Goal: Information Seeking & Learning: Check status

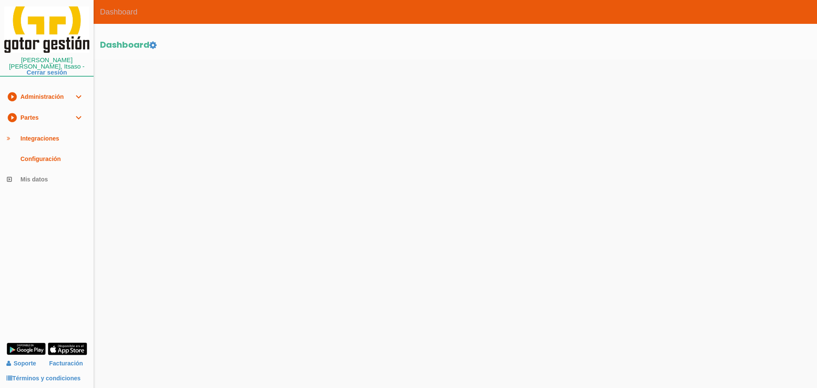
click at [6, 111] on link "play_circle_filled Partes expand_more" at bounding box center [47, 117] width 94 height 21
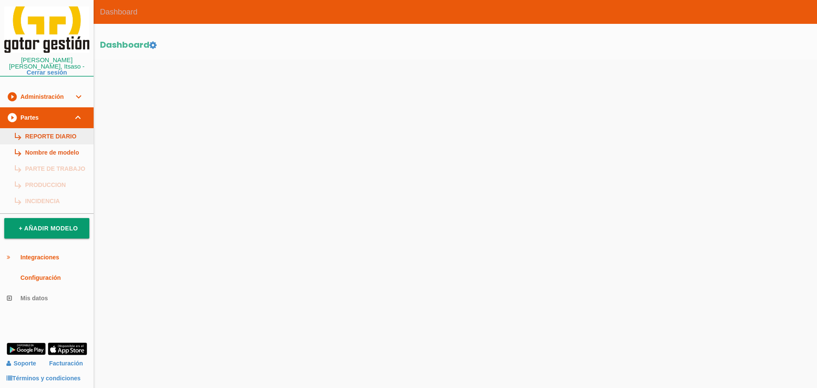
click at [50, 128] on link "subdirectory_arrow_right REPORTE DIARIO" at bounding box center [47, 136] width 94 height 16
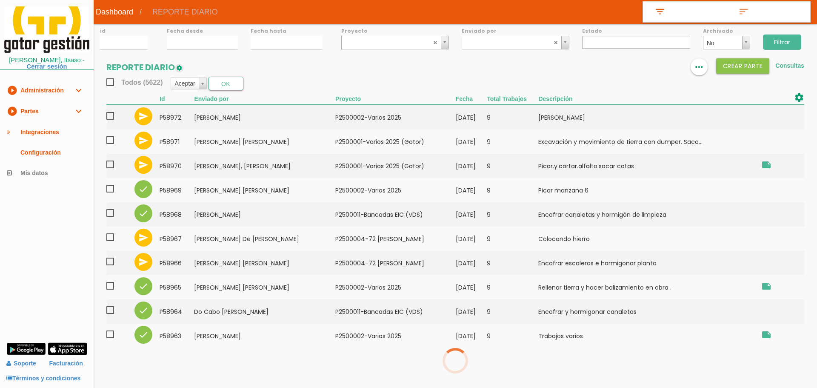
select select
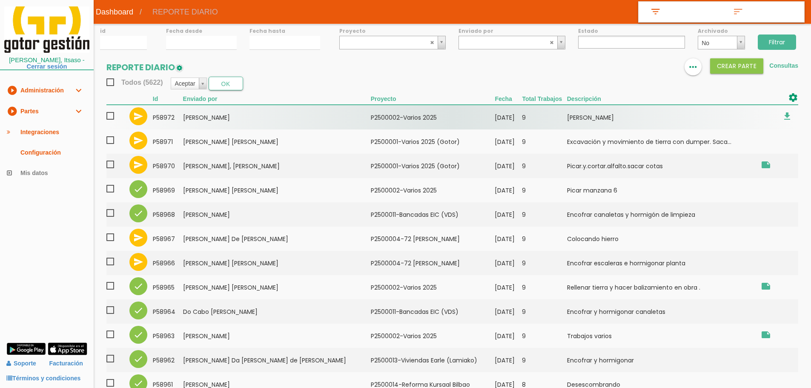
click at [228, 120] on td "[PERSON_NAME]" at bounding box center [277, 117] width 188 height 25
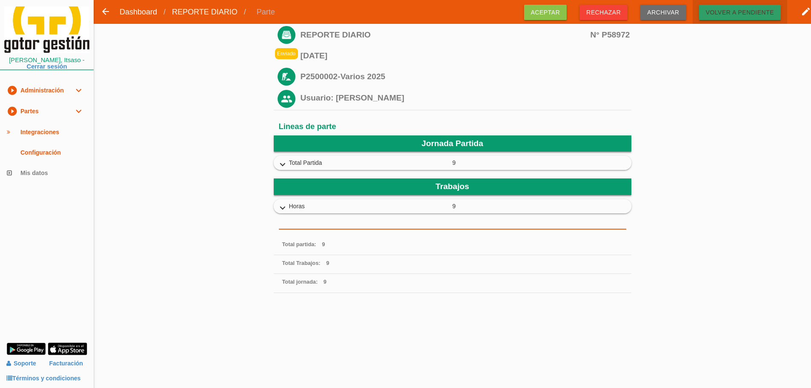
click at [727, 13] on span "Volver a pendiente" at bounding box center [740, 12] width 82 height 15
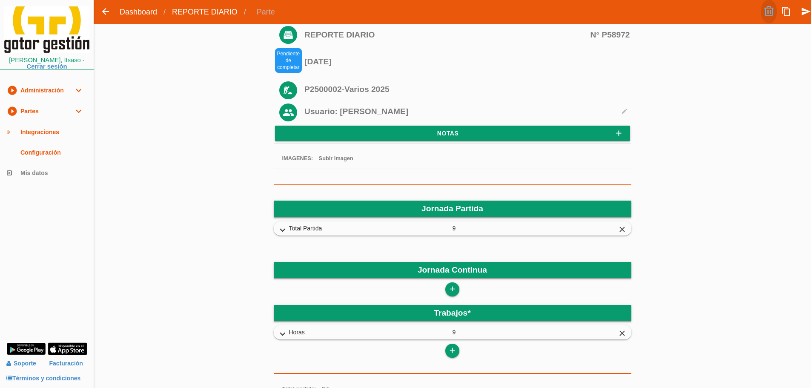
click at [767, 11] on link at bounding box center [769, 12] width 16 height 24
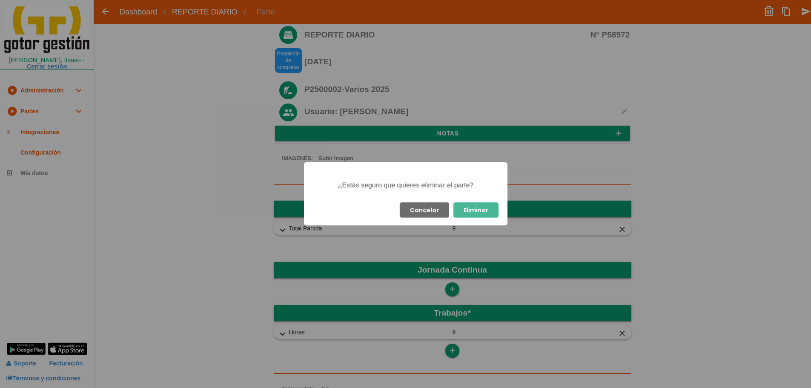
click at [486, 209] on button "Eliminar" at bounding box center [475, 209] width 45 height 15
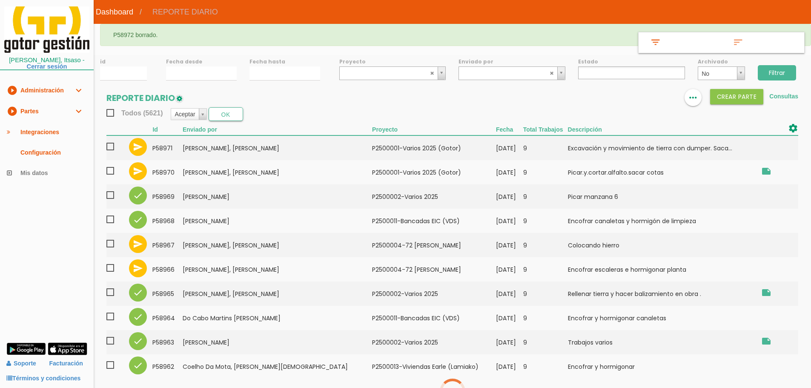
select select
click at [786, 70] on input "Filtrar" at bounding box center [777, 72] width 38 height 15
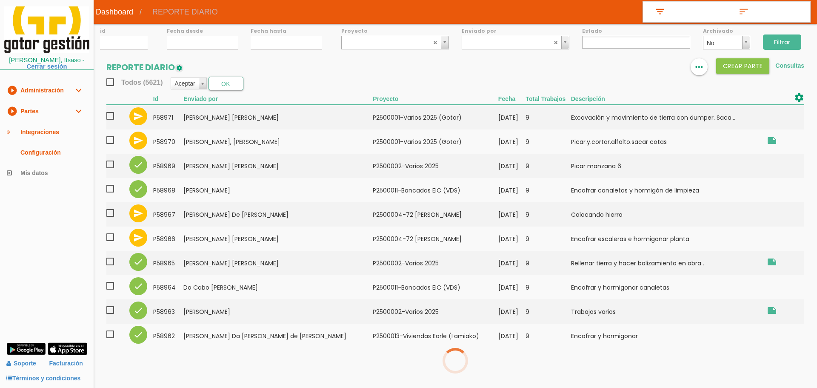
select select
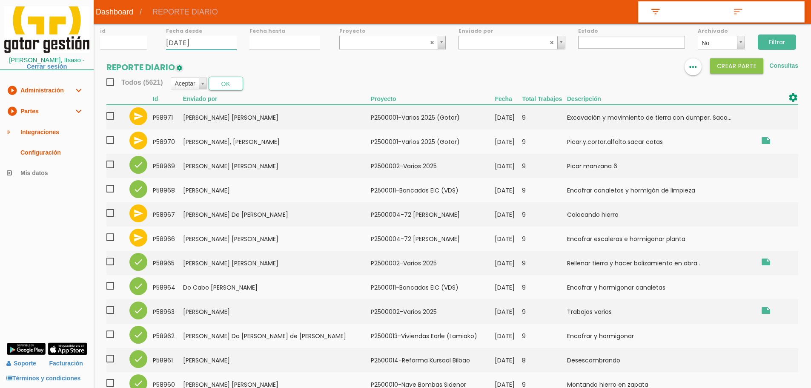
click at [193, 41] on input "02/09/2025" at bounding box center [201, 43] width 71 height 14
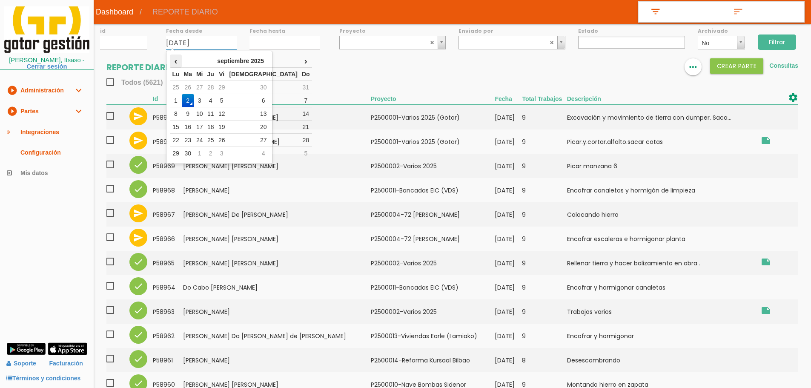
click at [176, 63] on th "‹" at bounding box center [175, 60] width 11 height 13
click at [216, 125] on td "21" at bounding box center [210, 126] width 11 height 13
type input "[DATE]"
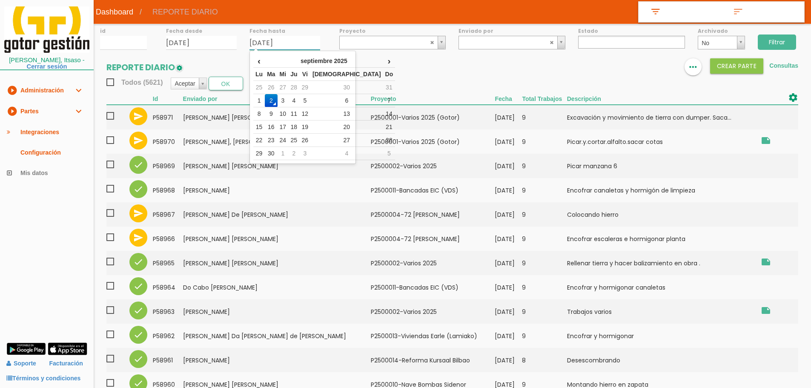
click at [258, 38] on input "02/09/2025" at bounding box center [284, 43] width 71 height 14
click at [311, 88] on td "29" at bounding box center [305, 87] width 11 height 13
type input "[DATE]"
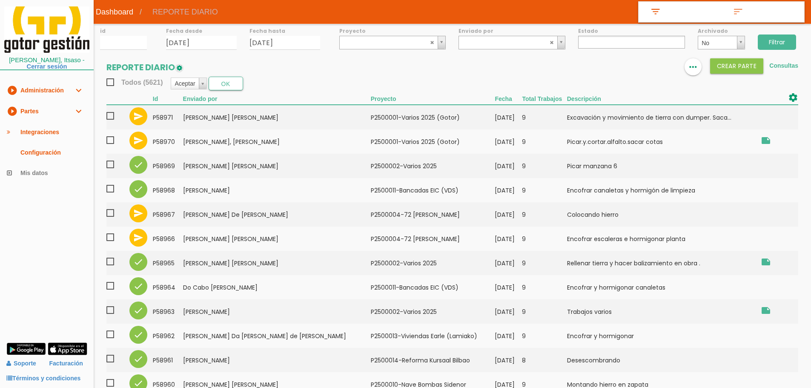
click at [785, 41] on input "Filtrar" at bounding box center [777, 41] width 38 height 15
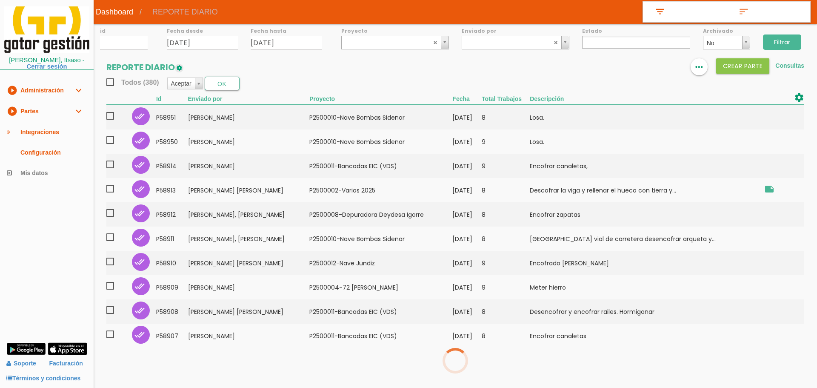
select select
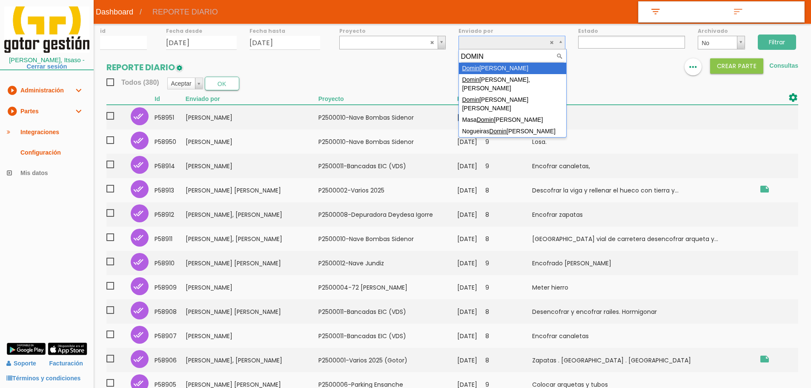
type input "DOMIN"
drag, startPoint x: 522, startPoint y: 66, endPoint x: 788, endPoint y: 22, distance: 270.1
select select "25"
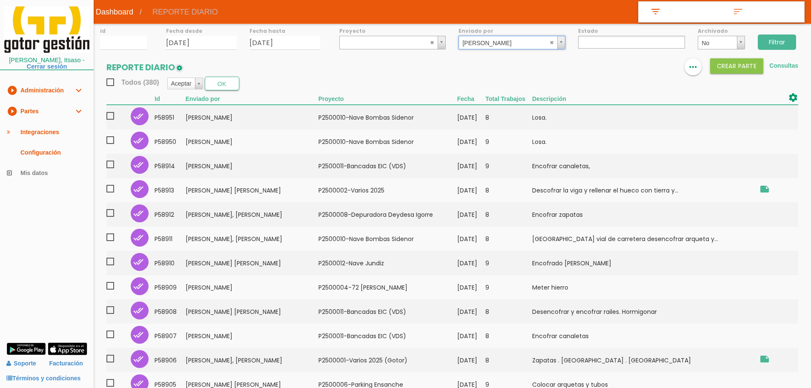
click at [784, 42] on input "Filtrar" at bounding box center [777, 41] width 38 height 15
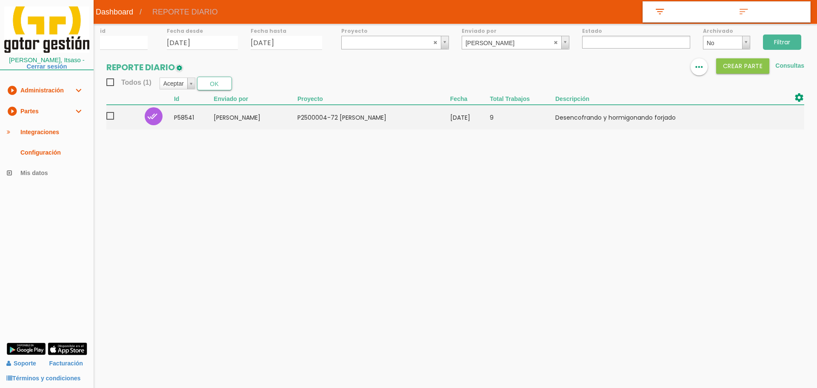
select select
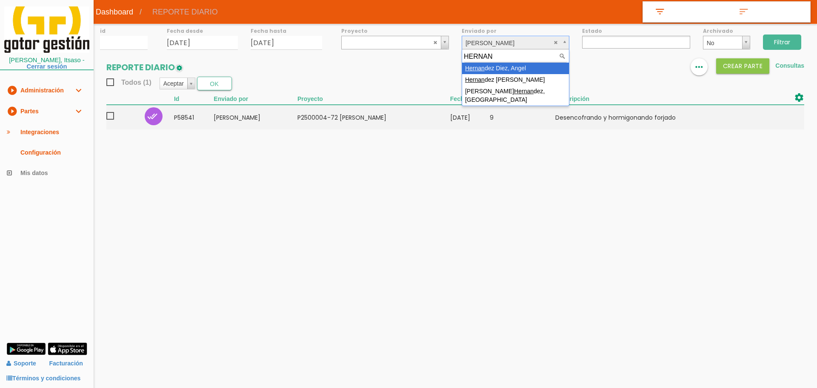
type input "HERNAN"
drag, startPoint x: 499, startPoint y: 66, endPoint x: 661, endPoint y: 50, distance: 163.3
select select "67"
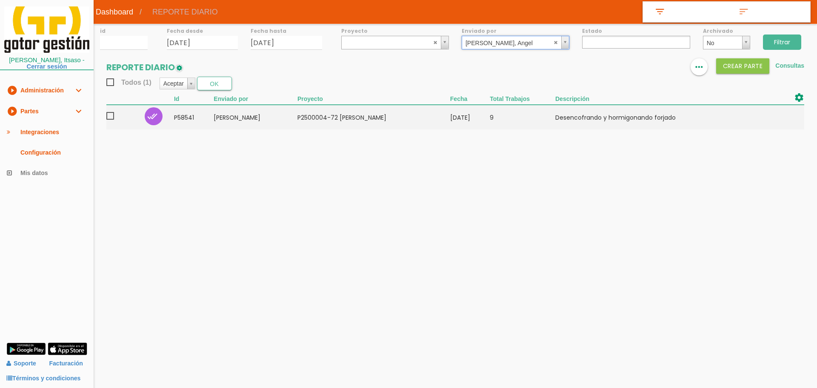
click at [793, 44] on input "Filtrar" at bounding box center [782, 41] width 38 height 15
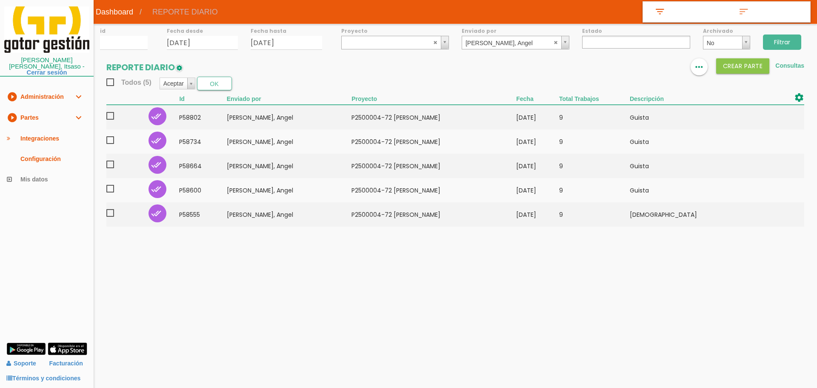
select select
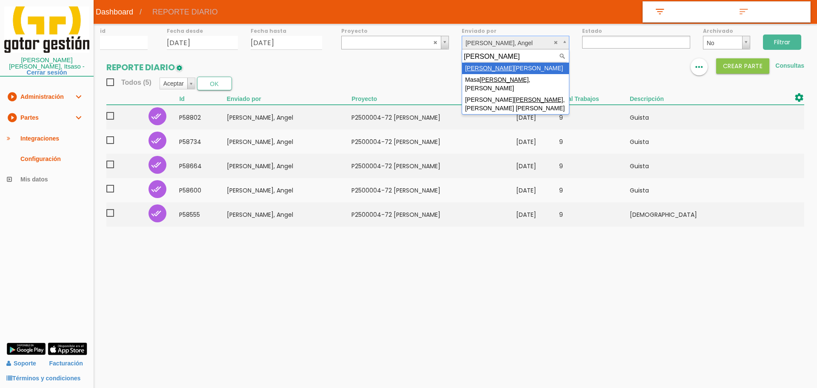
type input "MORENO"
select select "35"
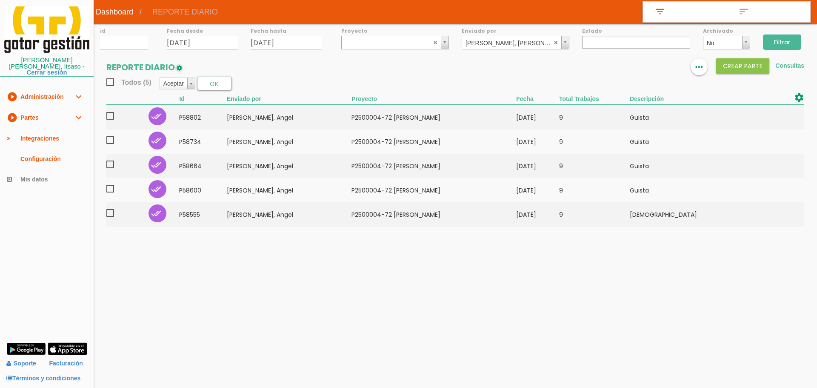
click at [783, 49] on input "Filtrar" at bounding box center [782, 41] width 38 height 15
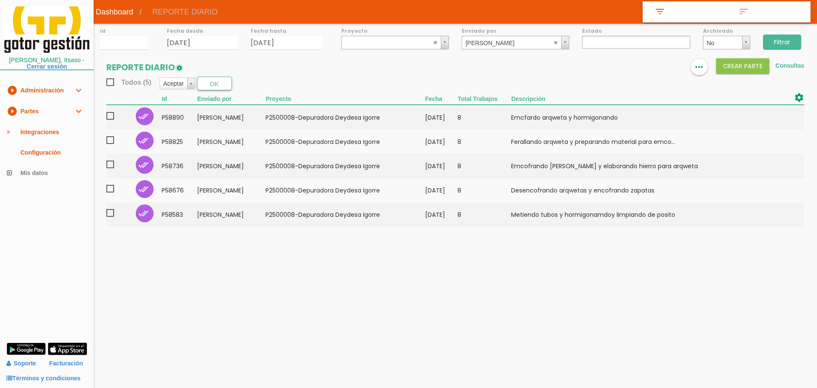
select select
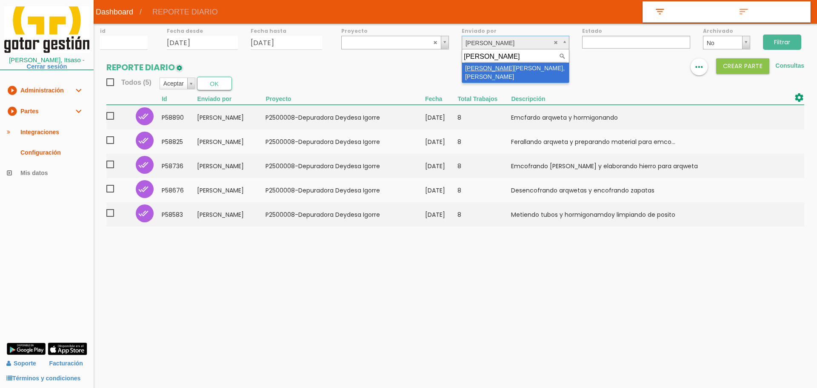
type input "NEGRETE"
select select "32"
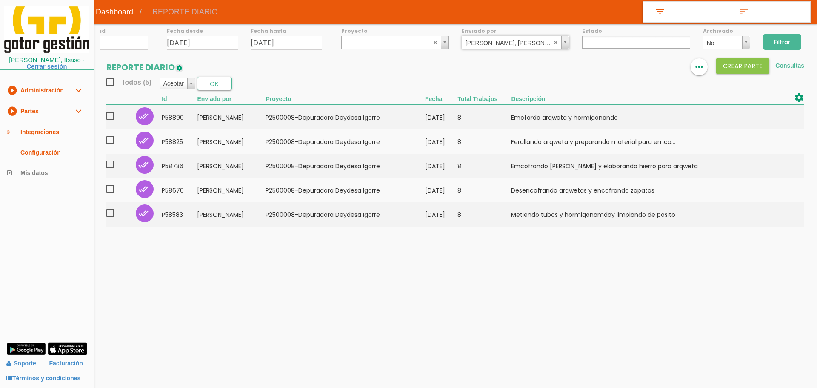
click at [786, 46] on input "Filtrar" at bounding box center [782, 41] width 38 height 15
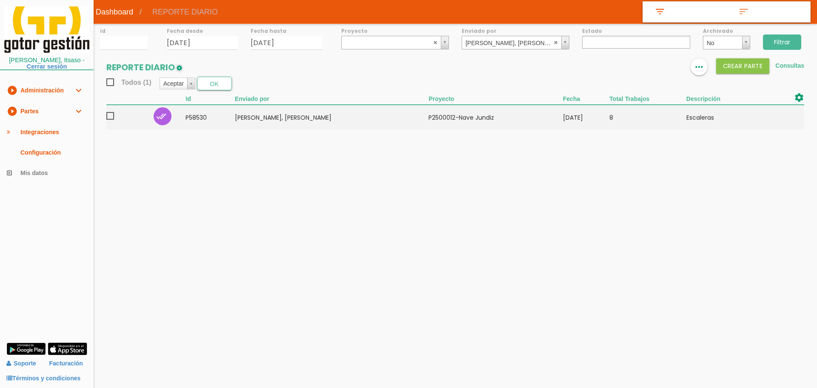
select select
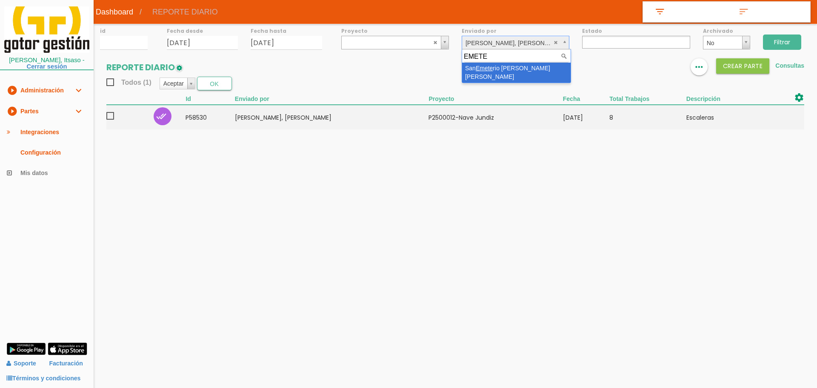
type input "EMETE"
select select "58"
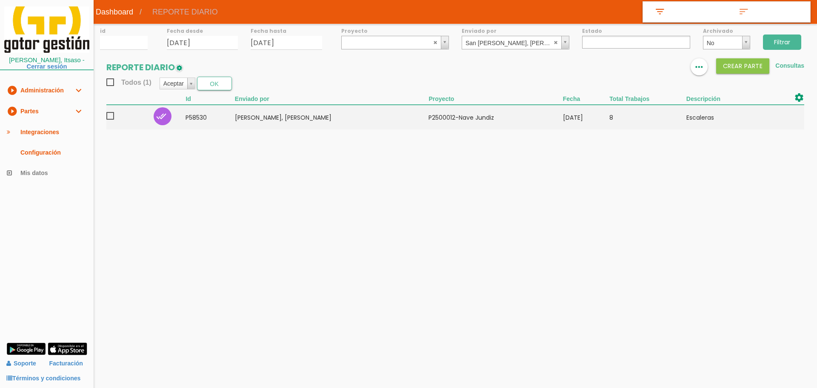
click at [780, 46] on input "Filtrar" at bounding box center [782, 41] width 38 height 15
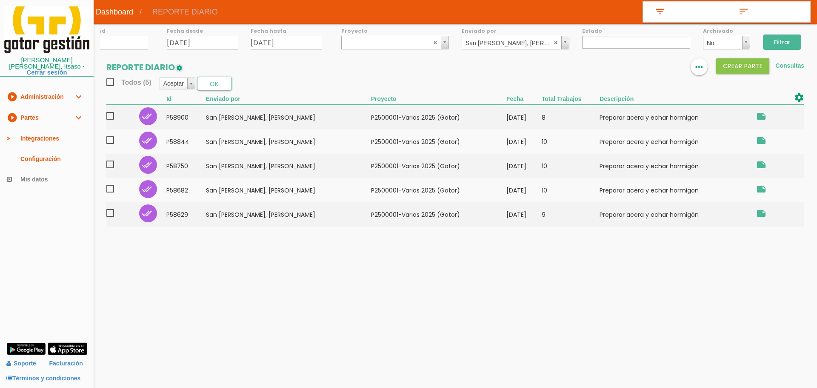
select select
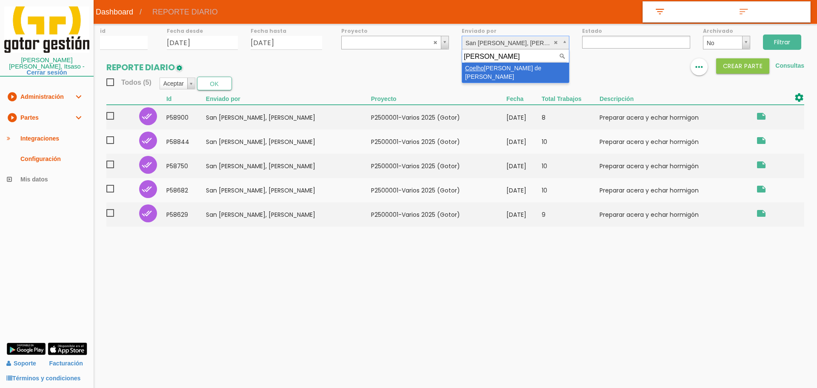
type input "[PERSON_NAME]"
select select "77"
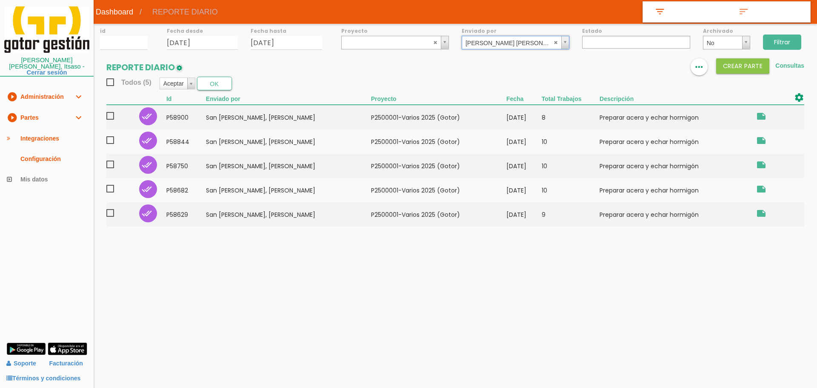
click at [772, 41] on input "Filtrar" at bounding box center [782, 41] width 38 height 15
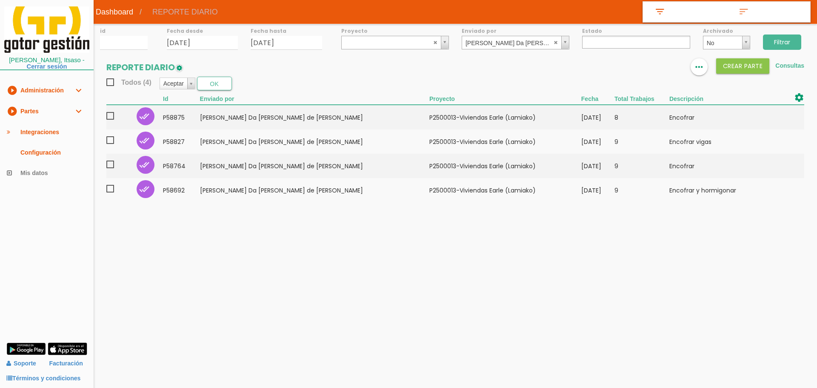
select select
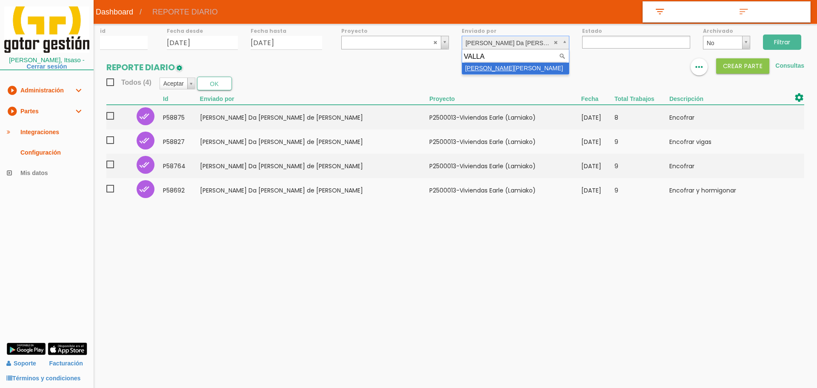
type input "VALLA"
select select "138"
click at [792, 38] on input "Filtrar" at bounding box center [782, 41] width 38 height 15
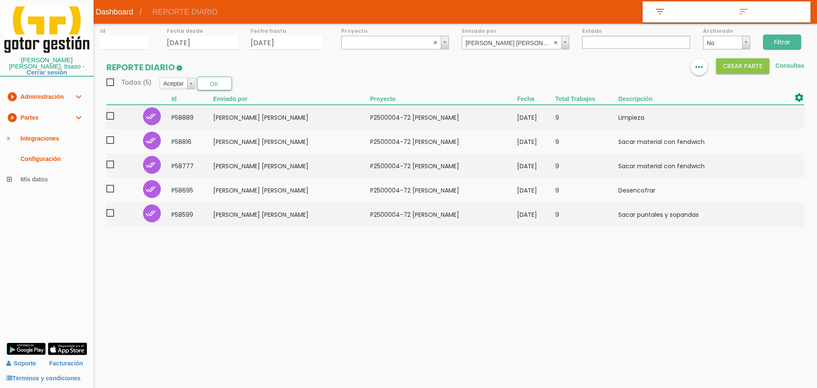
select select
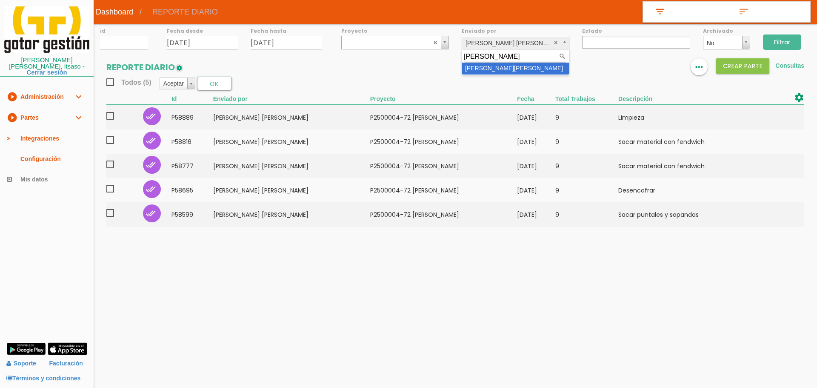
type input "MATOS"
select select "41"
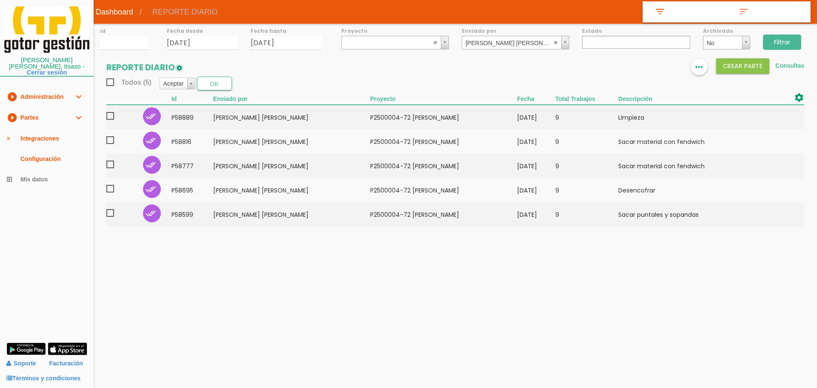
click at [787, 36] on input "Filtrar" at bounding box center [782, 41] width 38 height 15
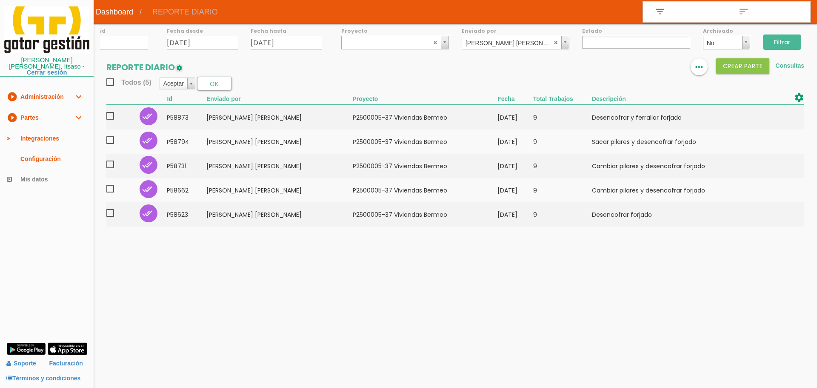
select select
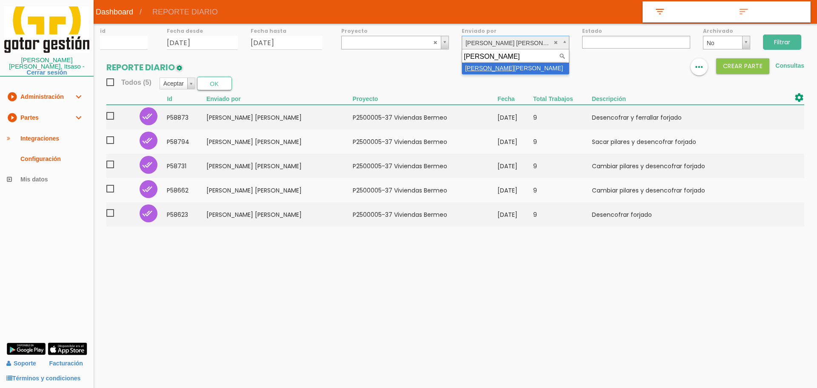
type input "ROMERO"
select select "68"
click at [774, 40] on input "Filtrar" at bounding box center [782, 41] width 38 height 15
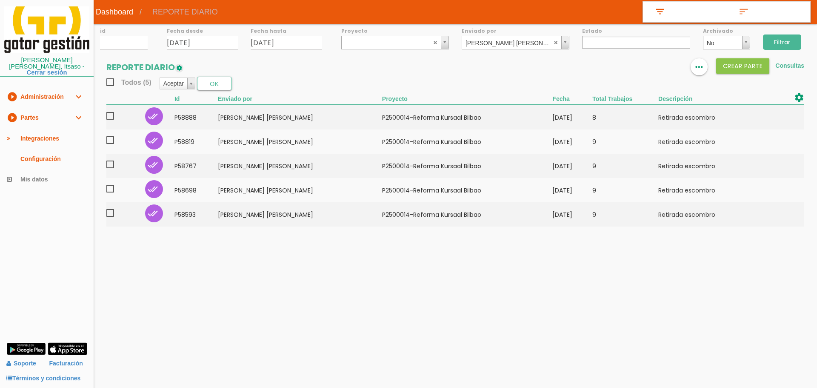
select select
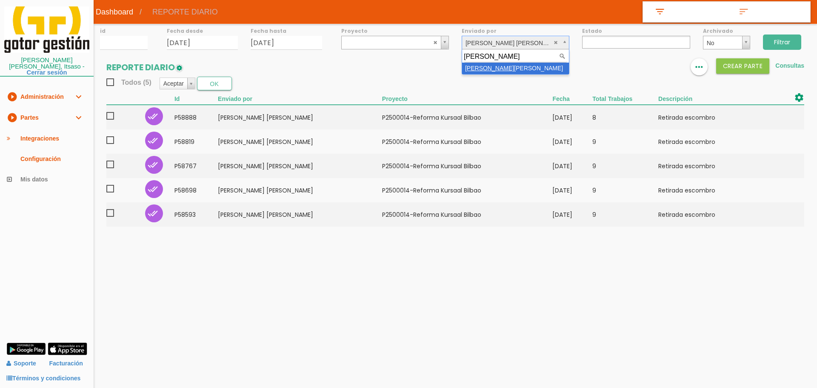
type input "FRAGA"
select select "84"
click at [788, 40] on input "Filtrar" at bounding box center [782, 41] width 38 height 15
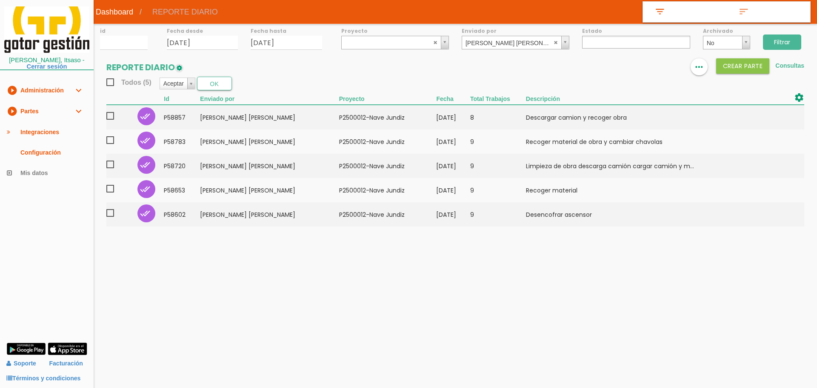
select select
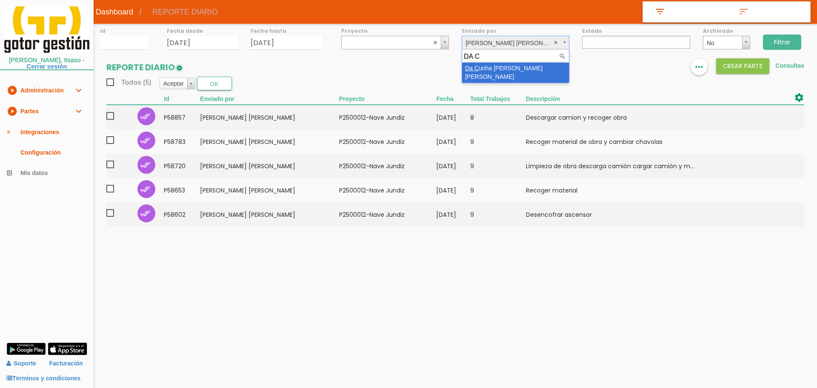
type input "DA C"
select select "80"
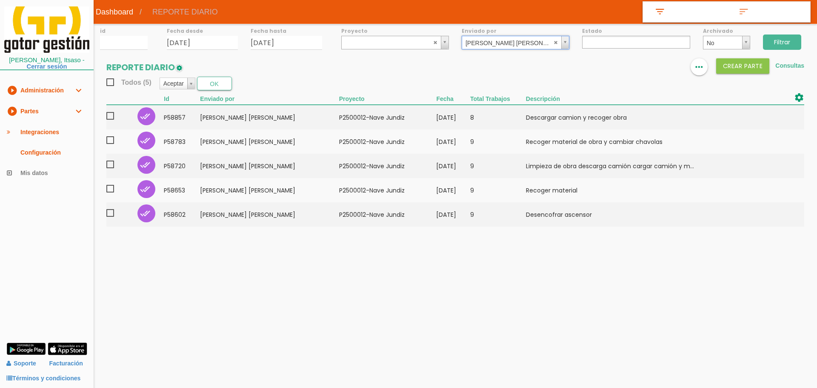
click at [782, 37] on input "Filtrar" at bounding box center [782, 41] width 38 height 15
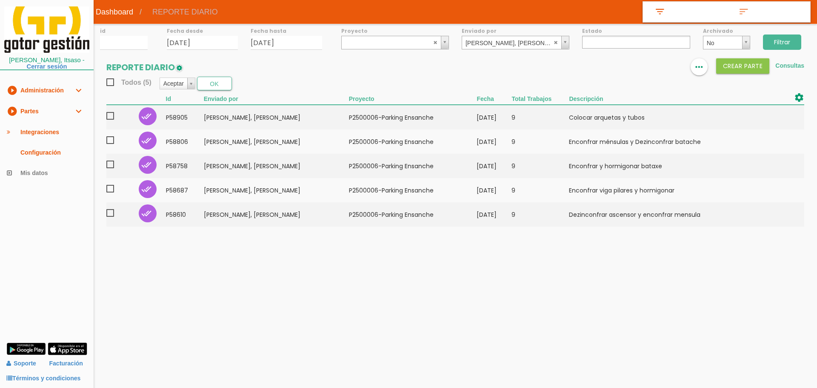
select select
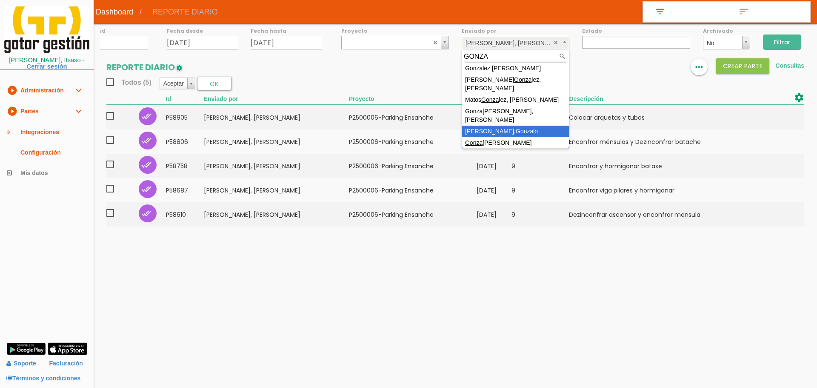
type input "GONZA"
drag, startPoint x: 530, startPoint y: 115, endPoint x: 677, endPoint y: 77, distance: 152.2
select select "114"
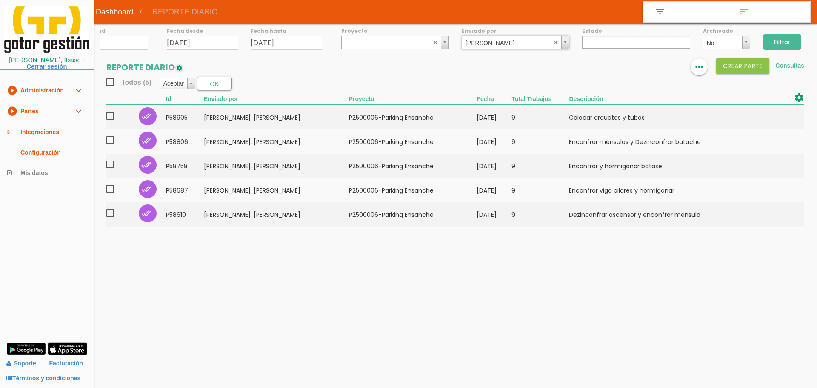
click at [798, 42] on input "Filtrar" at bounding box center [782, 41] width 38 height 15
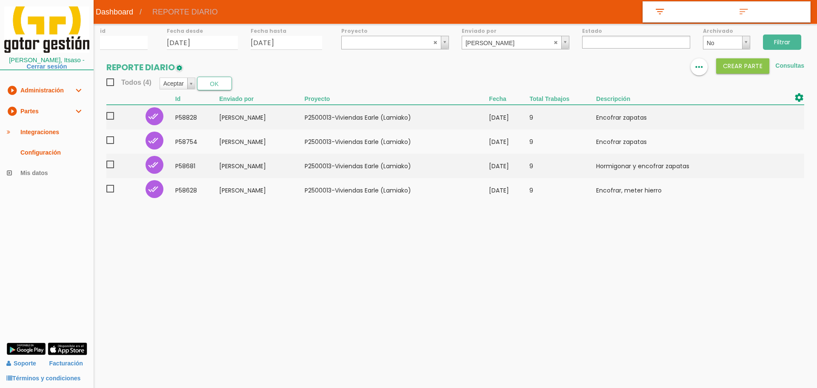
select select
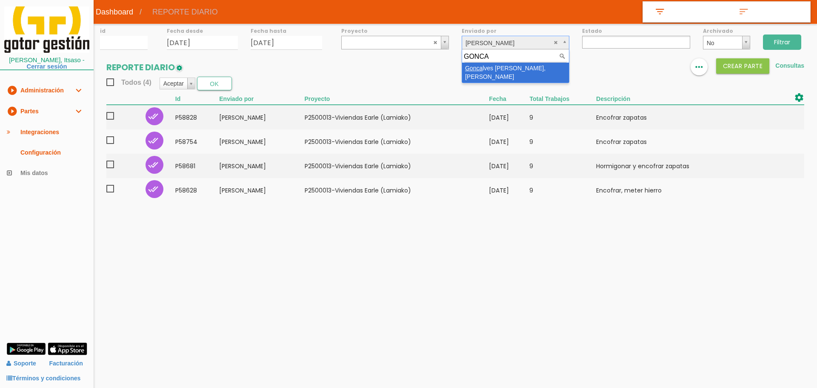
type input "GONCA"
select select "118"
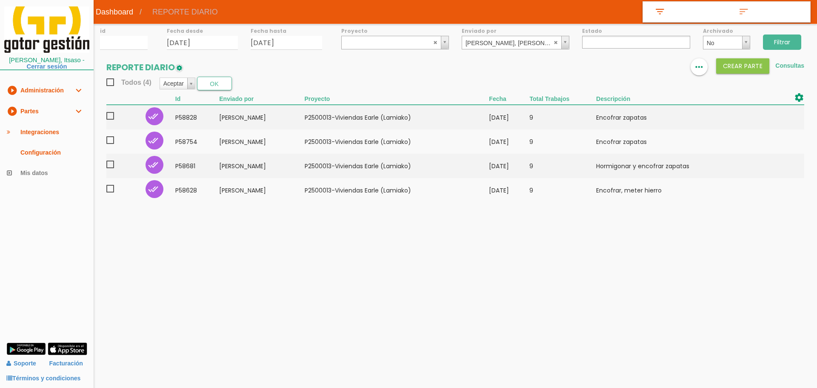
click at [793, 42] on input "Filtrar" at bounding box center [782, 41] width 38 height 15
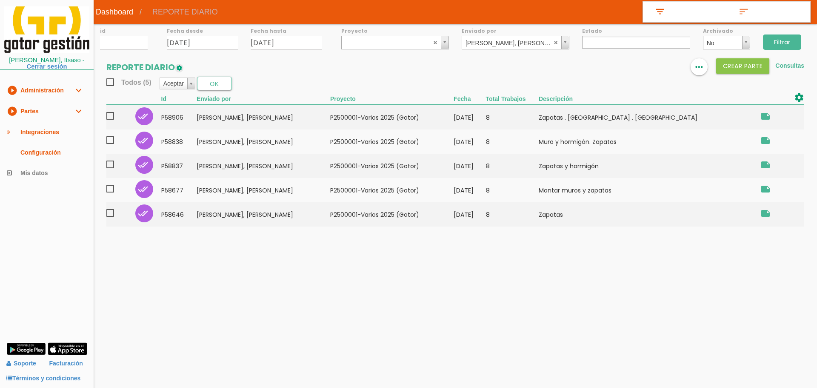
select select
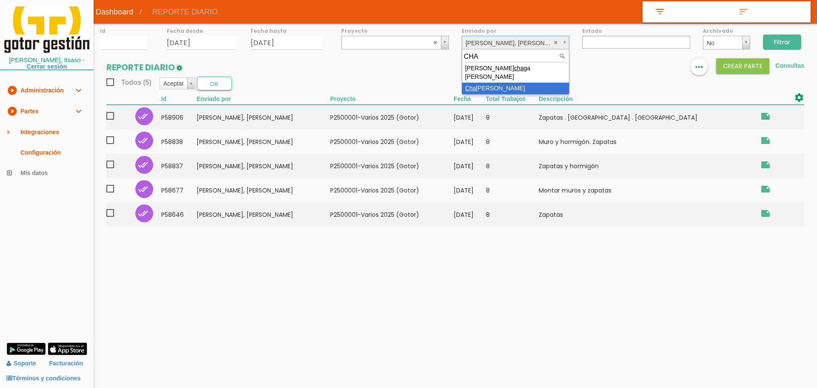
type input "CHA"
select select "64"
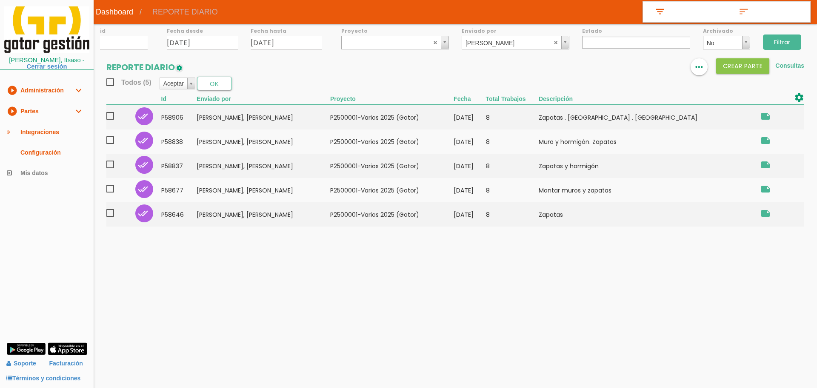
click at [785, 39] on input "Filtrar" at bounding box center [782, 41] width 38 height 15
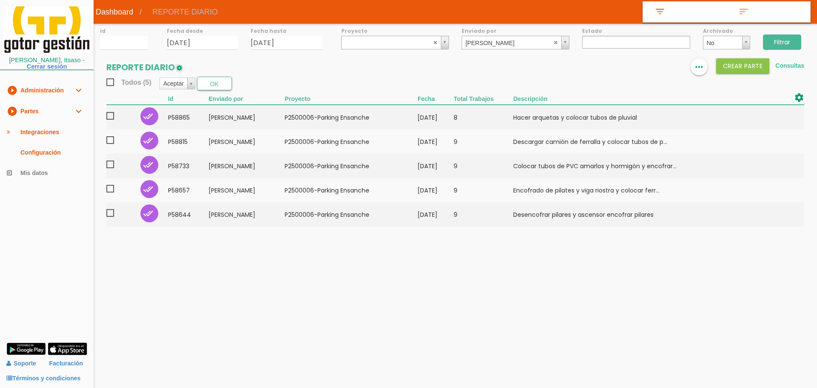
select select
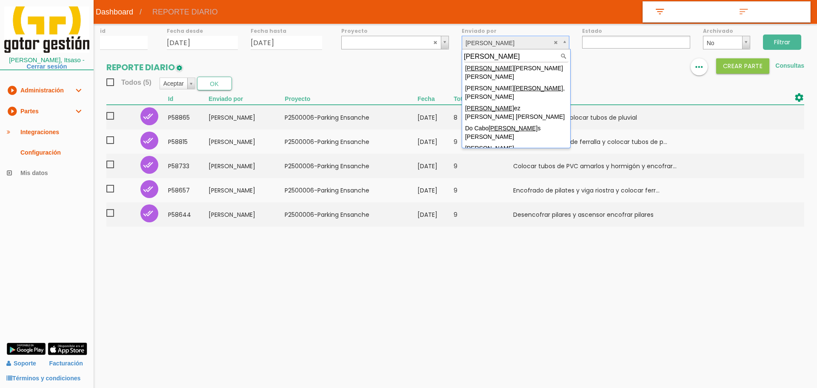
scroll to position [30, 0]
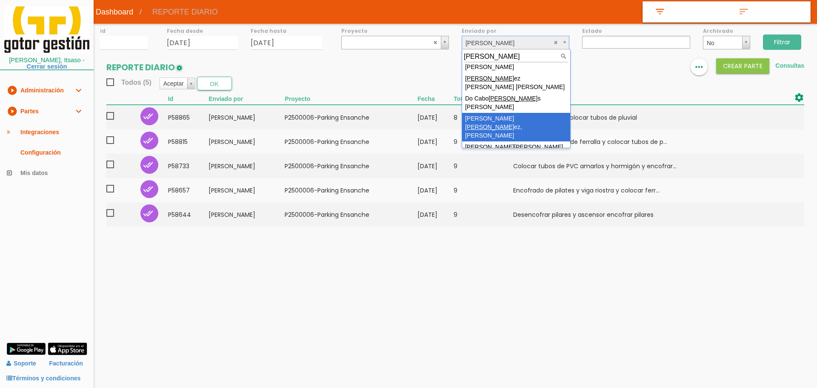
type input "MARTIN"
select select "65"
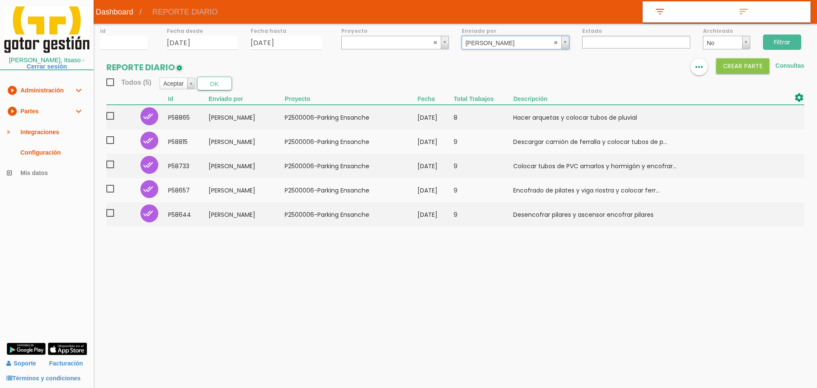
click at [784, 41] on input "Filtrar" at bounding box center [782, 41] width 38 height 15
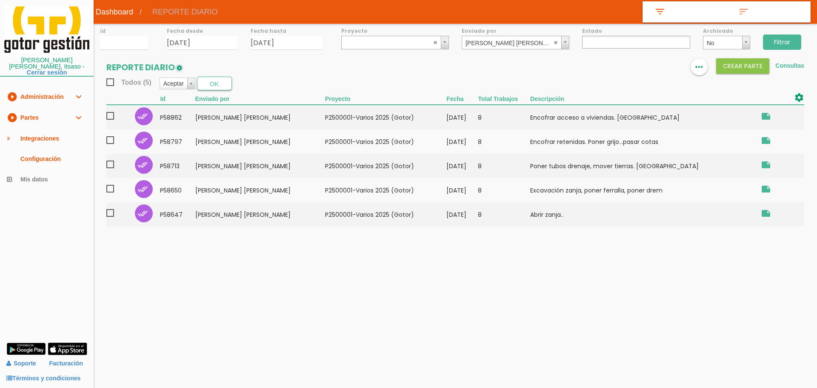
select select
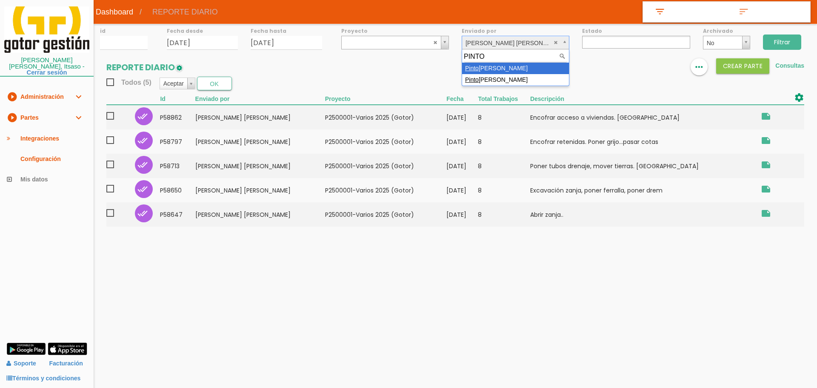
type input "PINTO"
select select "21"
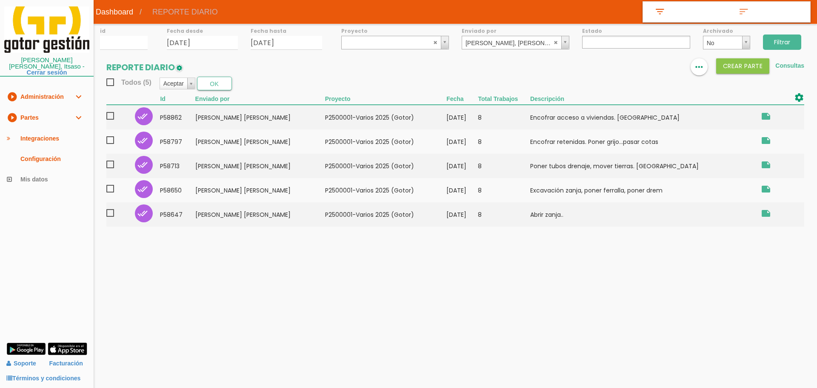
click at [779, 42] on input "Filtrar" at bounding box center [782, 41] width 38 height 15
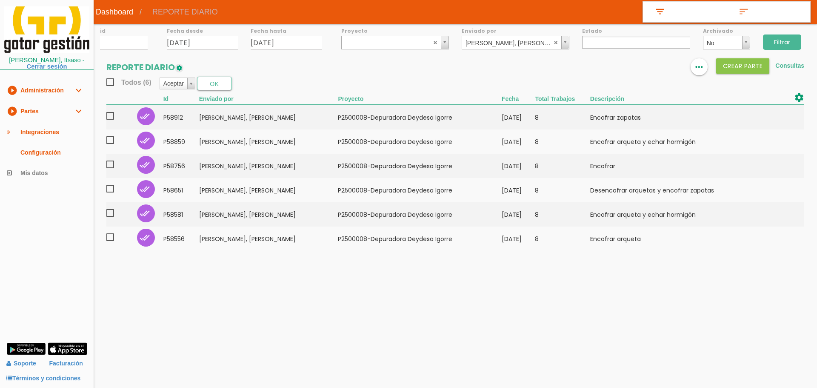
select select
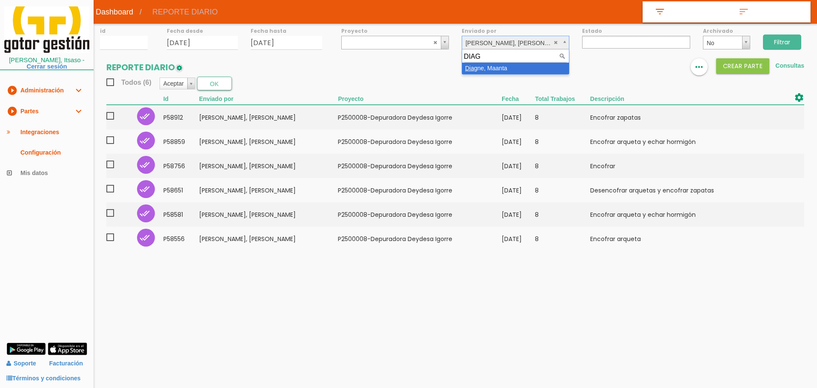
type input "DIAG"
select select "26"
click at [790, 38] on input "Filtrar" at bounding box center [782, 41] width 38 height 15
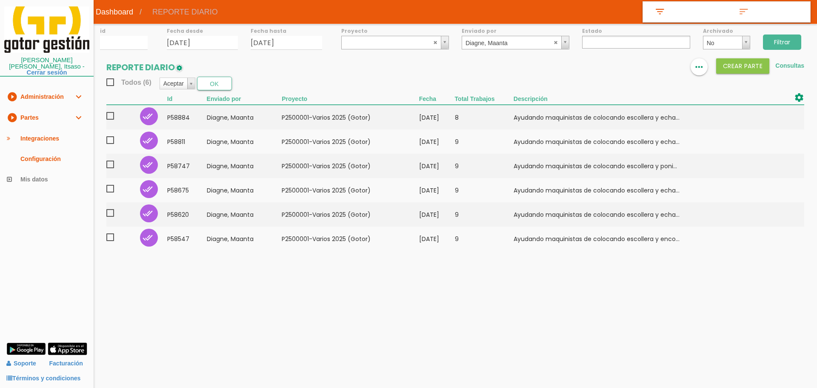
select select
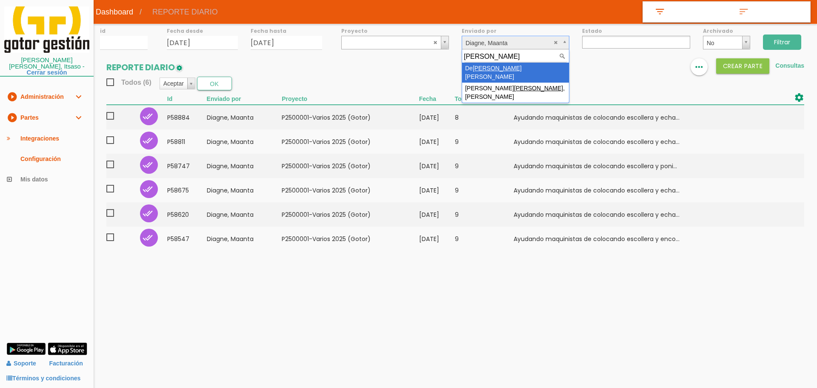
type input "SOUSA"
select select "36"
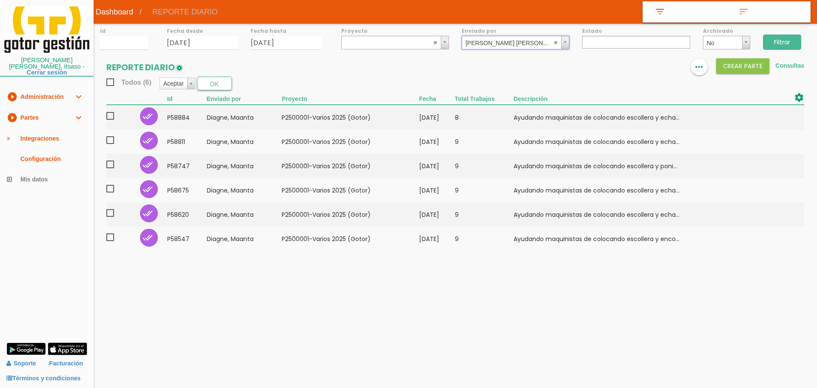
click at [773, 41] on input "Filtrar" at bounding box center [782, 41] width 38 height 15
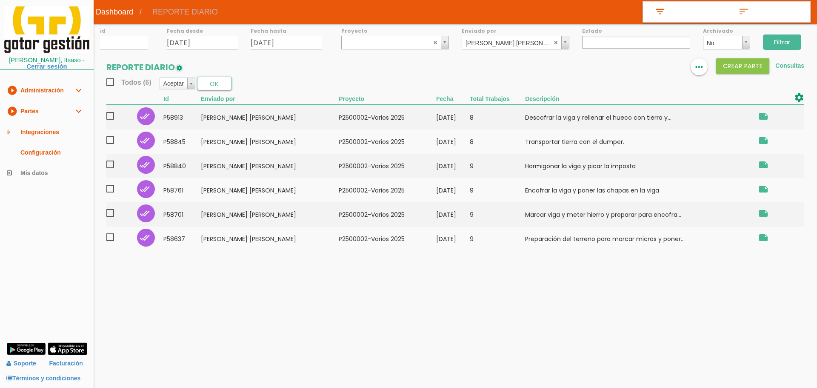
select select
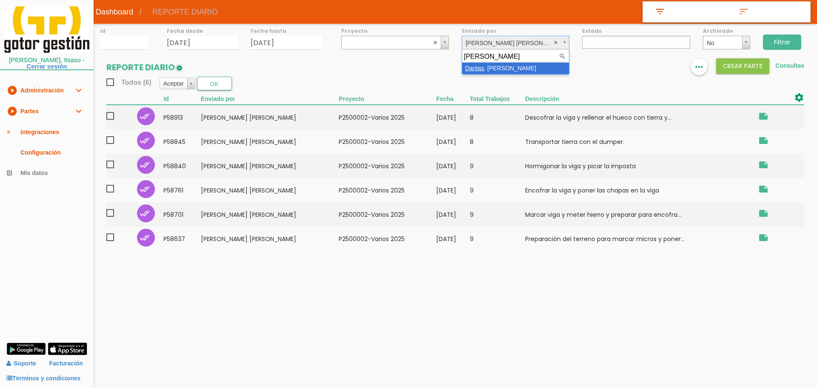
type input "[PERSON_NAME]"
select select "134"
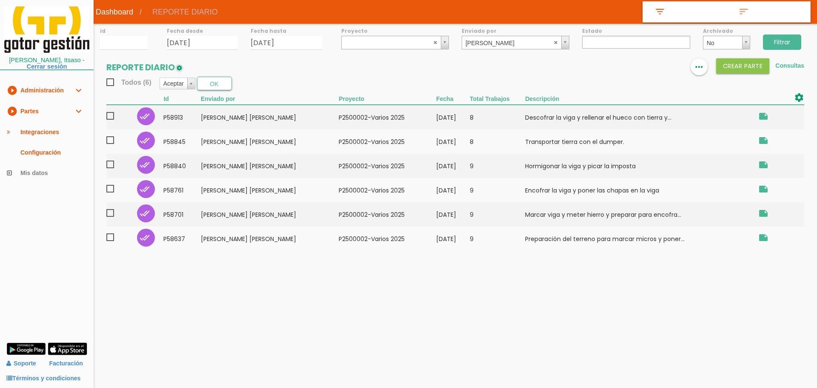
click at [792, 42] on input "Filtrar" at bounding box center [782, 41] width 38 height 15
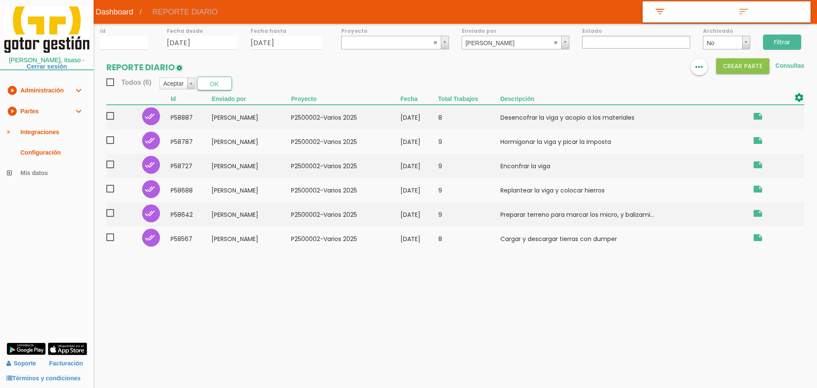
select select
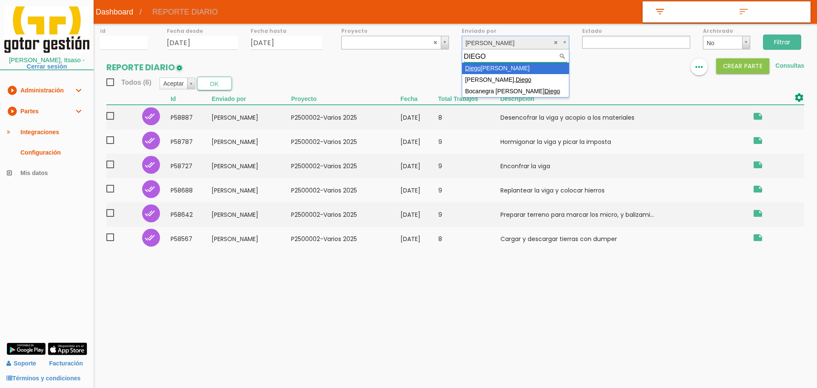
type input "DIEGO"
select select "24"
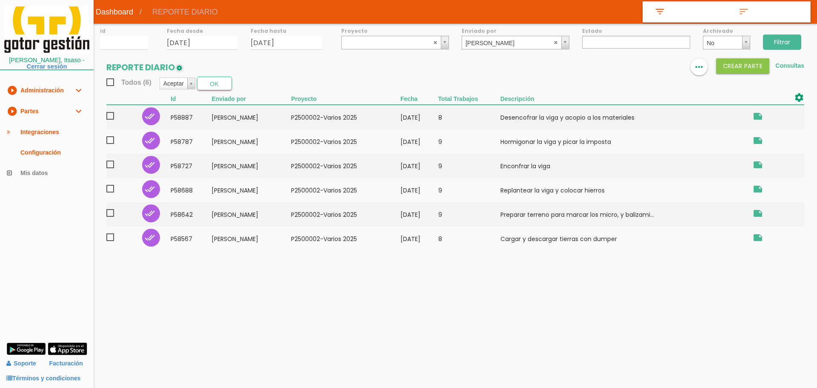
click at [770, 35] on input "Filtrar" at bounding box center [782, 41] width 38 height 15
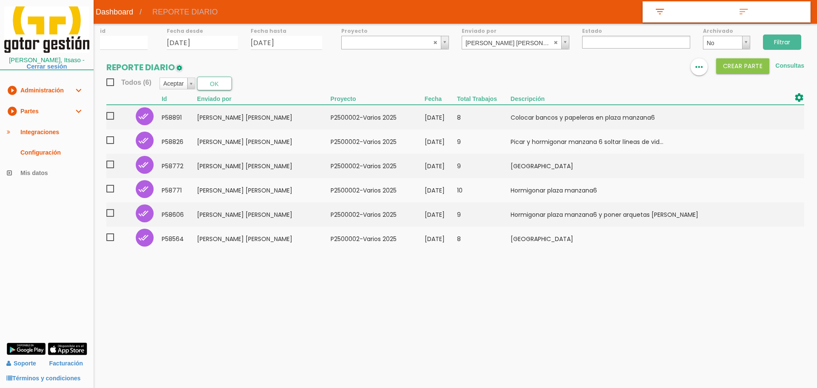
select select
click at [787, 45] on input "Filtrar" at bounding box center [782, 41] width 38 height 15
select select
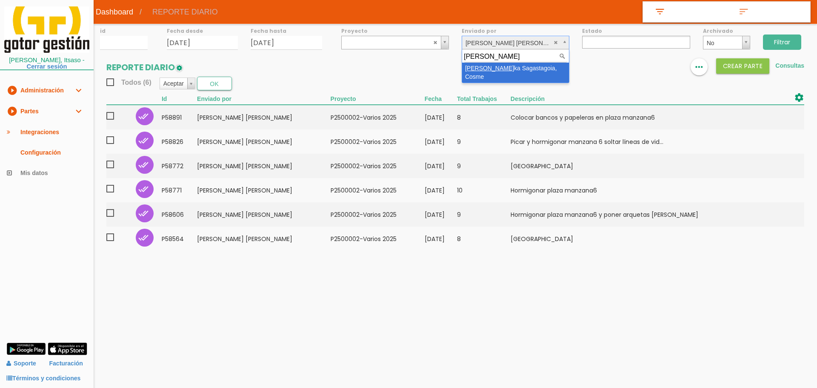
type input "laise"
select select "62"
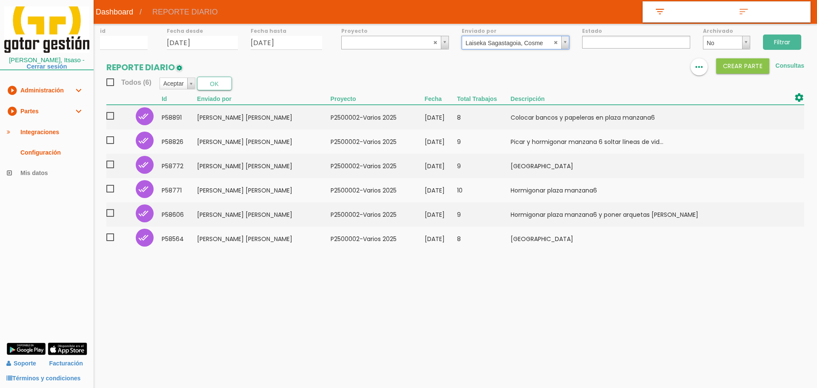
click at [786, 42] on input "Filtrar" at bounding box center [782, 41] width 38 height 15
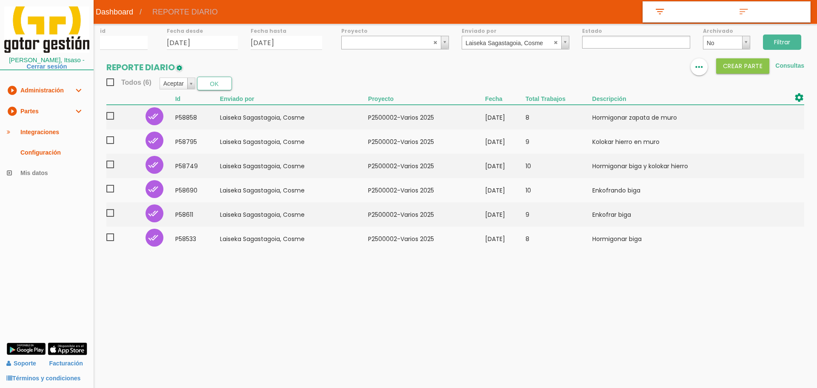
select select
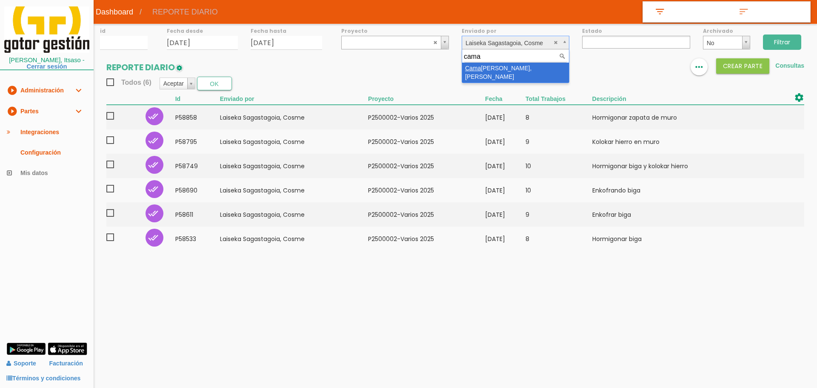
type input "cama"
select select "20"
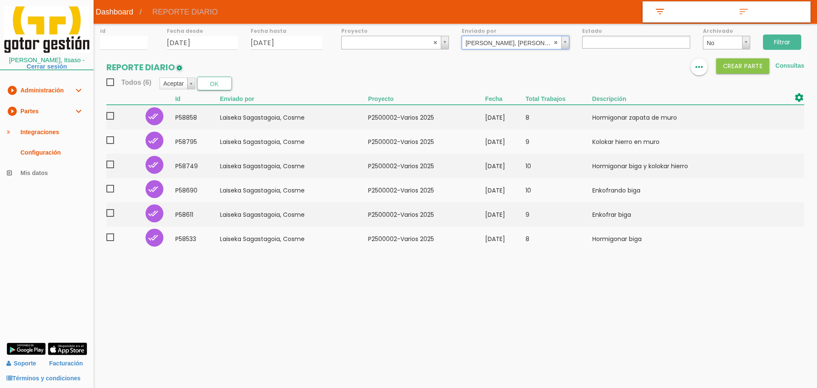
click at [784, 43] on input "Filtrar" at bounding box center [782, 41] width 38 height 15
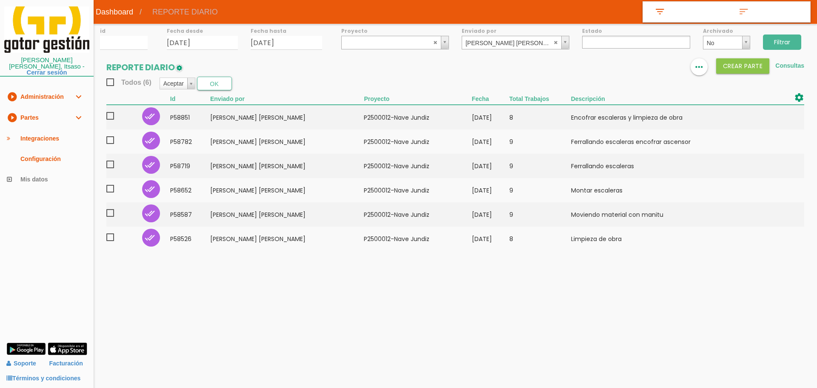
select select
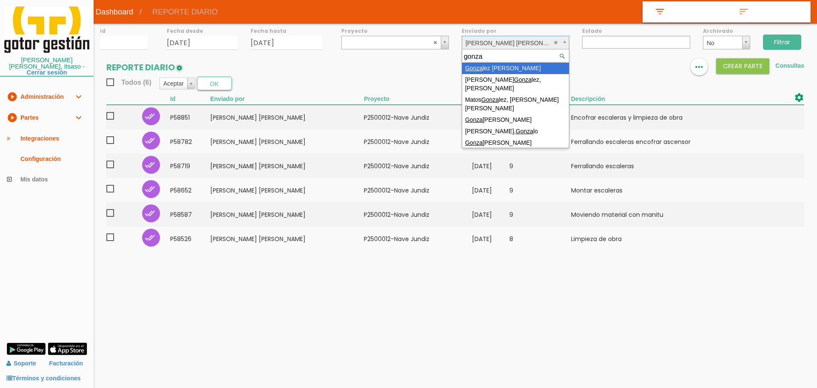
type input "gonza"
select select "12"
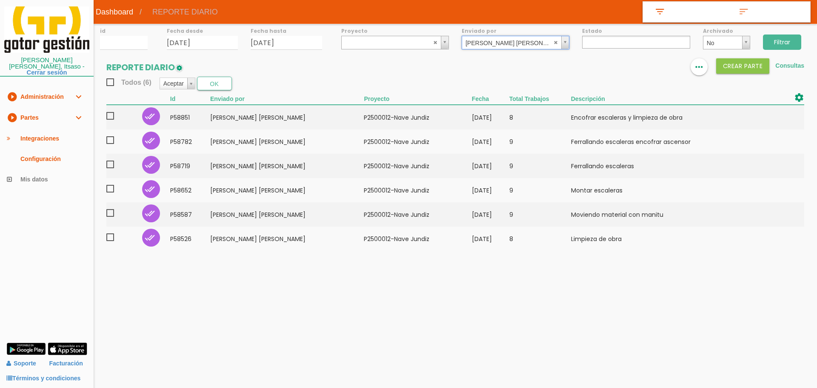
click at [786, 43] on input "Filtrar" at bounding box center [782, 41] width 38 height 15
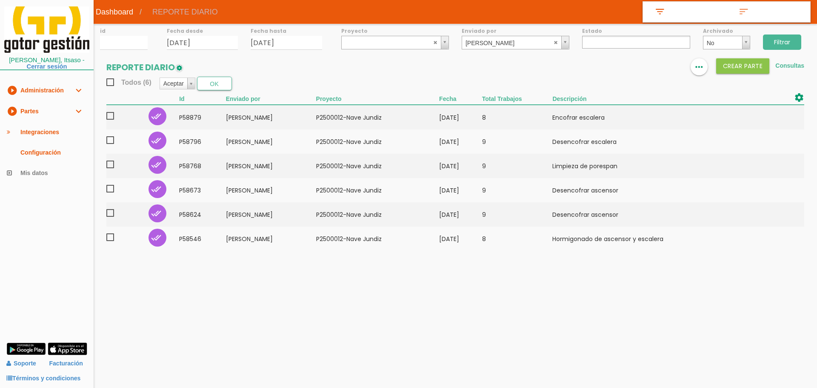
select select
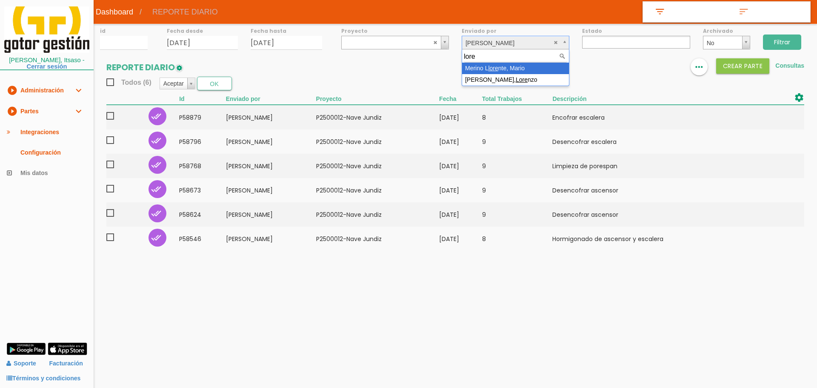
type input "lore"
select select "112"
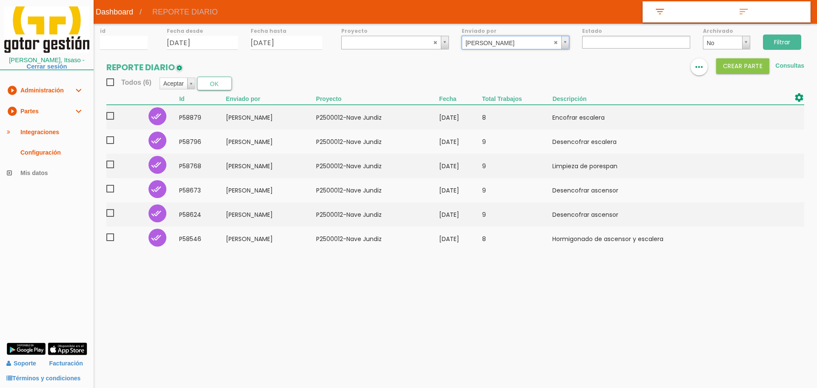
click at [783, 42] on input "Filtrar" at bounding box center [782, 41] width 38 height 15
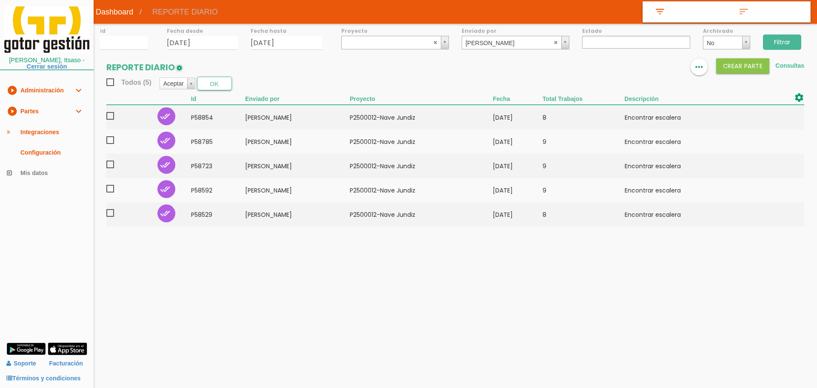
select select
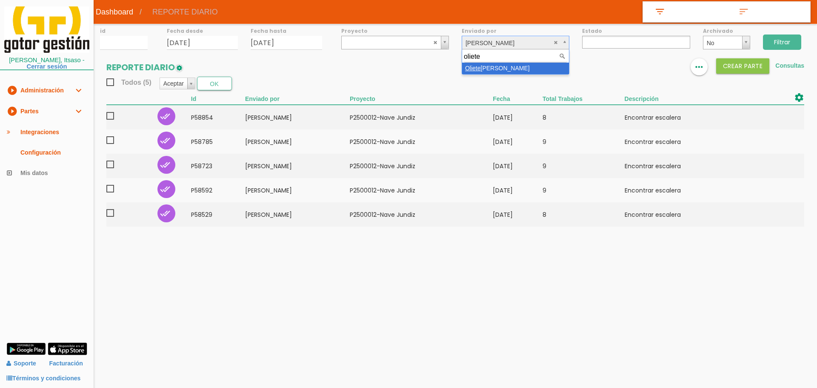
type input "oliete"
select select "109"
click at [791, 43] on input "Filtrar" at bounding box center [782, 41] width 38 height 15
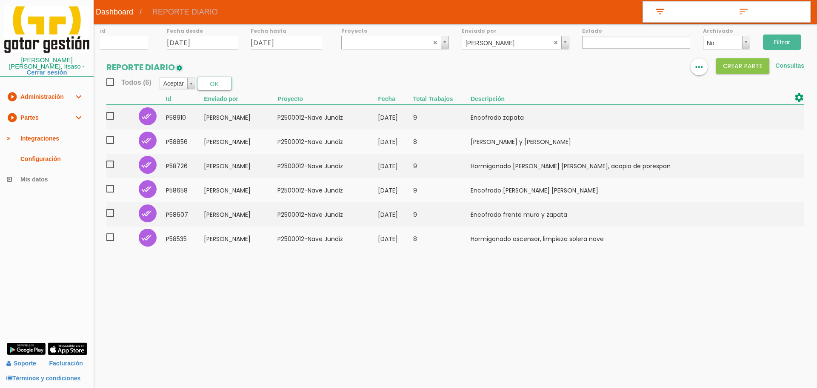
select select
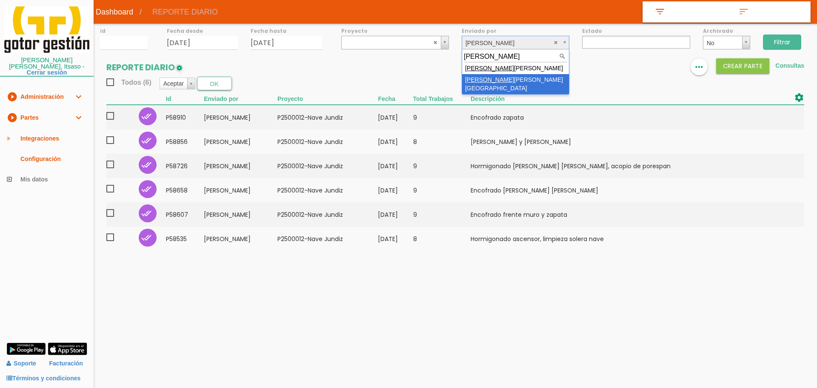
type input "veiga"
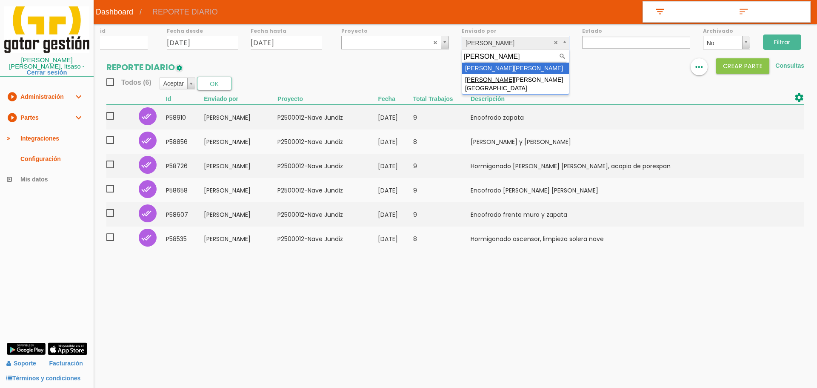
select select "79"
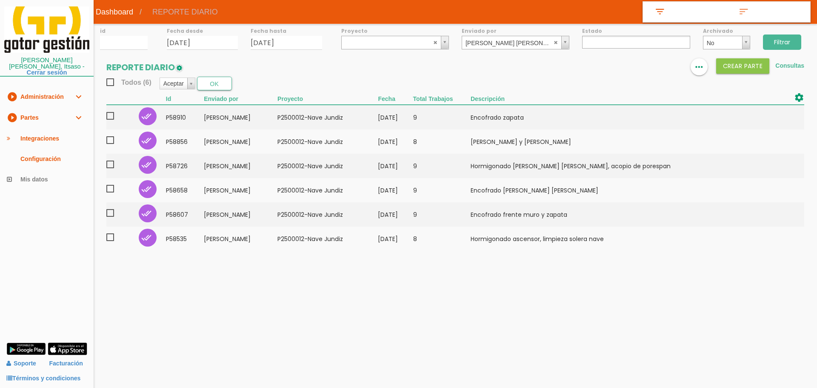
click at [779, 42] on input "Filtrar" at bounding box center [782, 41] width 38 height 15
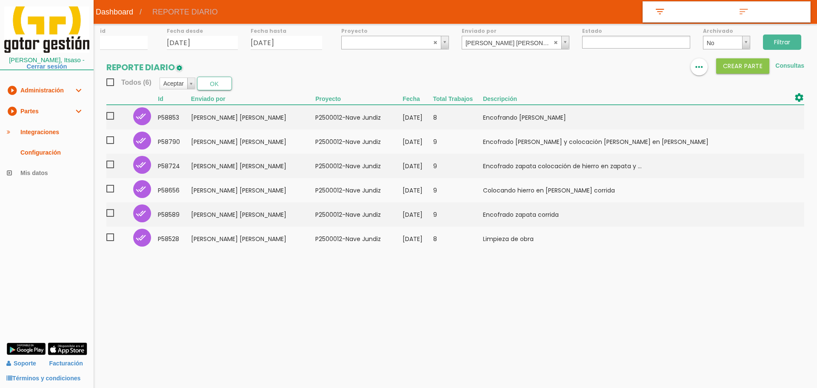
select select
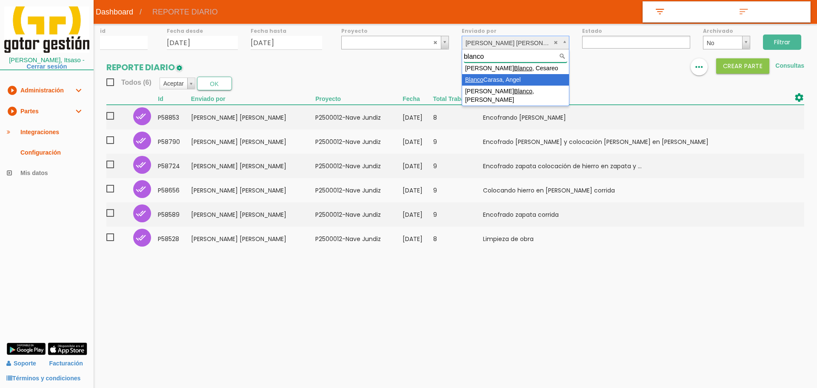
type input "blanco"
select select "120"
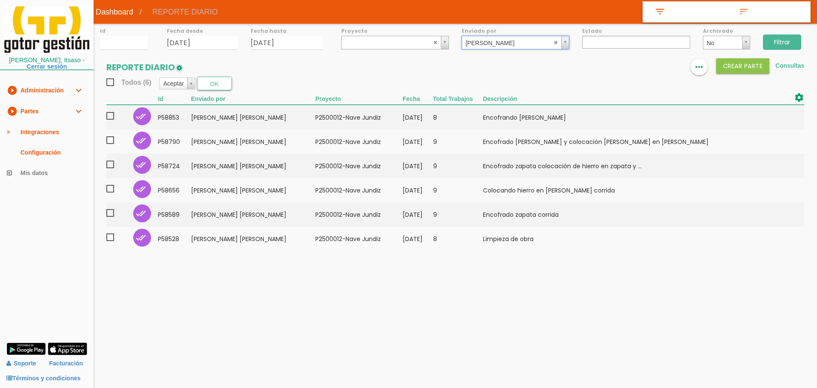
click at [781, 43] on input "Filtrar" at bounding box center [782, 41] width 38 height 15
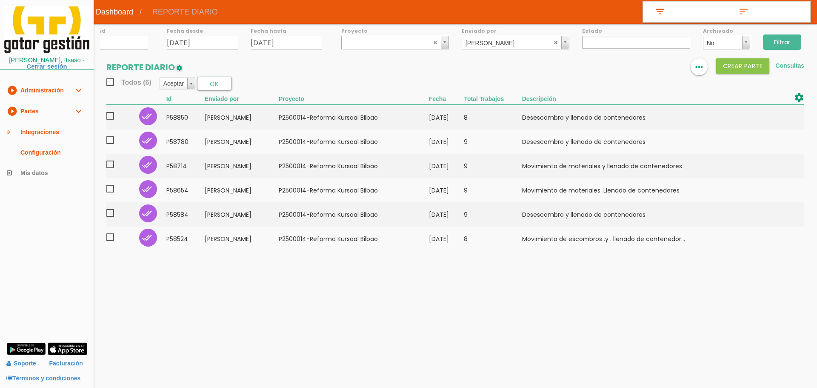
select select
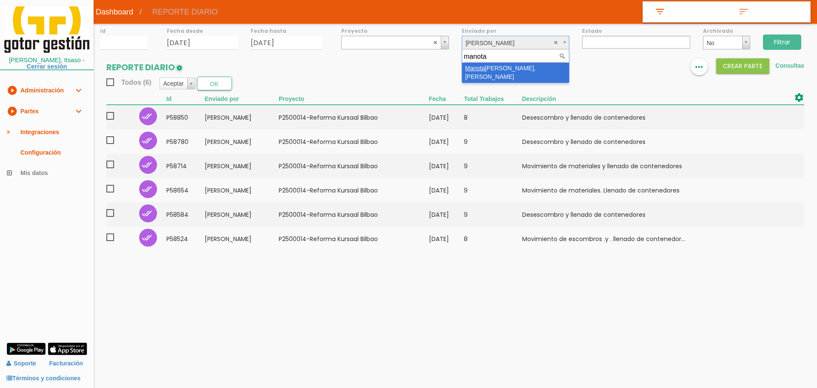
type input "manota"
select select "115"
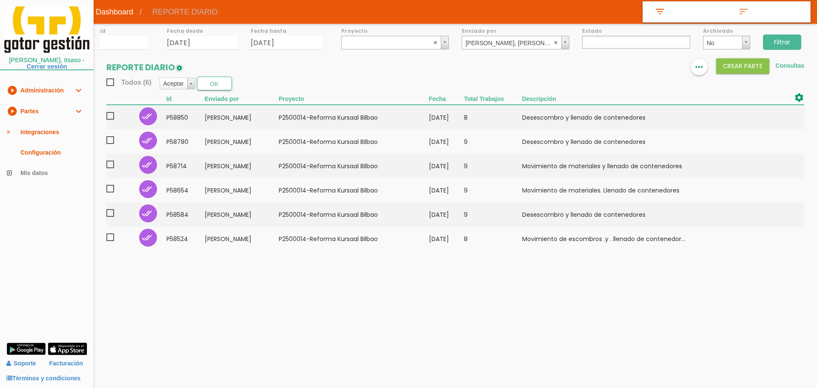
click at [780, 37] on input "Filtrar" at bounding box center [782, 41] width 38 height 15
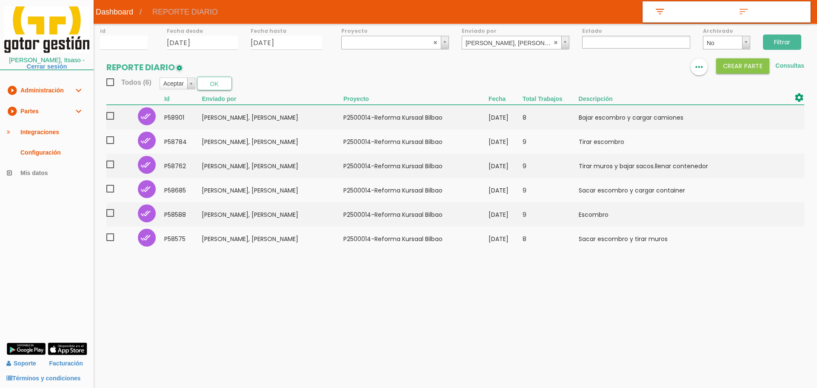
select select
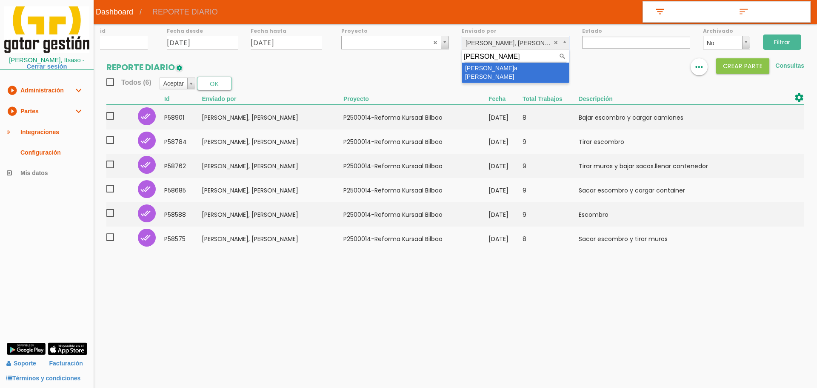
type input "medin"
select select "116"
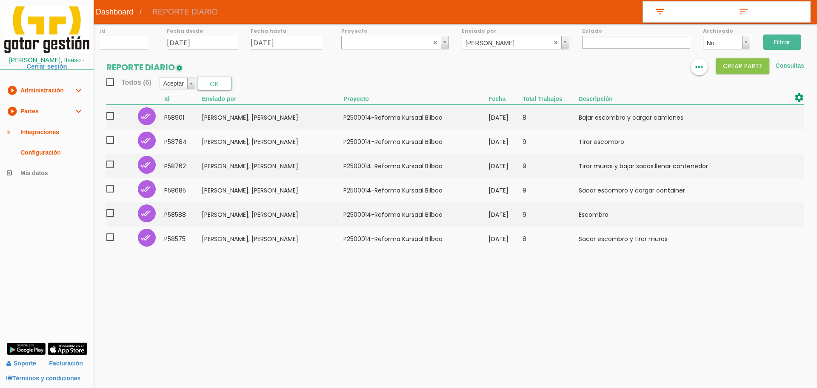
click at [791, 42] on input "Filtrar" at bounding box center [782, 41] width 38 height 15
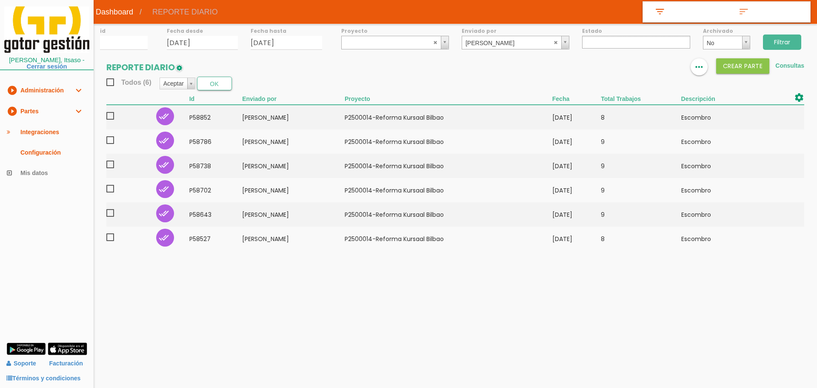
select select
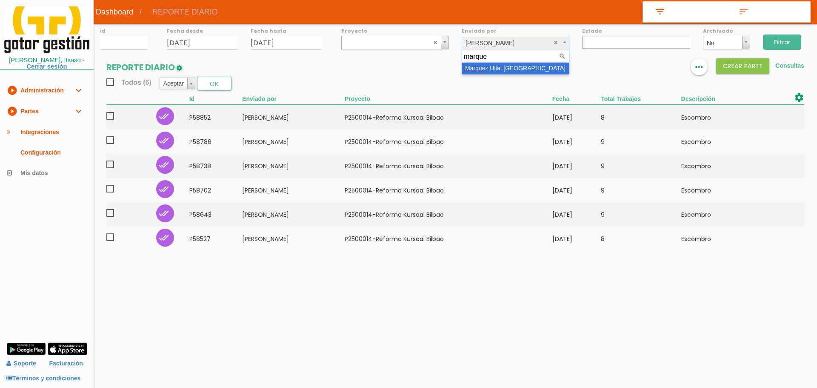
type input "marque"
select select "130"
click at [782, 42] on input "Filtrar" at bounding box center [782, 41] width 38 height 15
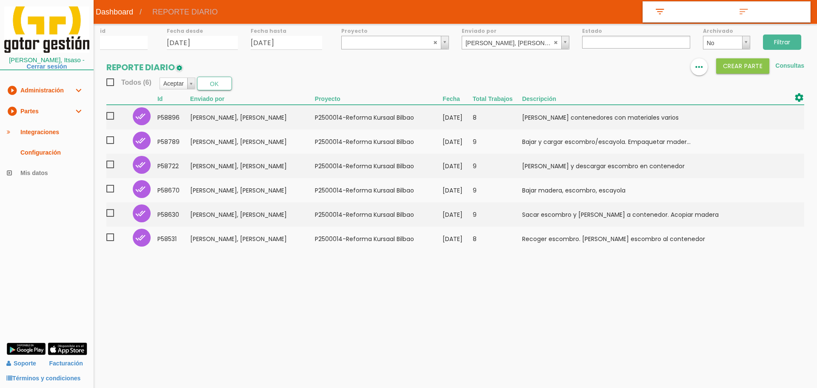
select select
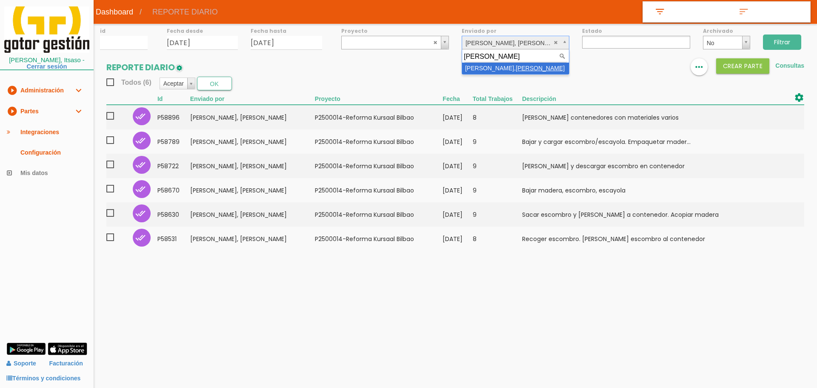
type input "[PERSON_NAME]"
select select "126"
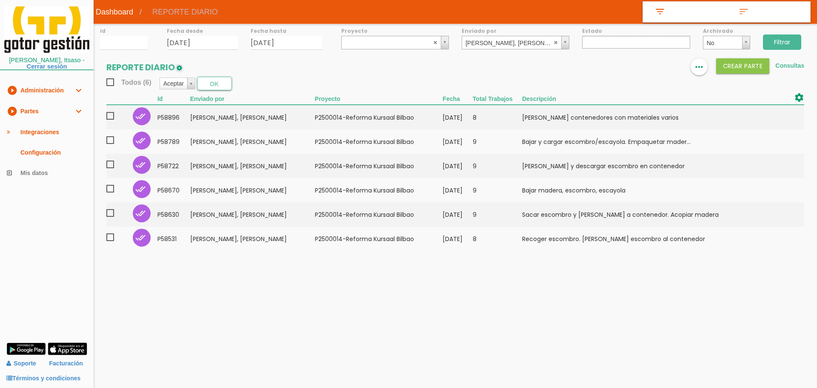
click at [793, 46] on input "Filtrar" at bounding box center [782, 41] width 38 height 15
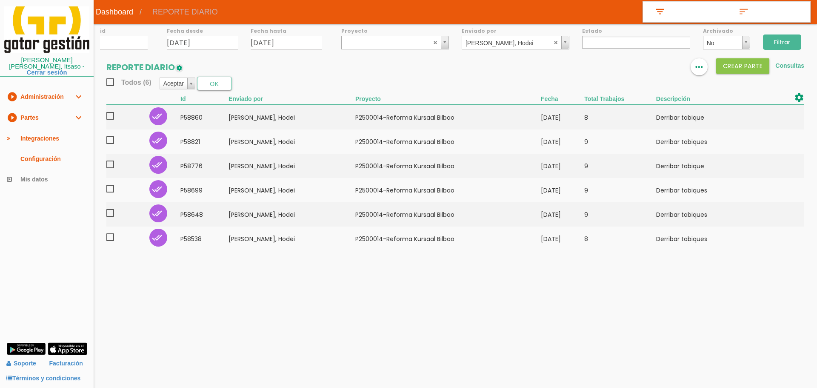
select select
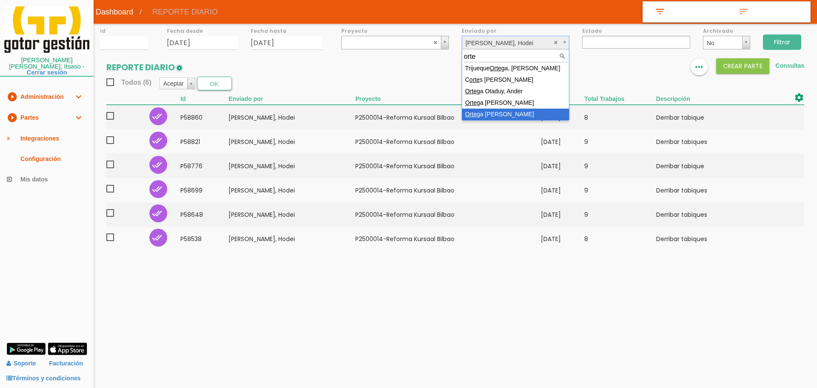
type input "orte"
select select "146"
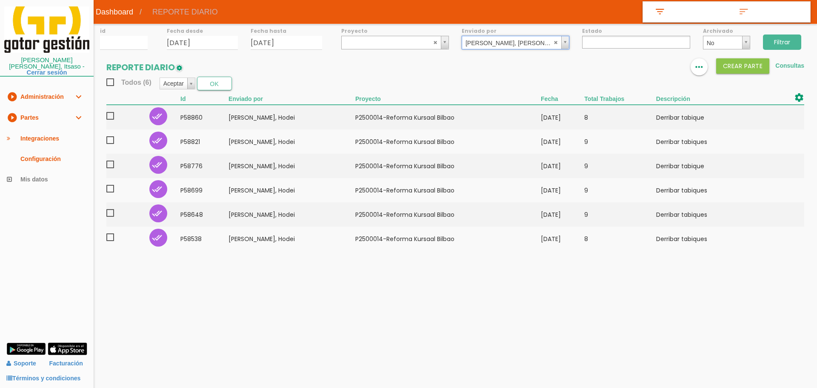
click at [789, 44] on input "Filtrar" at bounding box center [782, 41] width 38 height 15
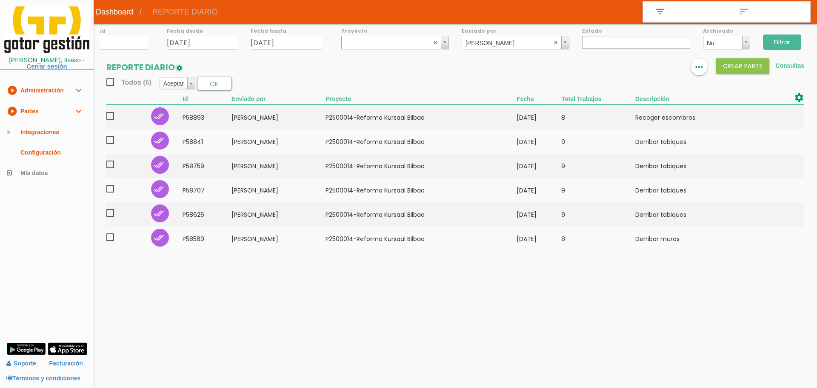
select select
click at [515, 50] on div "id Fecha desde 21/08/2025 Fecha hasta 29/08/2025 Proyecto ﻿P2400004-Sidenor Fos…" at bounding box center [456, 141] width 724 height 235
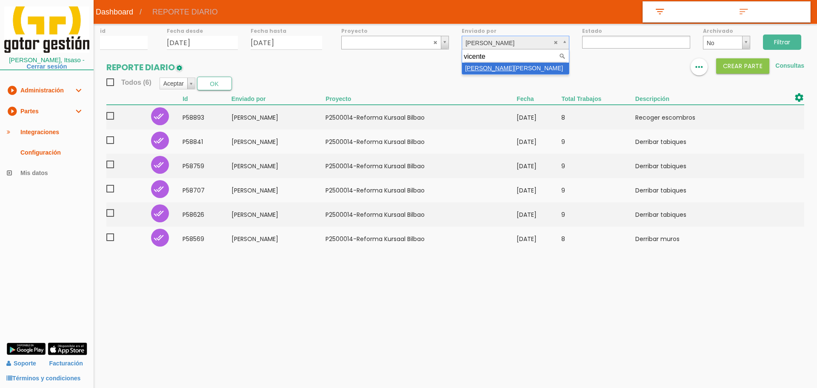
type input "vicente"
select select "22"
click at [787, 43] on input "Filtrar" at bounding box center [782, 41] width 38 height 15
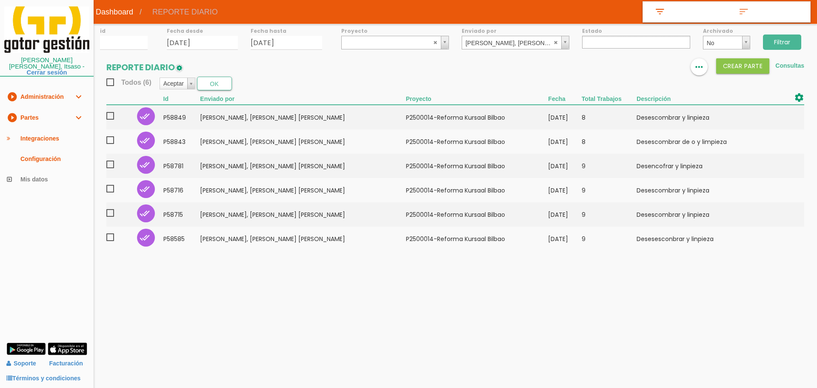
select select
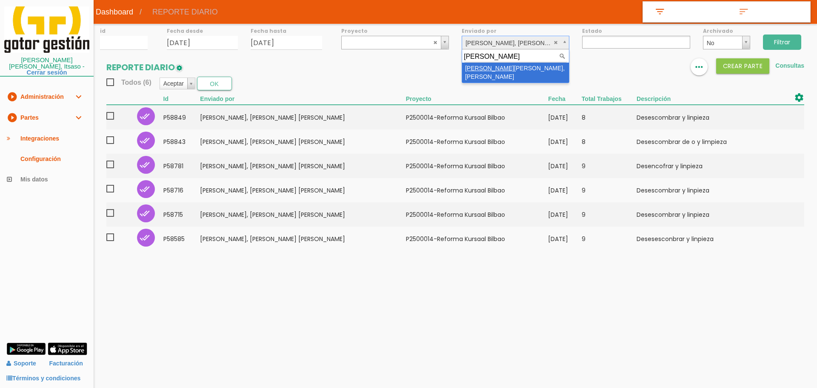
type input "andres"
select select "147"
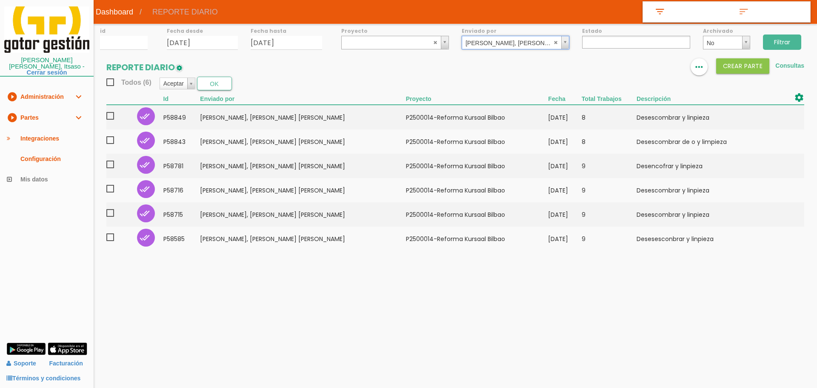
click at [783, 43] on input "Filtrar" at bounding box center [782, 41] width 38 height 15
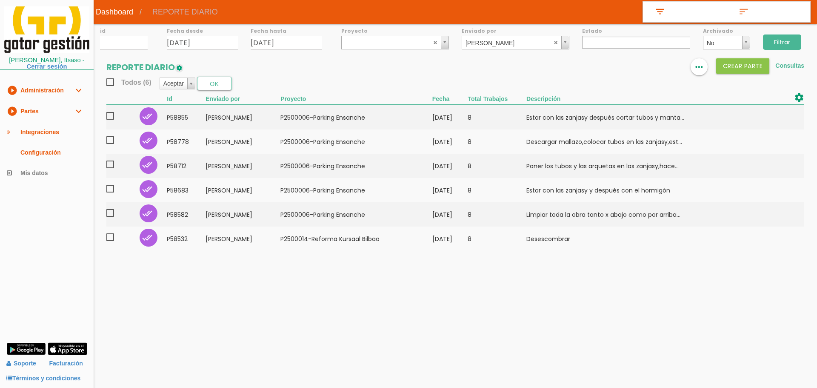
select select
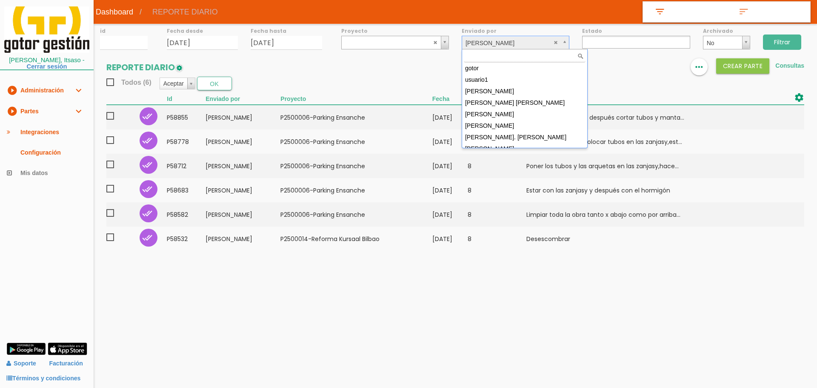
drag, startPoint x: 495, startPoint y: 41, endPoint x: 495, endPoint y: 35, distance: 5.6
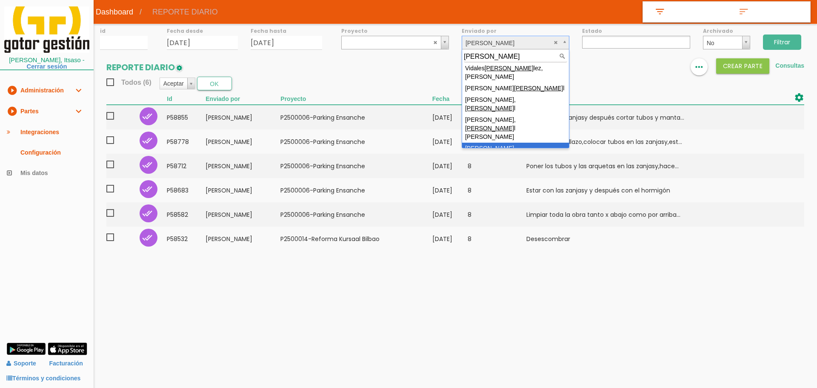
type input "migue"
drag, startPoint x: 498, startPoint y: 122, endPoint x: 648, endPoint y: 89, distance: 153.5
select select "149"
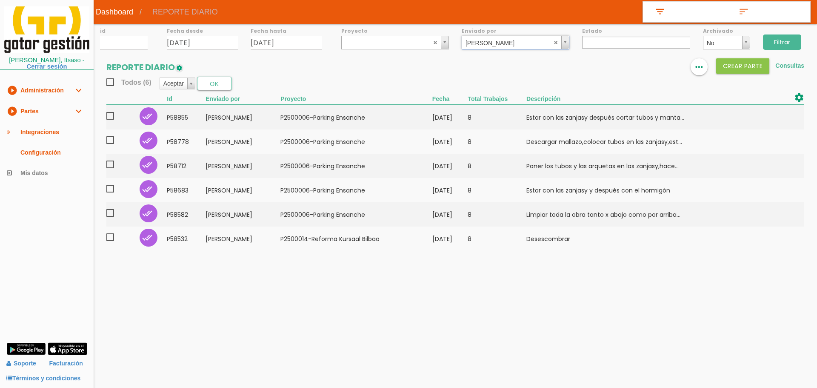
click at [791, 37] on input "Filtrar" at bounding box center [782, 41] width 38 height 15
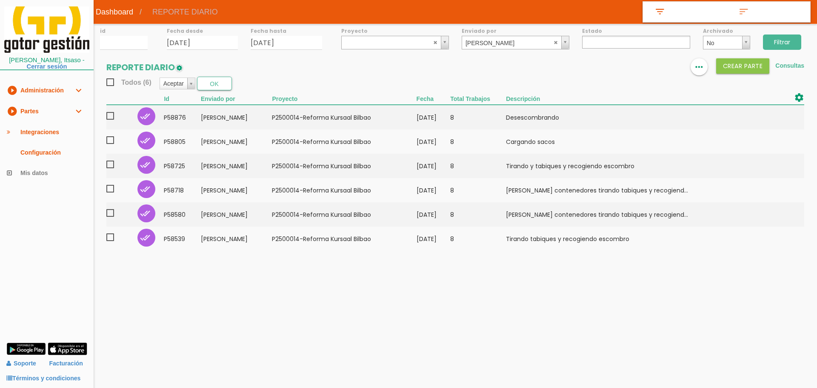
select select
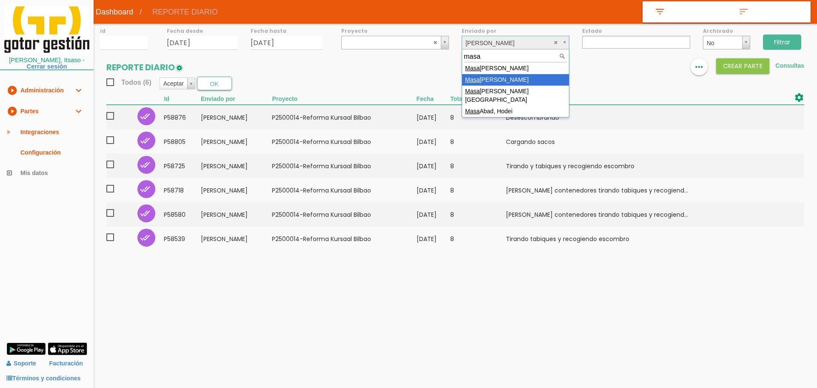
type input "masa"
select select "74"
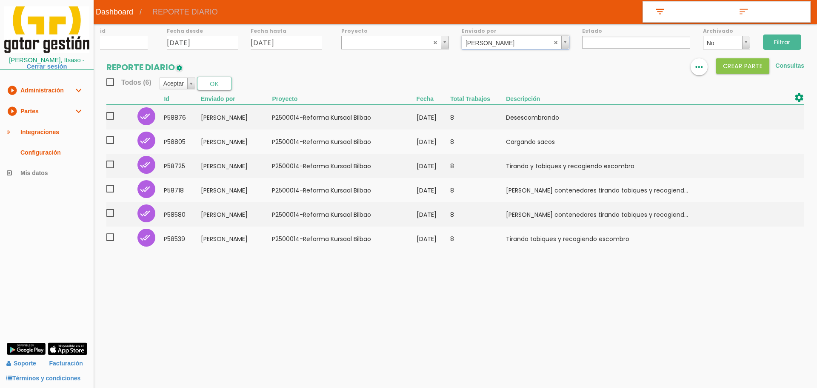
click at [779, 42] on input "Filtrar" at bounding box center [782, 41] width 38 height 15
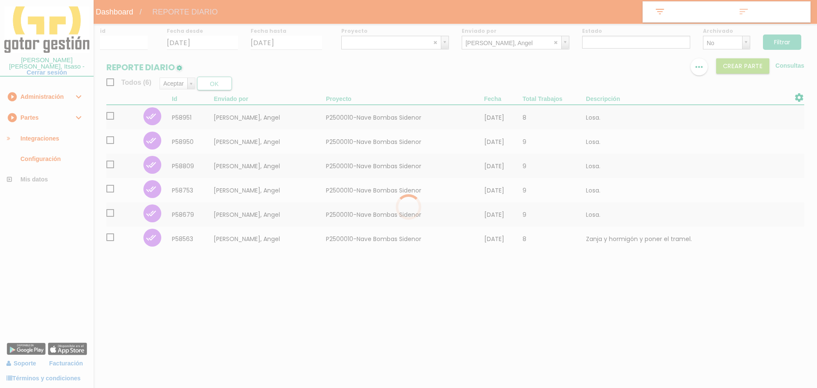
select select
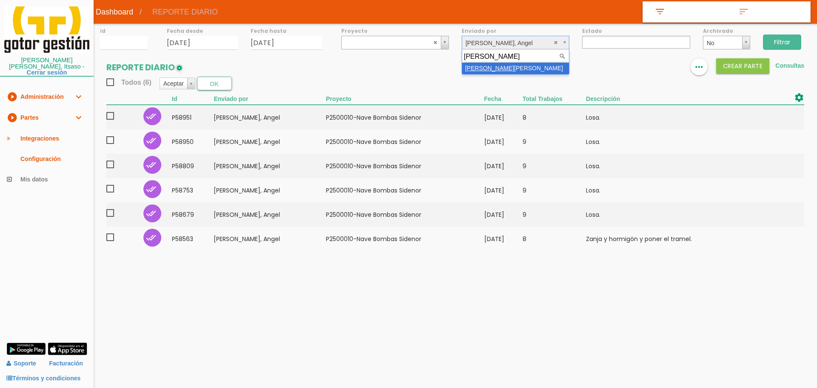
type input "salcedo"
drag, startPoint x: 486, startPoint y: 69, endPoint x: 627, endPoint y: 43, distance: 142.8
select select "107"
click at [776, 43] on input "Filtrar" at bounding box center [782, 41] width 38 height 15
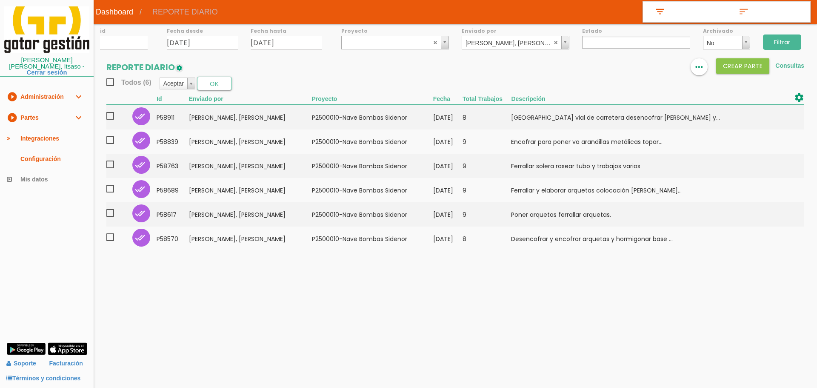
select select
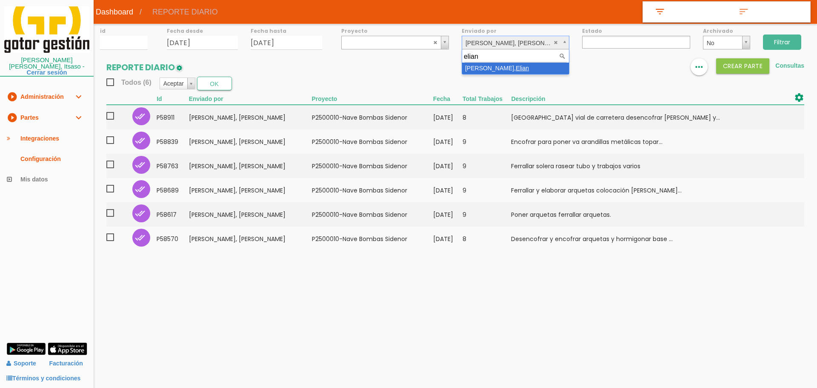
type input "elian"
select select "51"
click at [777, 38] on input "Filtrar" at bounding box center [782, 41] width 38 height 15
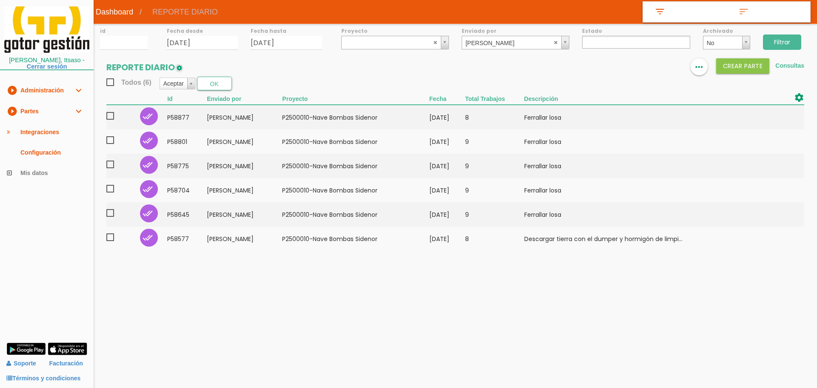
select select
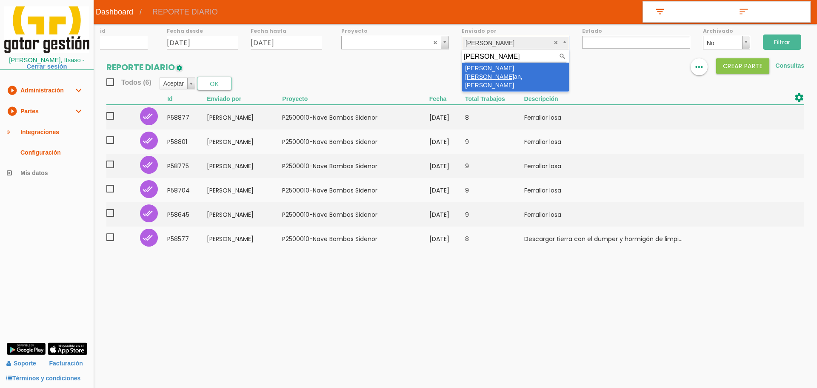
type input "buj"
select select "18"
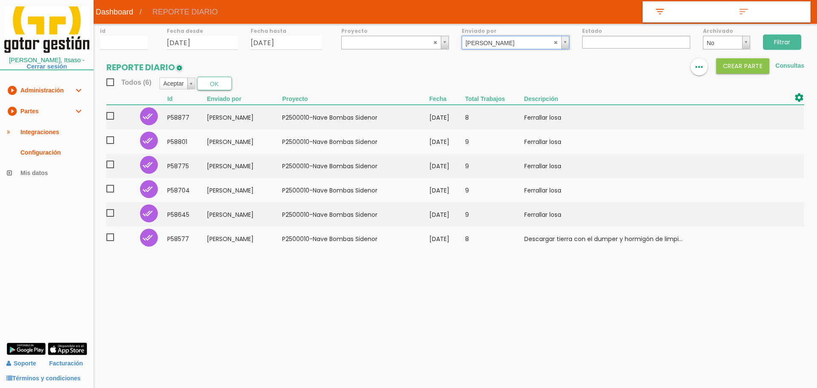
click at [788, 40] on input "Filtrar" at bounding box center [782, 41] width 38 height 15
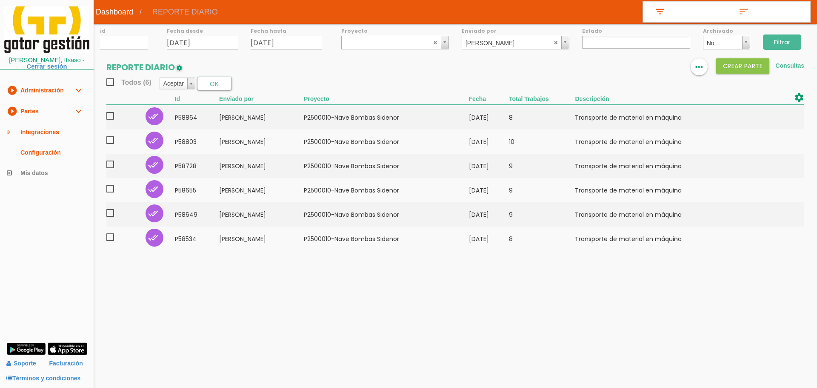
select select
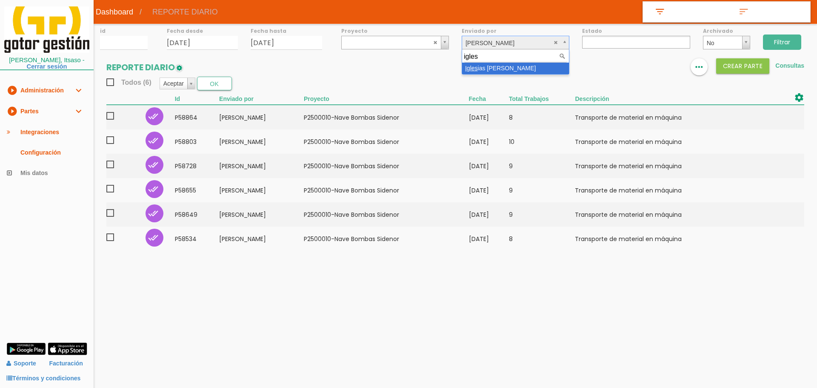
type input "igles"
select select "72"
click at [790, 40] on input "Filtrar" at bounding box center [782, 41] width 38 height 15
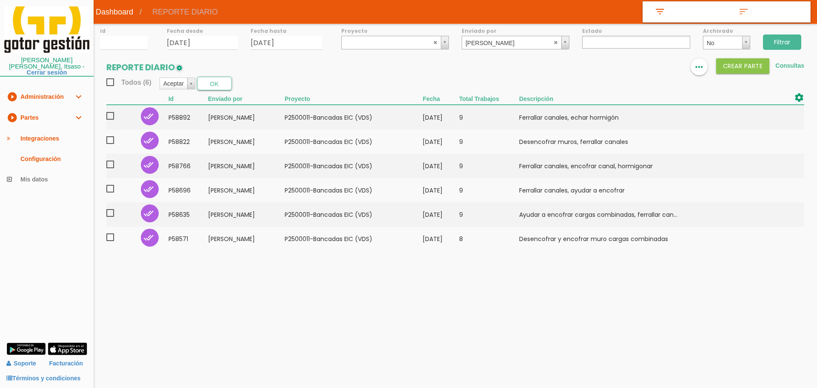
select select
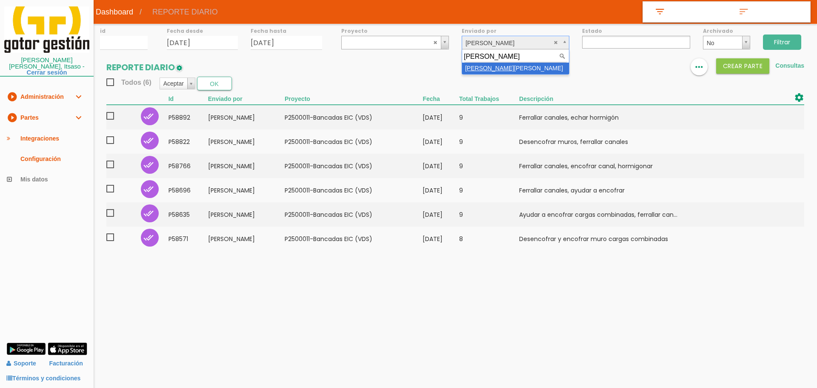
type input "ayuso"
select select "7"
click at [797, 35] on input "Filtrar" at bounding box center [782, 41] width 38 height 15
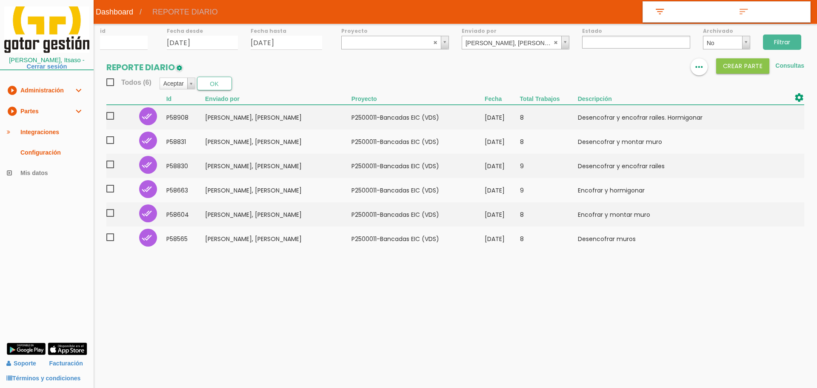
select select
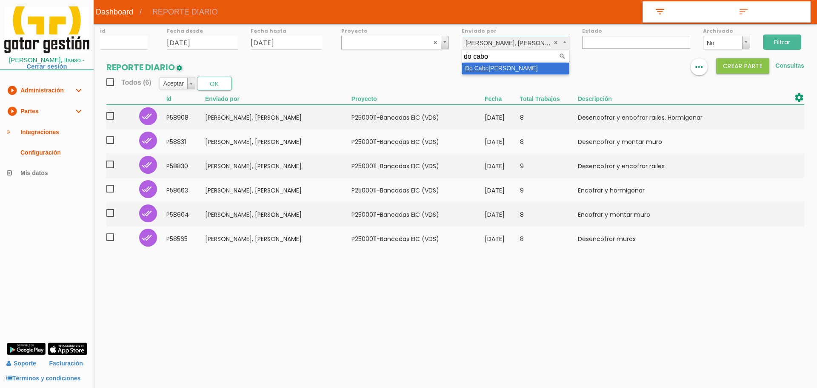
type input "do cabo"
select select "47"
click at [784, 43] on input "Filtrar" at bounding box center [782, 41] width 38 height 15
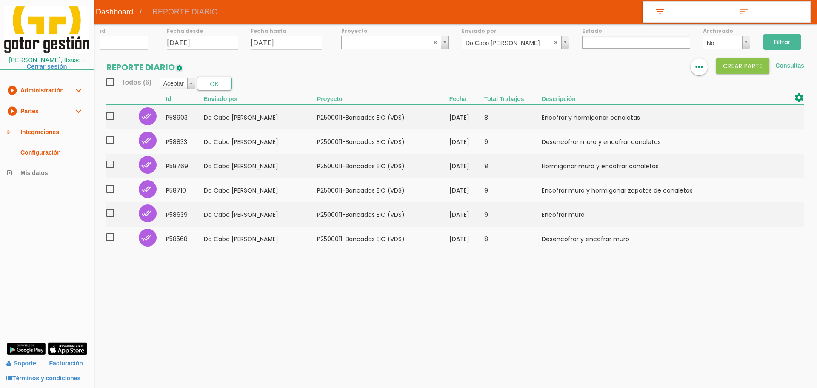
select select
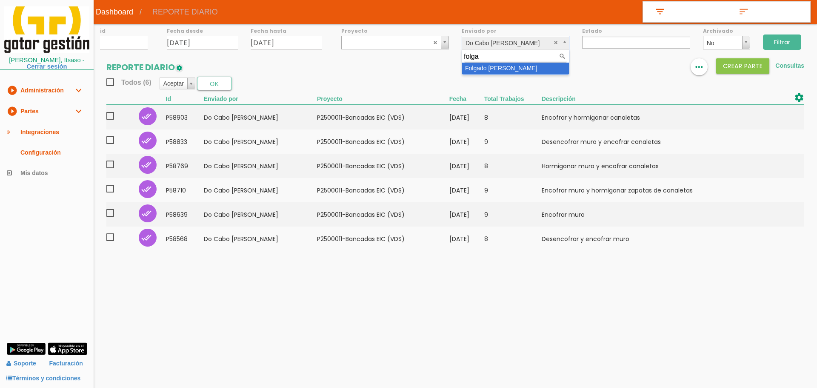
type input "folga"
select select "91"
click at [785, 45] on input "Filtrar" at bounding box center [782, 41] width 38 height 15
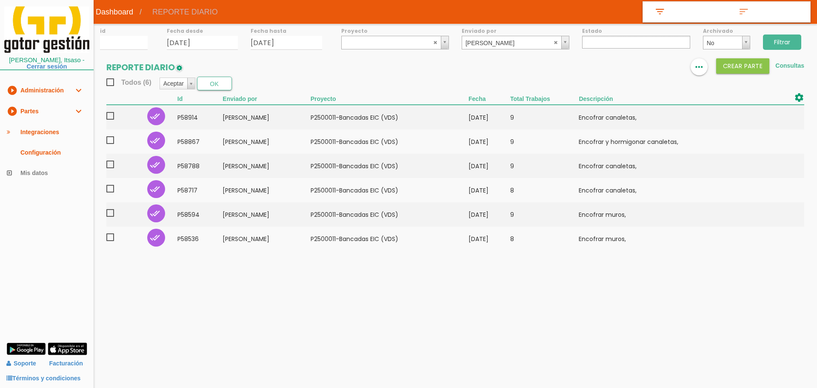
select select
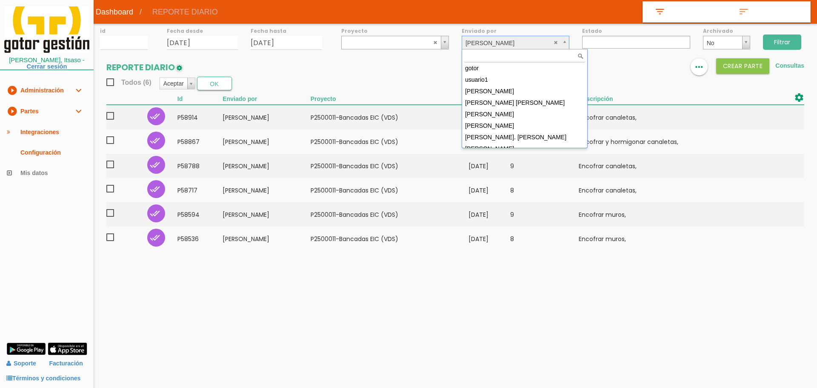
drag, startPoint x: 488, startPoint y: 43, endPoint x: 495, endPoint y: 44, distance: 6.9
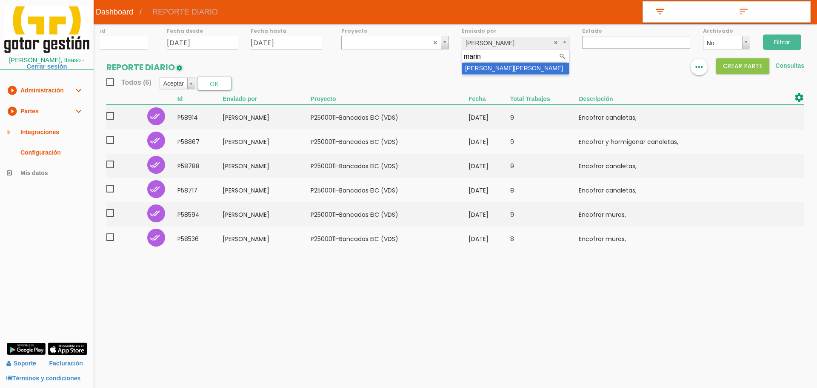
type input "marin"
select select "61"
click at [796, 39] on input "Filtrar" at bounding box center [782, 41] width 38 height 15
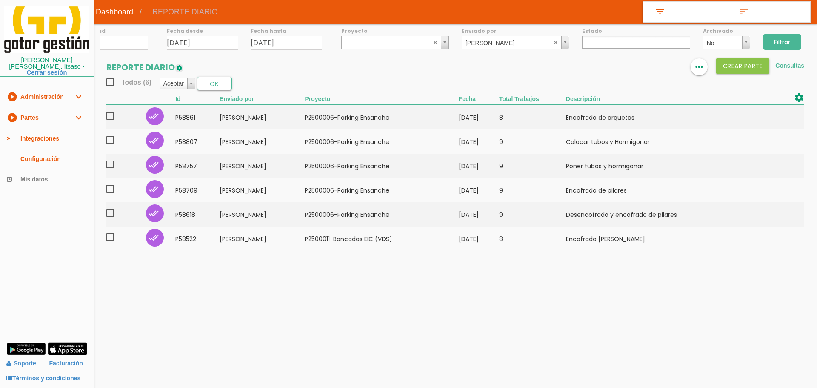
select select
click at [510, 33] on label "Enviado por" at bounding box center [516, 30] width 108 height 7
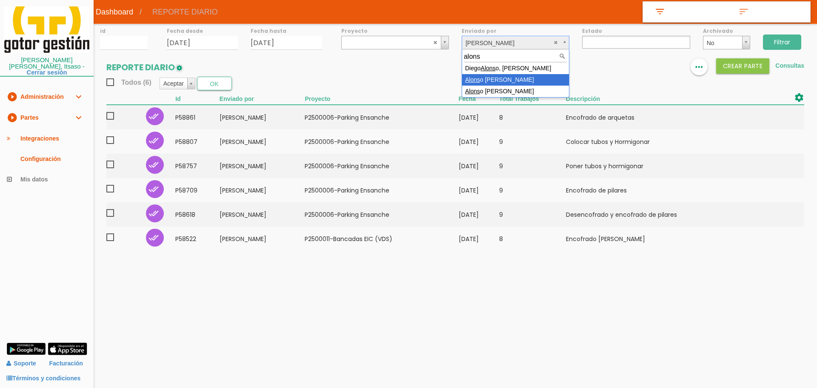
type input "alons"
select select "49"
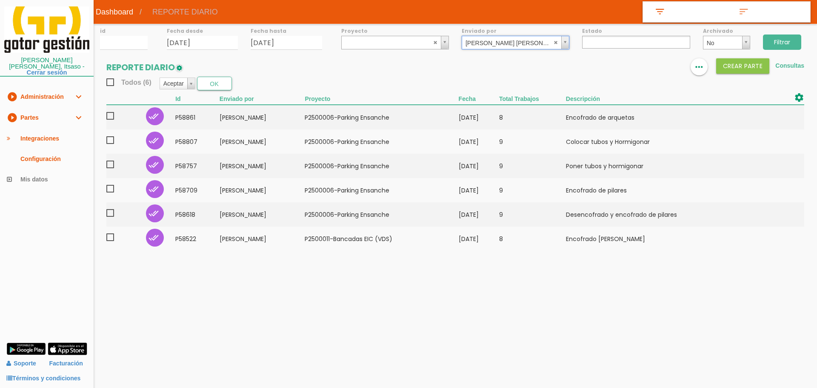
click at [792, 37] on input "Filtrar" at bounding box center [782, 41] width 38 height 15
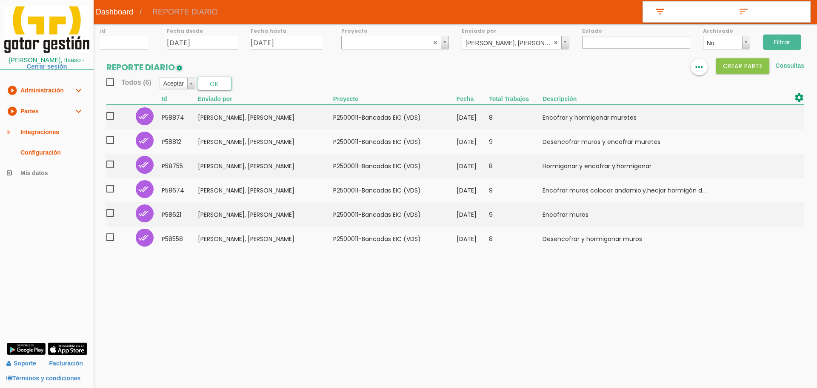
select select
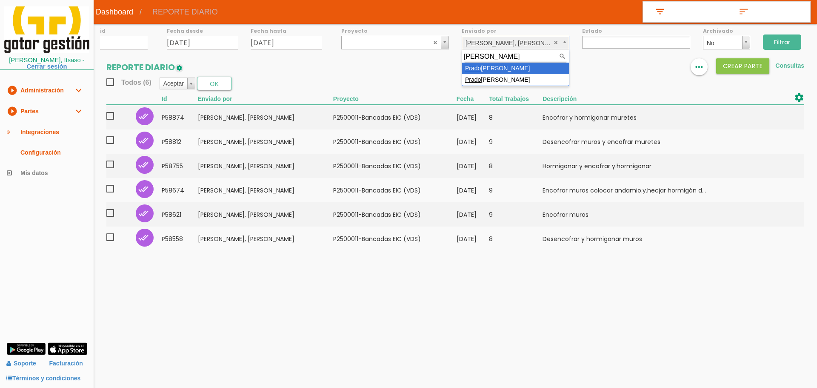
type input "[PERSON_NAME]"
drag, startPoint x: 487, startPoint y: 65, endPoint x: 500, endPoint y: 64, distance: 12.8
select select "27"
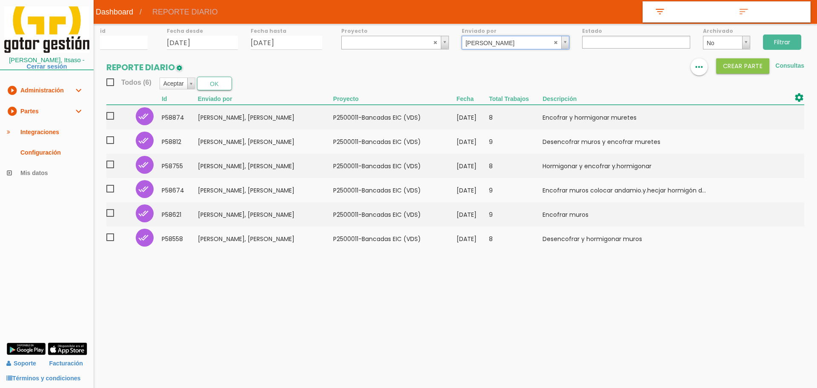
click at [784, 45] on input "Filtrar" at bounding box center [782, 41] width 38 height 15
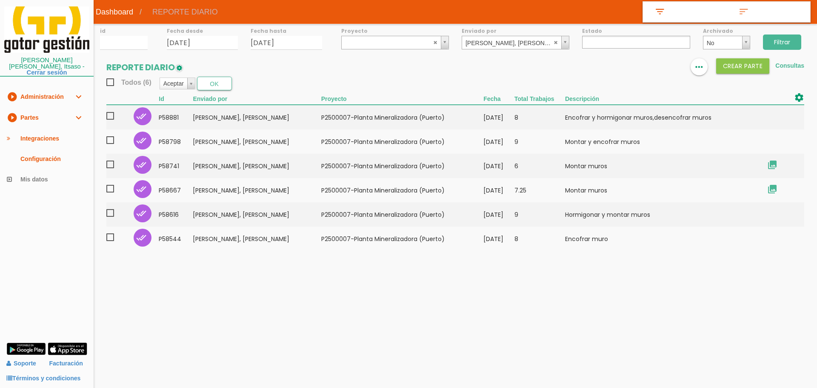
select select
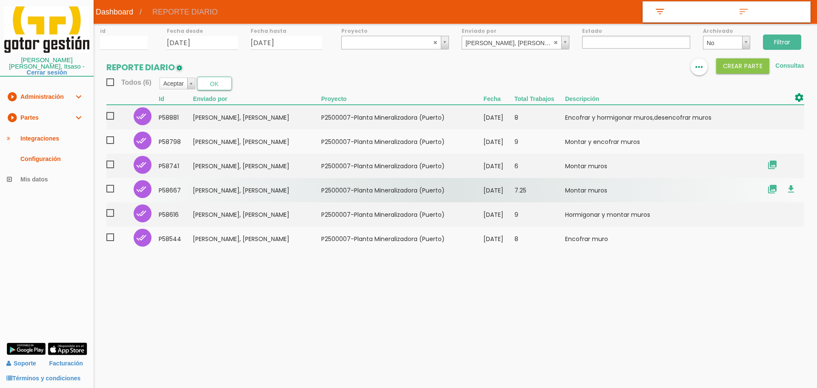
click at [484, 190] on td "26/08/2025" at bounding box center [499, 190] width 31 height 24
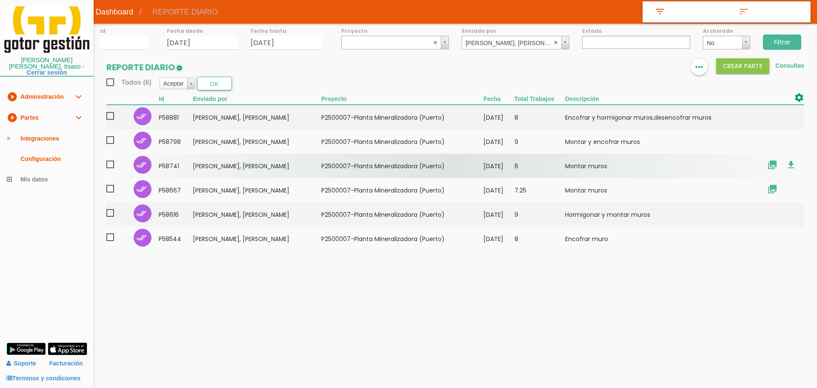
click at [484, 162] on td "[DATE]" at bounding box center [499, 166] width 31 height 24
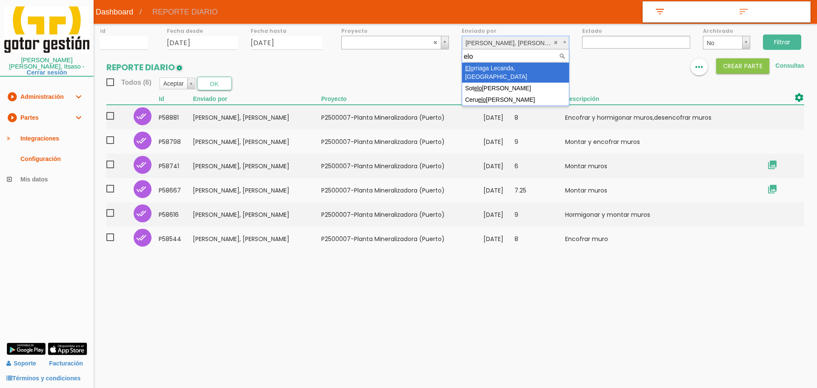
type input "elo"
select select "40"
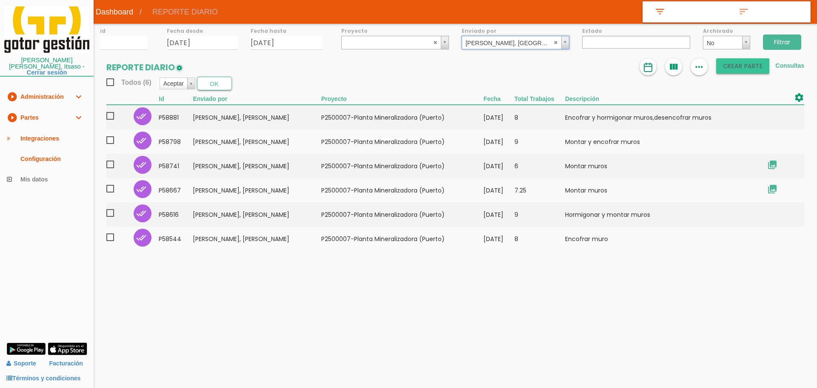
click at [742, 63] on button "Crear PARTE" at bounding box center [743, 65] width 54 height 15
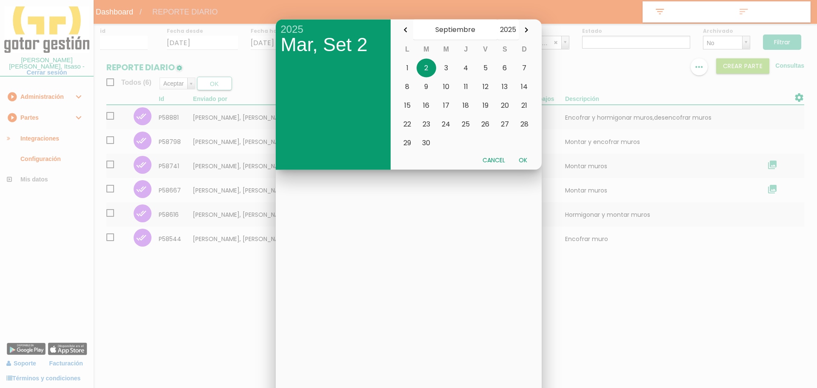
click at [501, 159] on button "Cancel" at bounding box center [494, 159] width 36 height 15
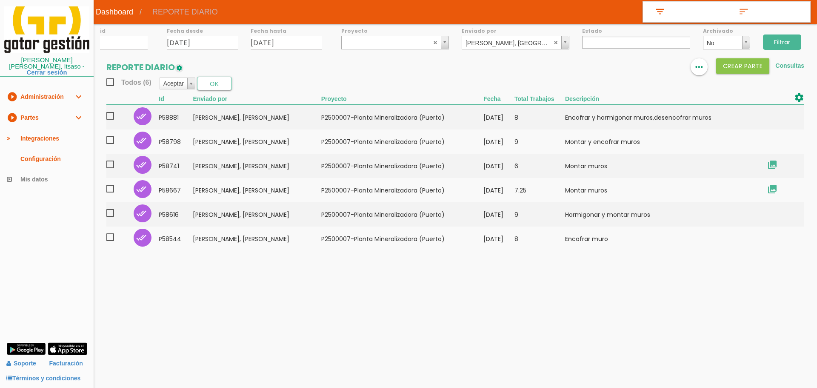
click at [794, 36] on input "Filtrar" at bounding box center [782, 41] width 38 height 15
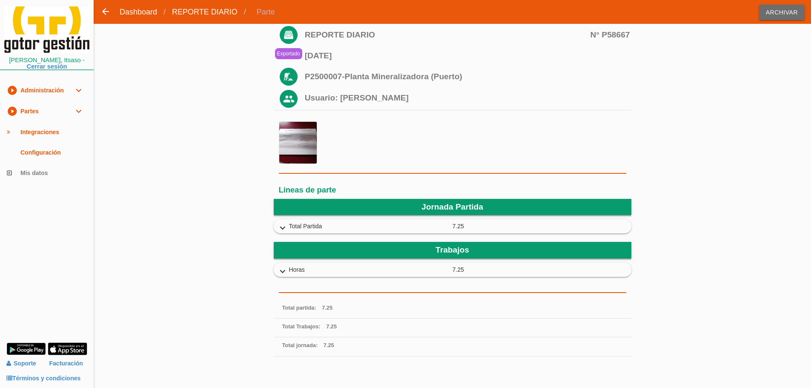
click at [287, 226] on icon "expand_more" at bounding box center [283, 228] width 14 height 11
click at [283, 227] on icon "expand_more" at bounding box center [283, 228] width 14 height 11
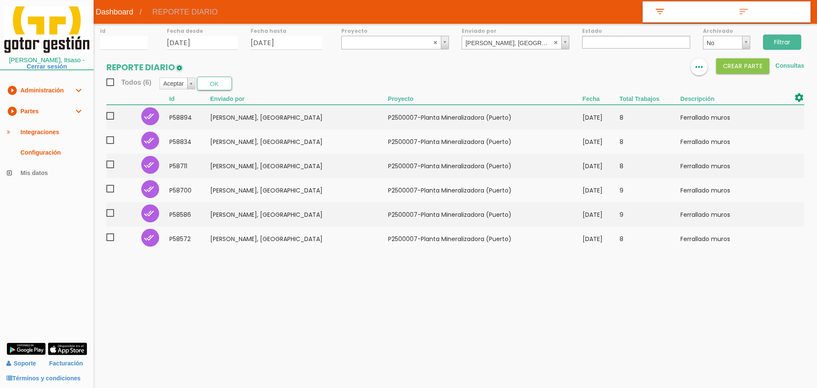
select select
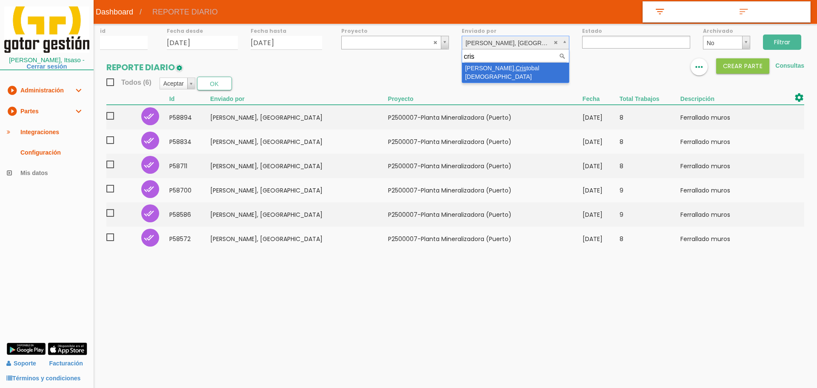
type input "cris"
select select "100"
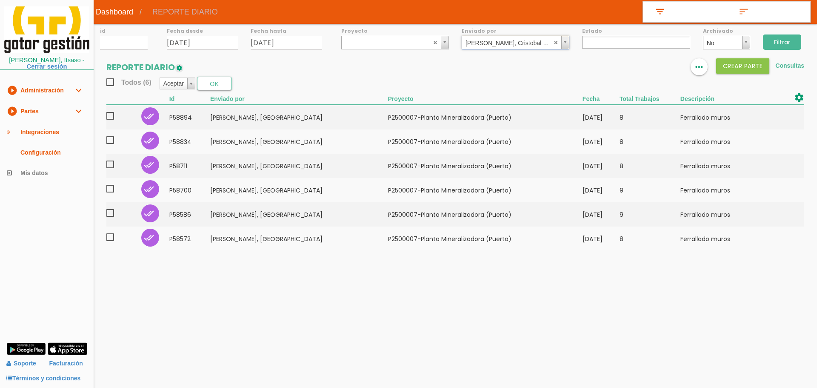
click at [773, 41] on input "Filtrar" at bounding box center [782, 41] width 38 height 15
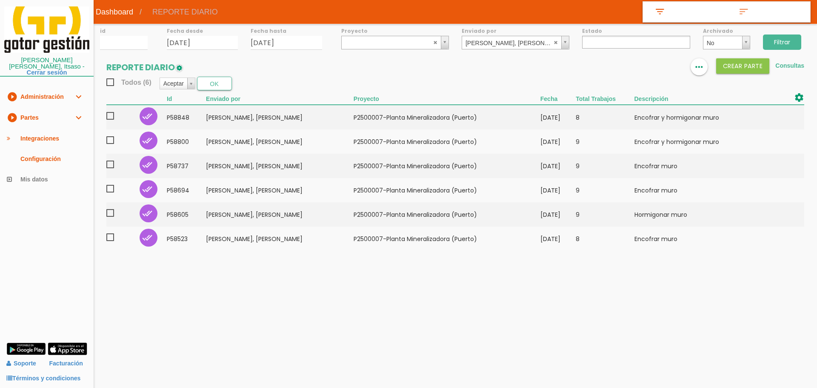
select select
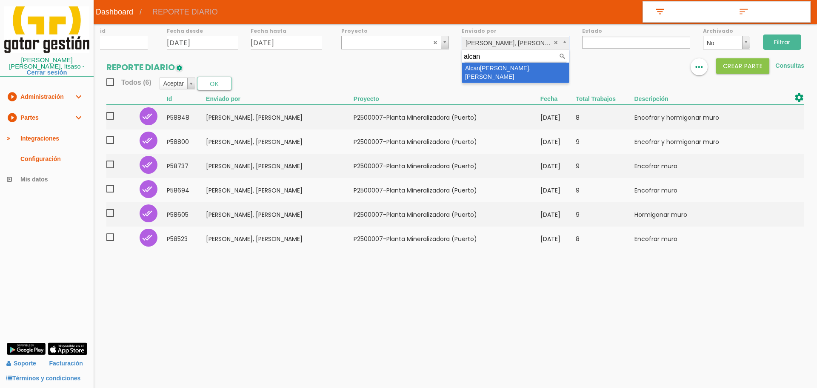
type input "alcan"
select select "144"
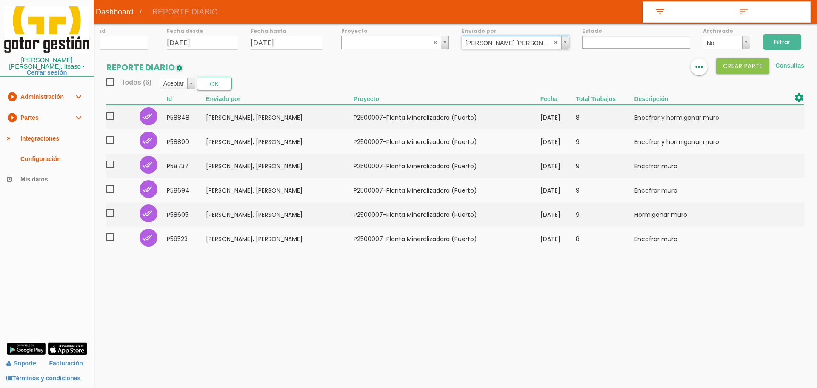
click at [781, 37] on input "Filtrar" at bounding box center [782, 41] width 38 height 15
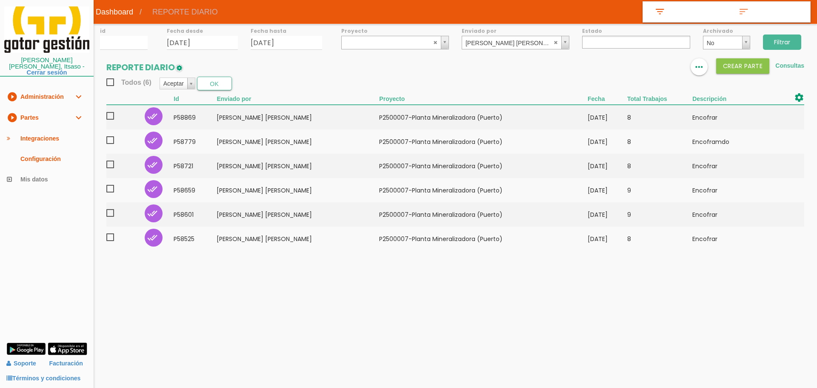
select select
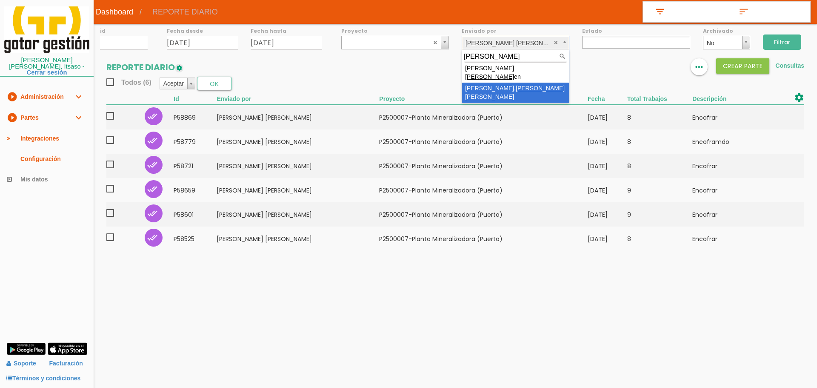
type input "artur"
select select "23"
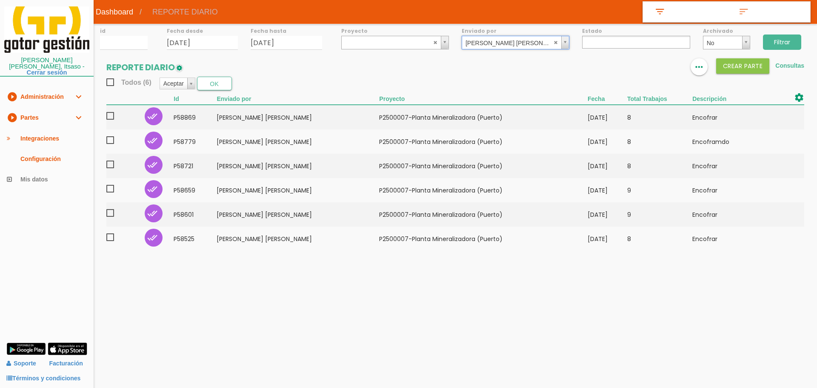
drag, startPoint x: 785, startPoint y: 46, endPoint x: 783, endPoint y: 43, distance: 4.4
click at [785, 44] on input "Filtrar" at bounding box center [782, 41] width 38 height 15
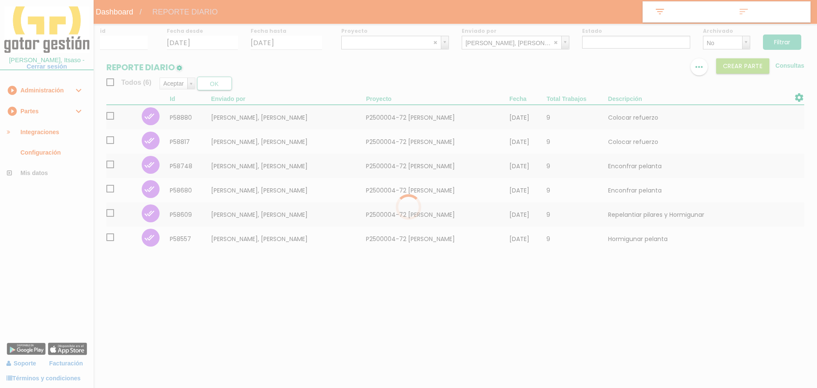
select select
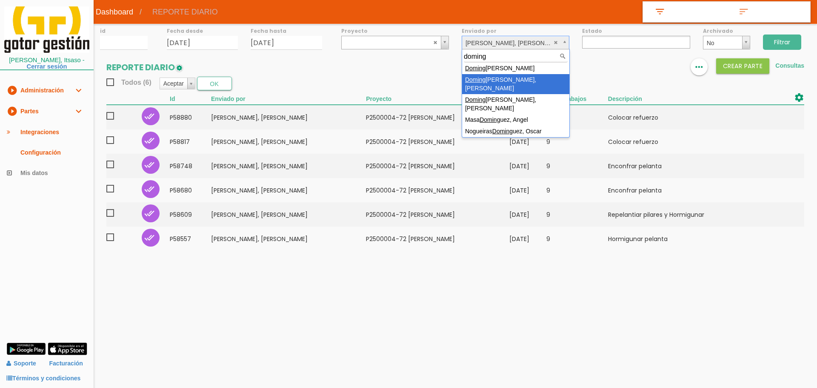
type input "doming"
select select "42"
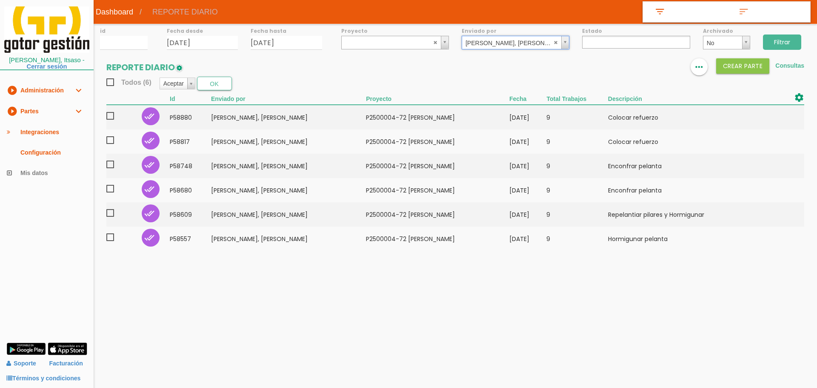
click at [790, 42] on input "Filtrar" at bounding box center [782, 41] width 38 height 15
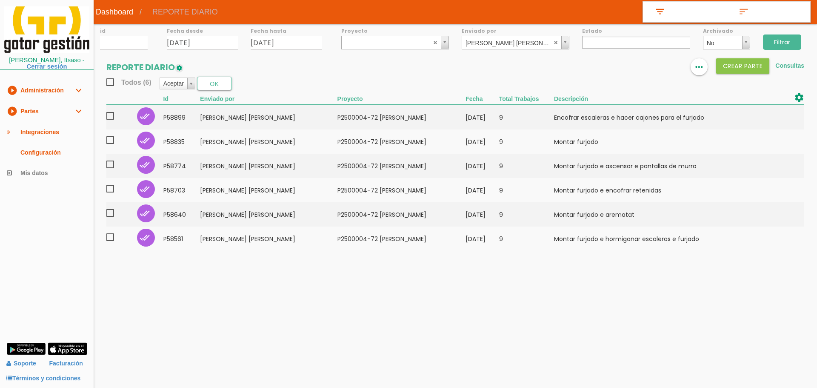
select select
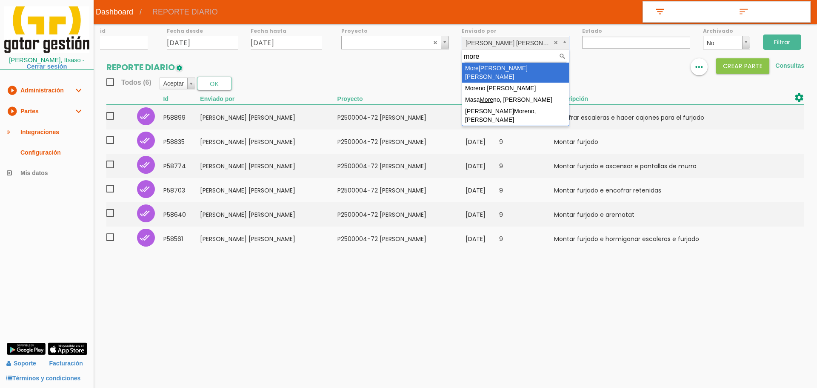
type input "more"
select select "17"
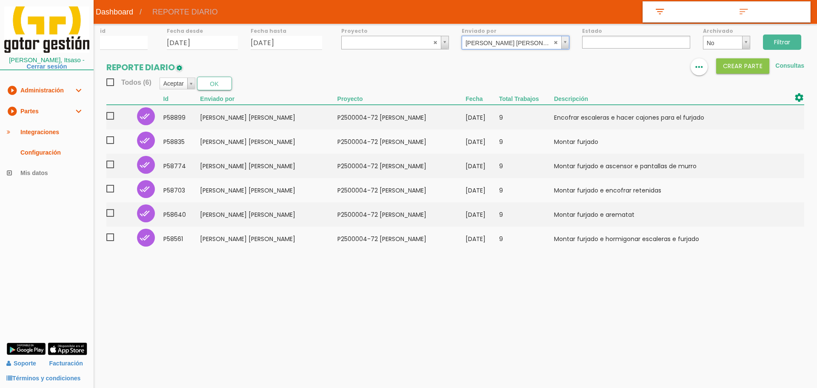
click at [787, 43] on input "Filtrar" at bounding box center [782, 41] width 38 height 15
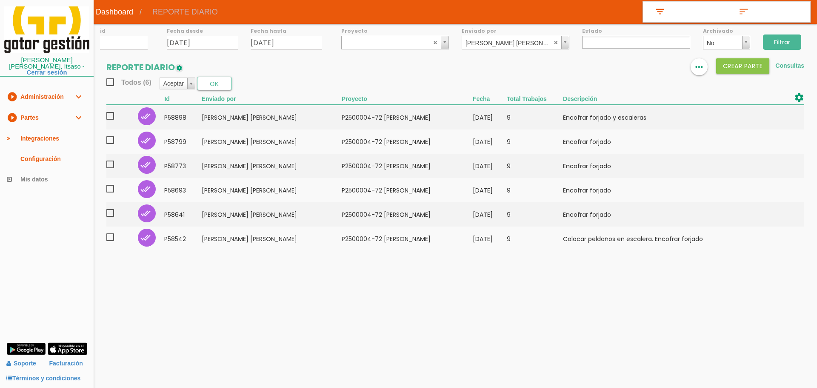
select select
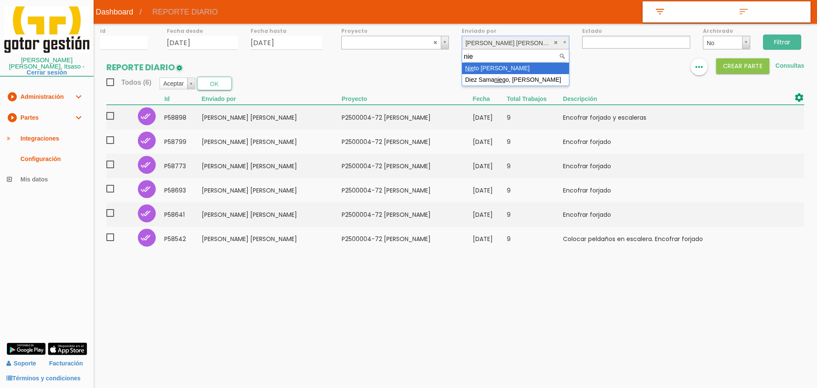
type input "nie"
select select "13"
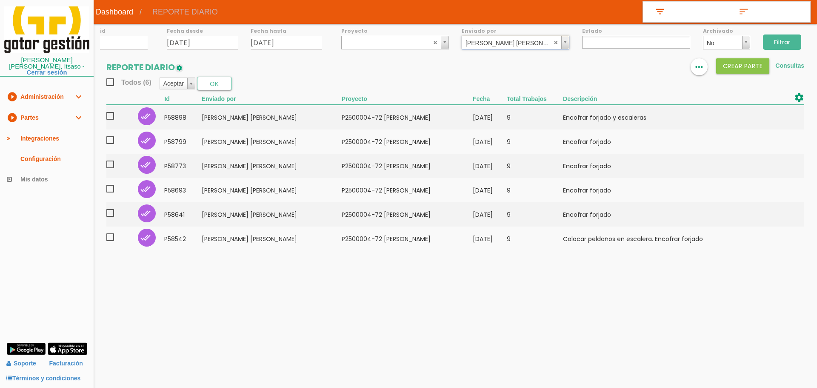
click at [774, 43] on input "Filtrar" at bounding box center [782, 41] width 38 height 15
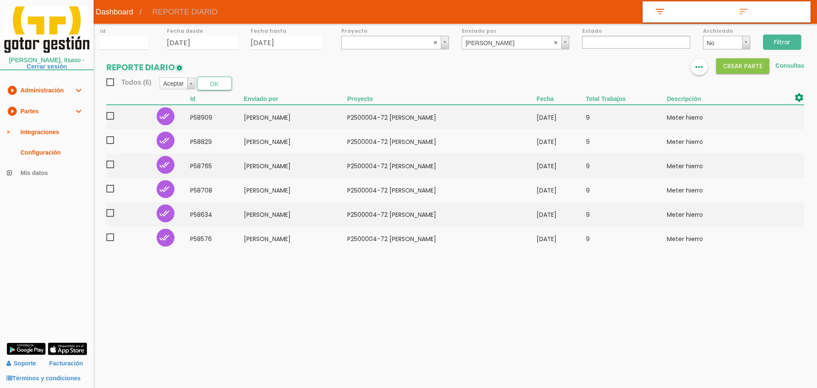
select select
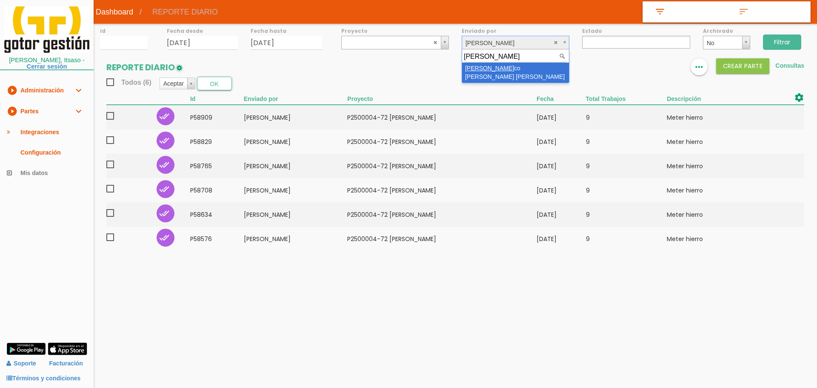
type input "pache"
select select "34"
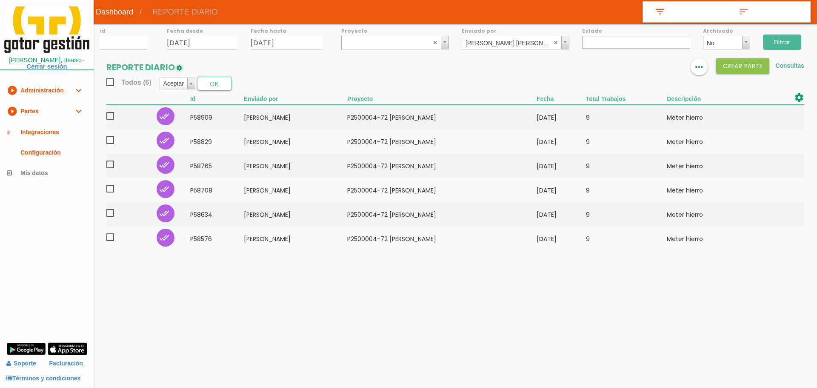
click at [780, 37] on input "Filtrar" at bounding box center [782, 41] width 38 height 15
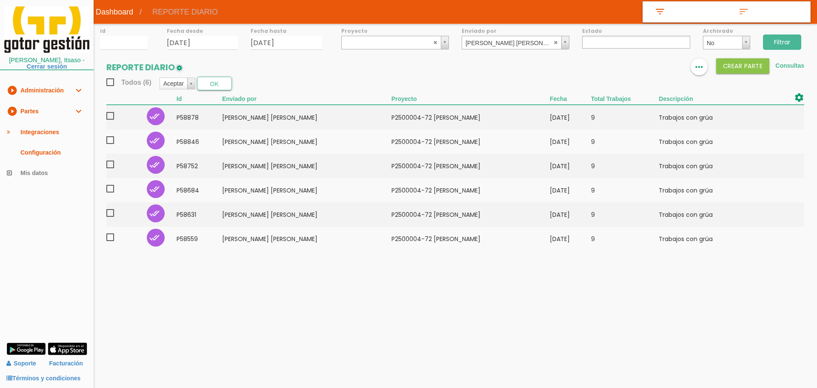
select select
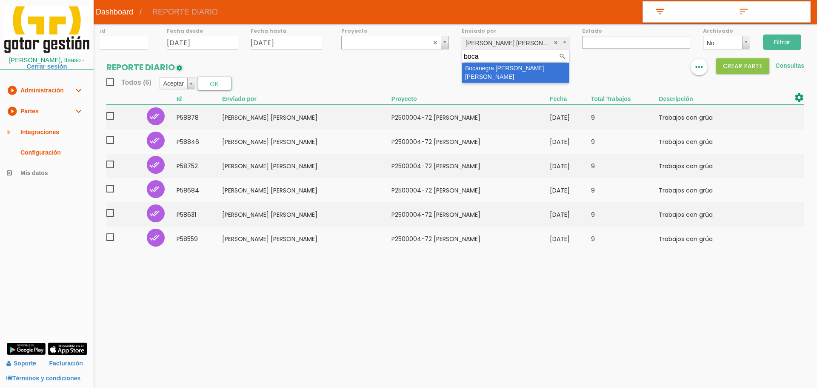
type input "boca"
select select "145"
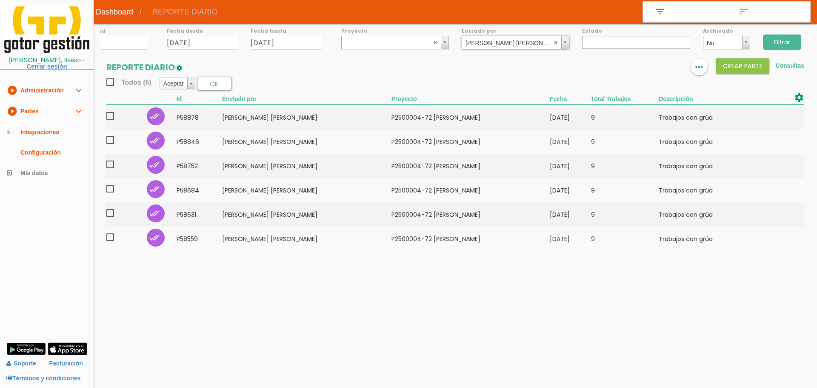
click at [794, 39] on input "Filtrar" at bounding box center [782, 41] width 38 height 15
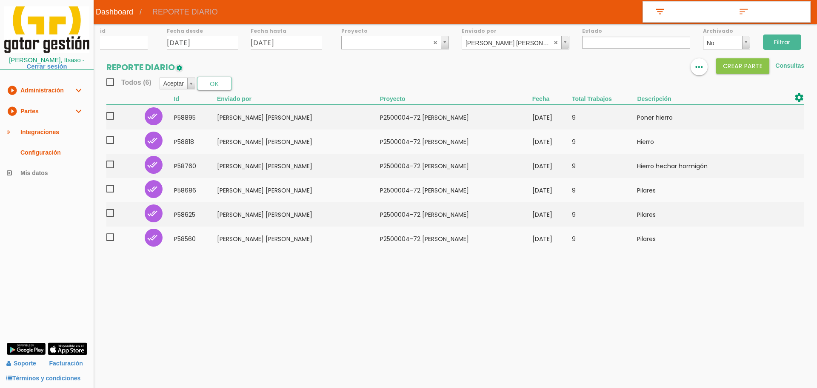
select select
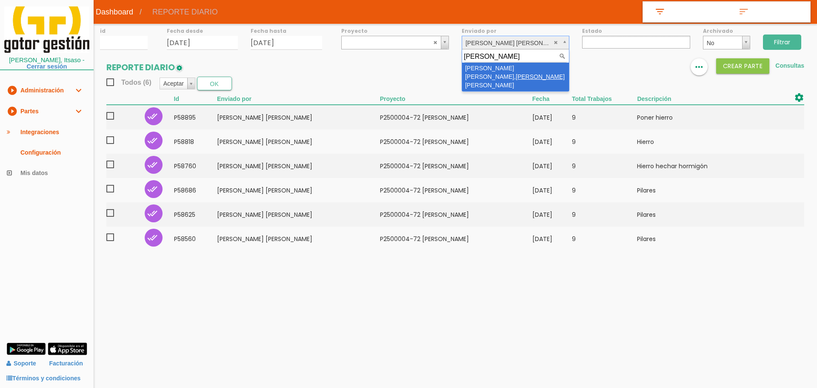
type input "[PERSON_NAME]"
select select "136"
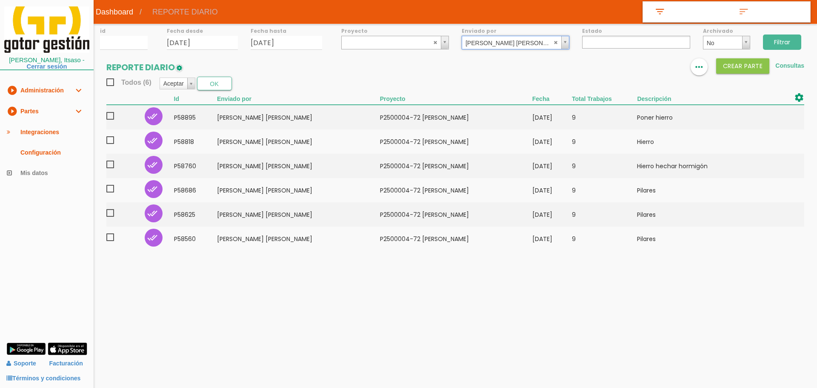
click at [782, 39] on input "Filtrar" at bounding box center [782, 41] width 38 height 15
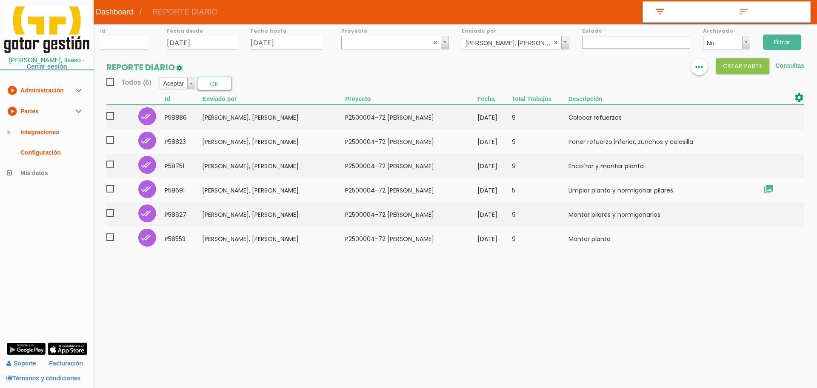
select select
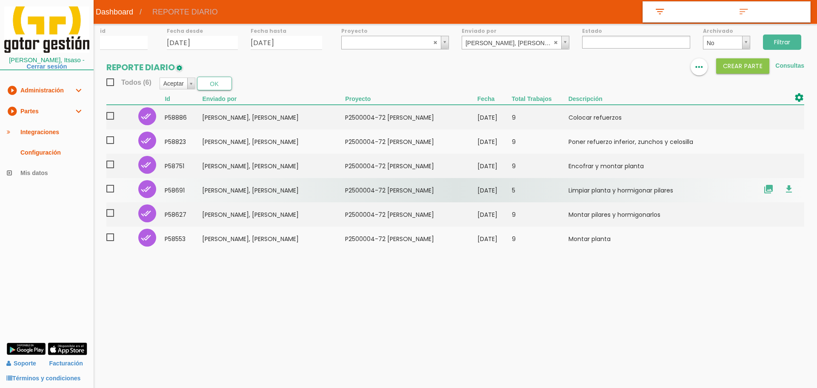
click at [512, 196] on td "[DATE]" at bounding box center [495, 190] width 34 height 24
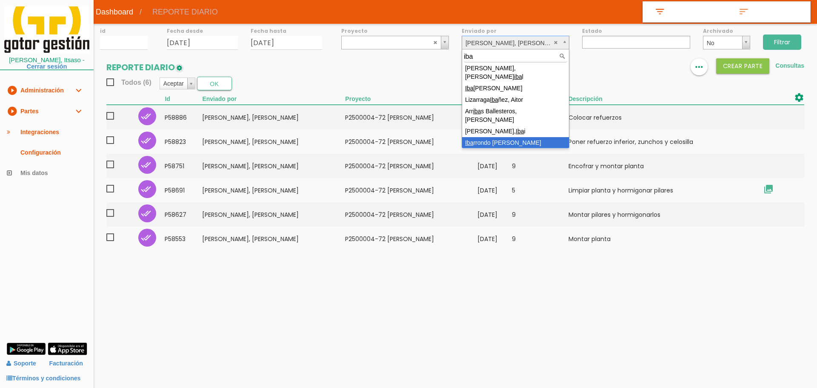
type input "iba"
select select "148"
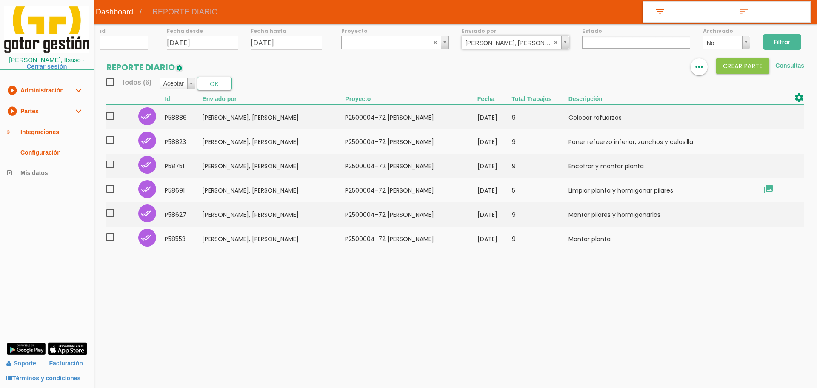
click at [781, 45] on input "Filtrar" at bounding box center [782, 41] width 38 height 15
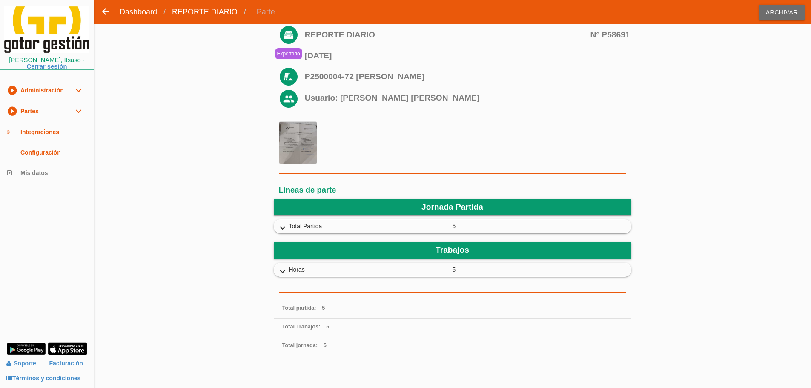
click at [280, 225] on icon "expand_more" at bounding box center [283, 228] width 14 height 11
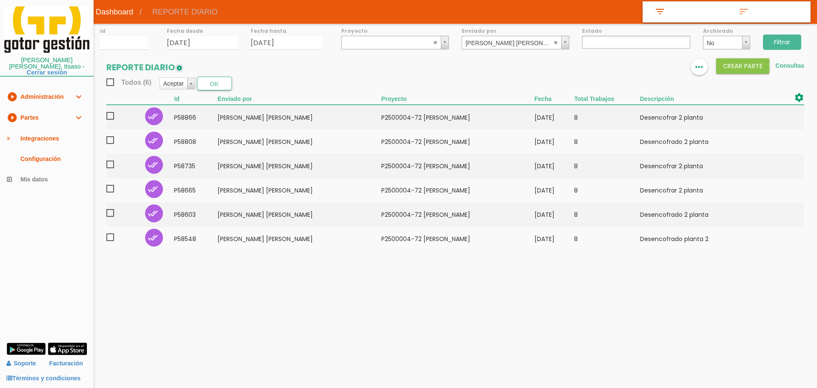
select select
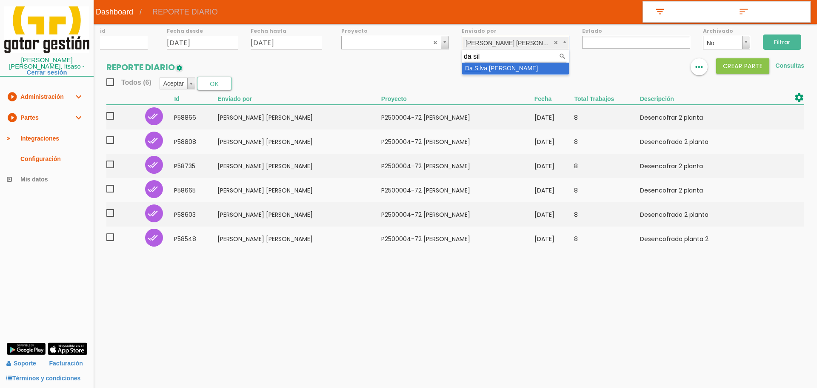
type input "da sil"
select select "66"
click at [779, 43] on input "Filtrar" at bounding box center [782, 41] width 38 height 15
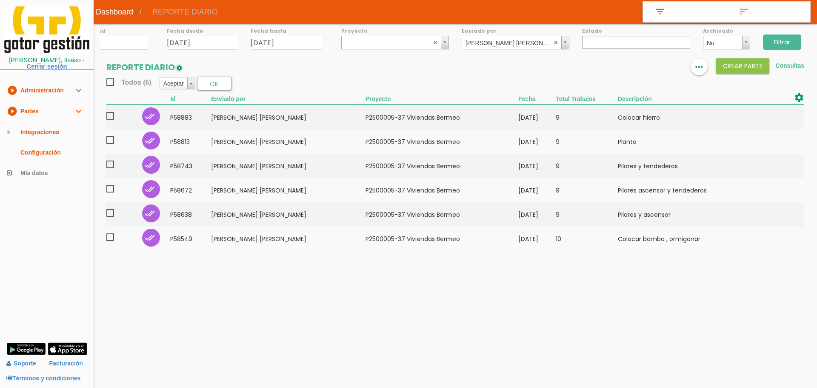
select select
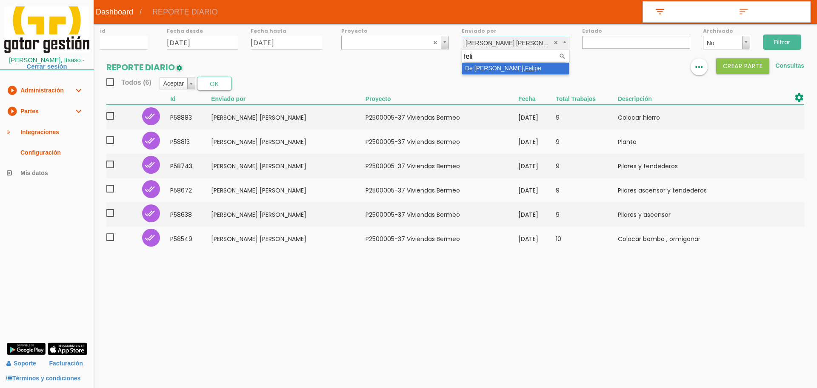
type input "feli"
select select "19"
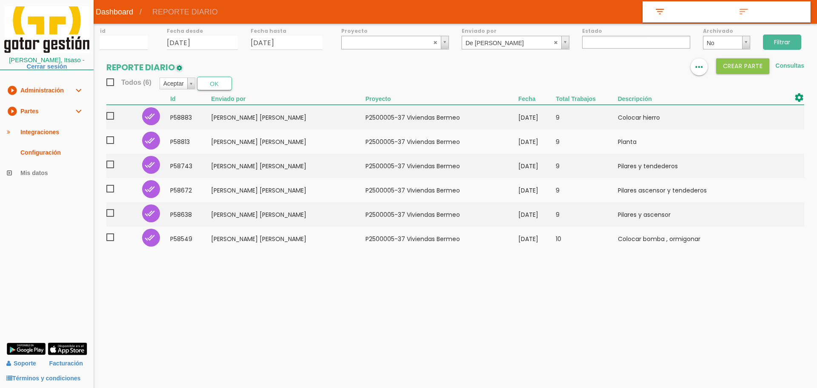
click at [794, 39] on input "Filtrar" at bounding box center [782, 41] width 38 height 15
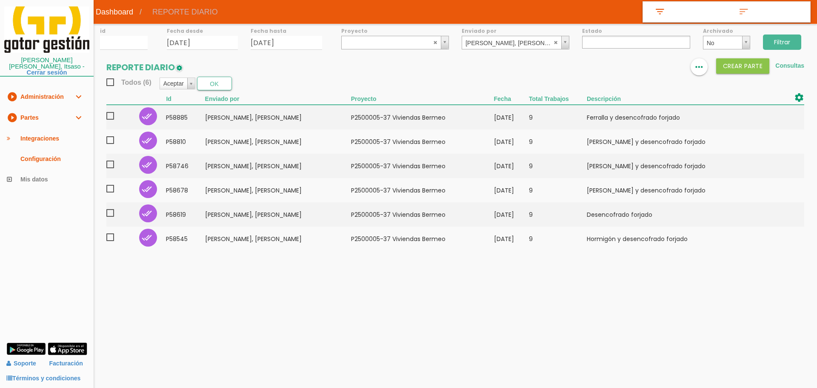
select select
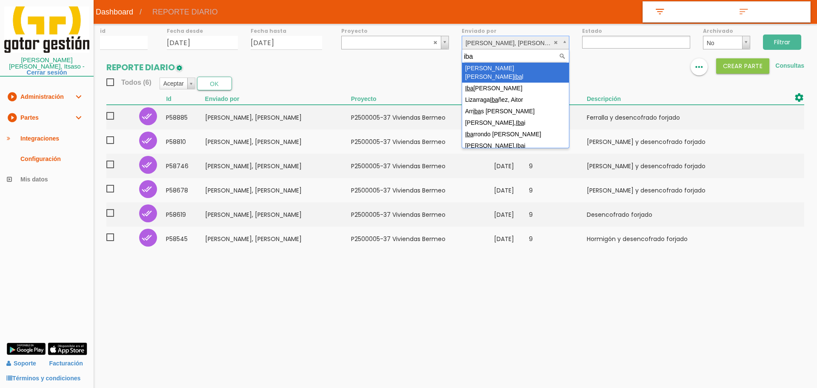
type input "iba"
select select "55"
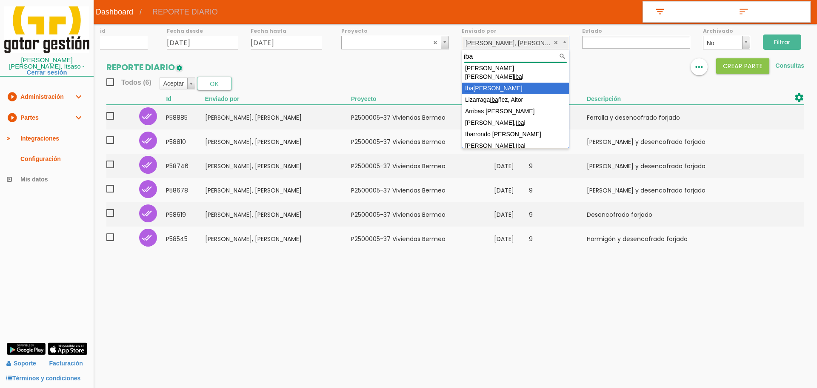
type input "iba"
select select "60"
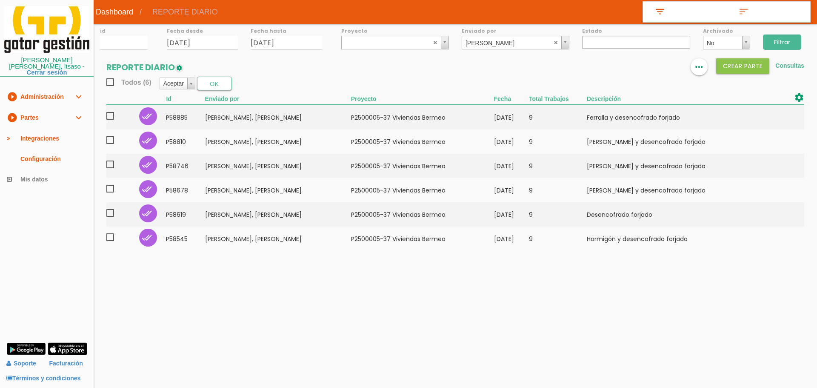
click at [772, 46] on input "Filtrar" at bounding box center [782, 41] width 38 height 15
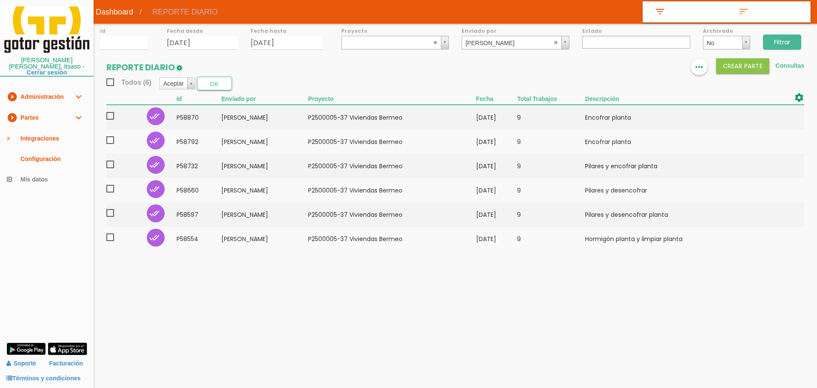
select select
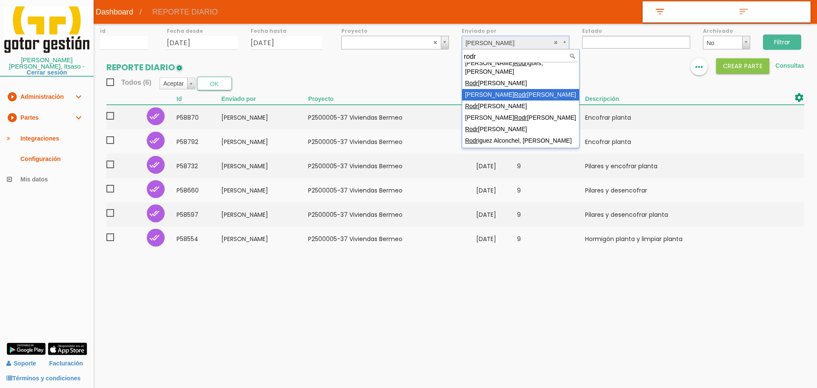
scroll to position [7, 0]
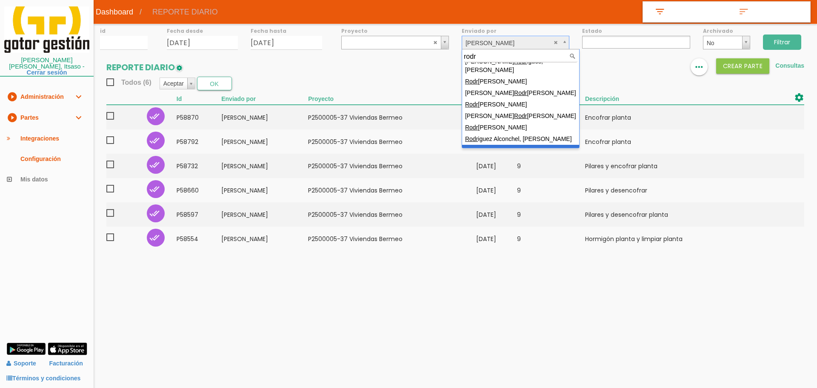
type input "rodr"
select select "140"
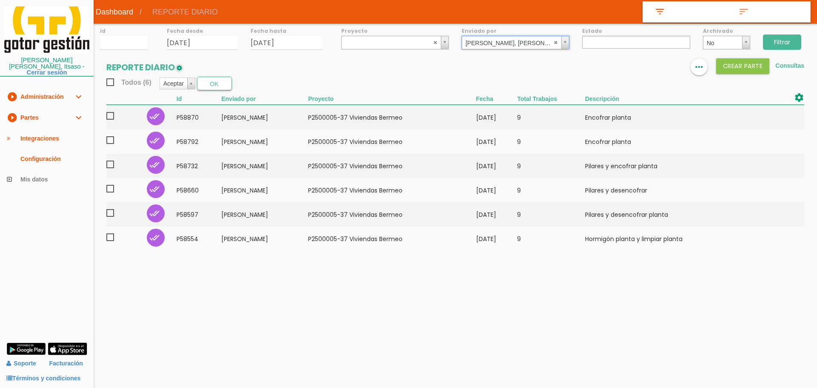
click at [780, 43] on input "Filtrar" at bounding box center [782, 41] width 38 height 15
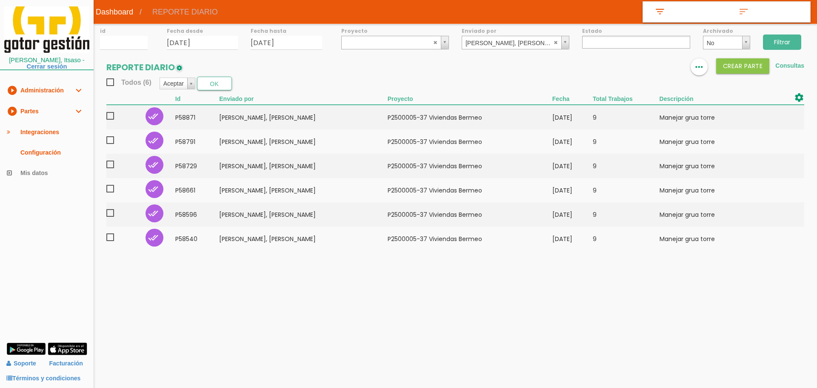
select select
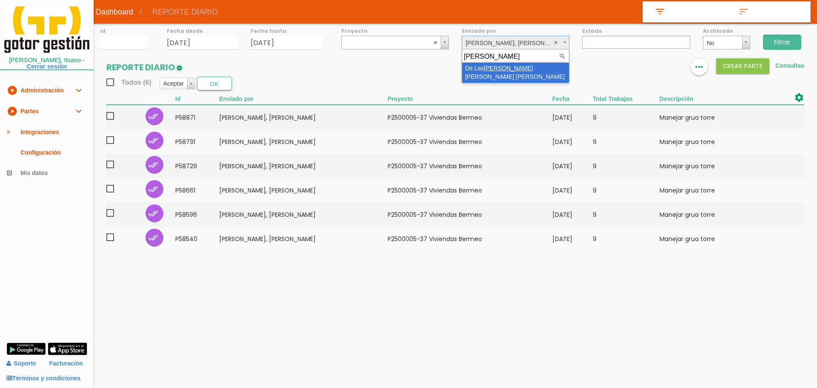
type input "heras"
select select "88"
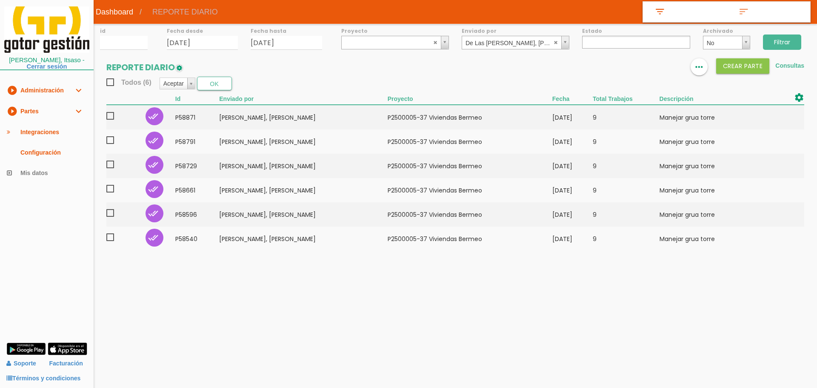
click at [791, 43] on input "Filtrar" at bounding box center [782, 41] width 38 height 15
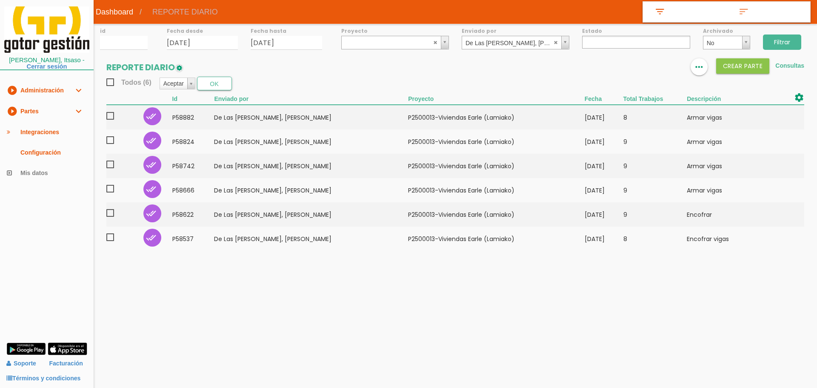
select select
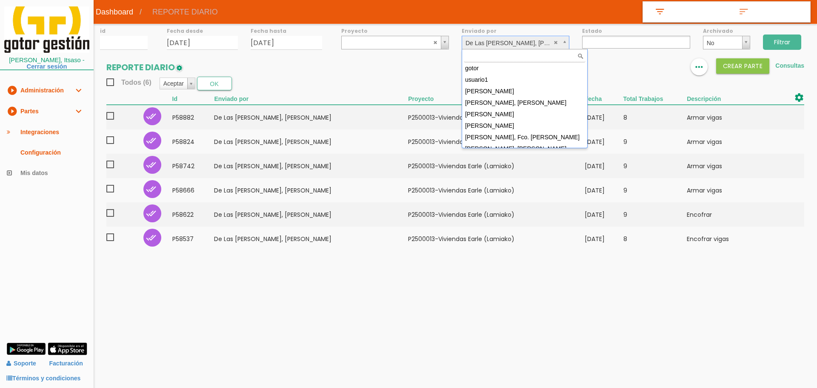
drag, startPoint x: 485, startPoint y: 41, endPoint x: 497, endPoint y: 39, distance: 12.5
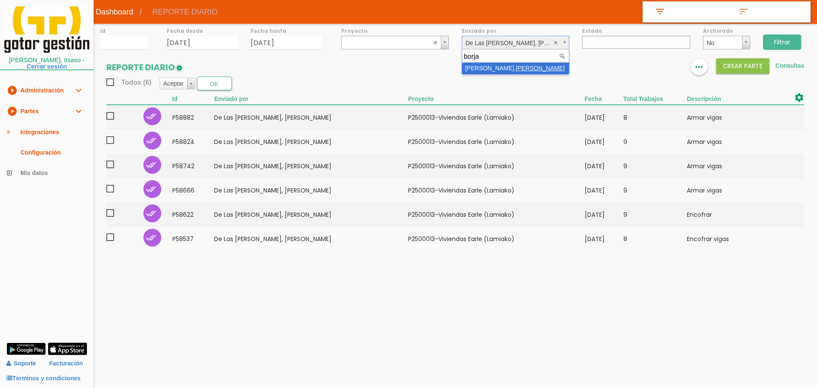
type input "borja"
select select "97"
click at [791, 42] on input "Filtrar" at bounding box center [782, 41] width 38 height 15
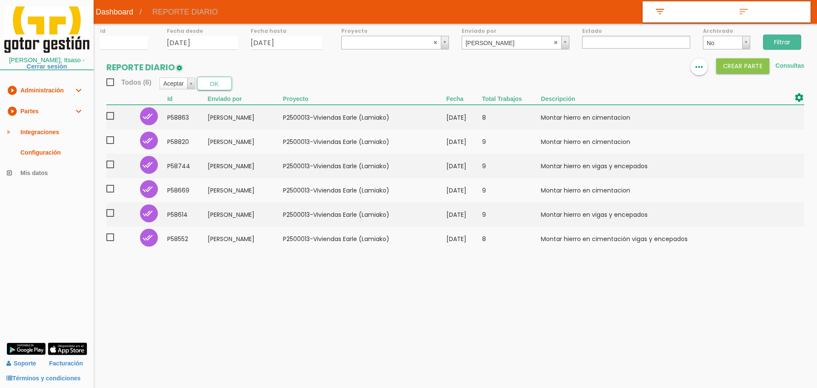
select select
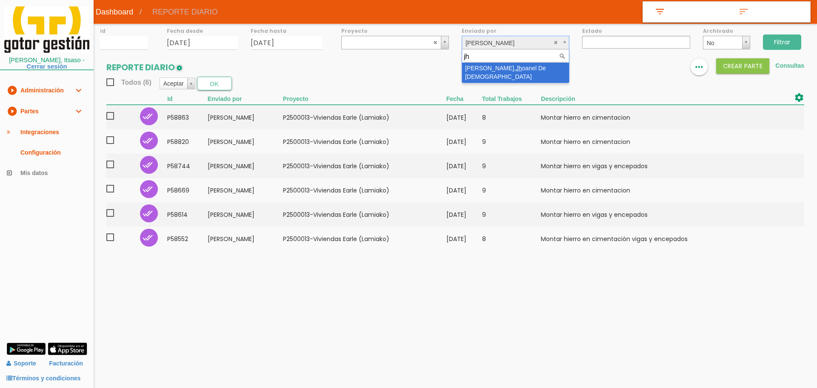
type input "jh"
select select "127"
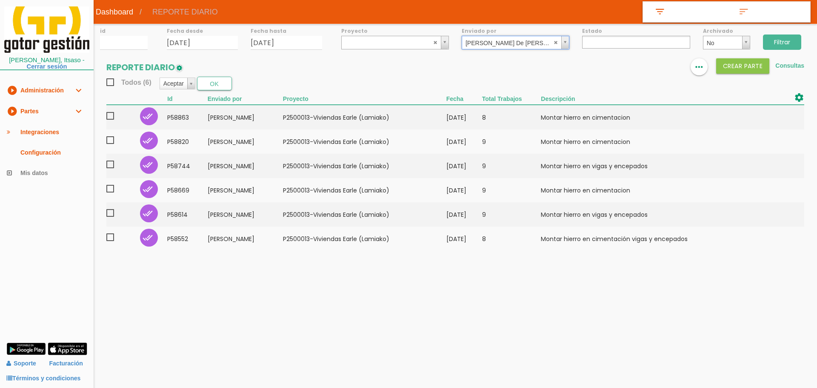
click at [796, 42] on input "Filtrar" at bounding box center [782, 41] width 38 height 15
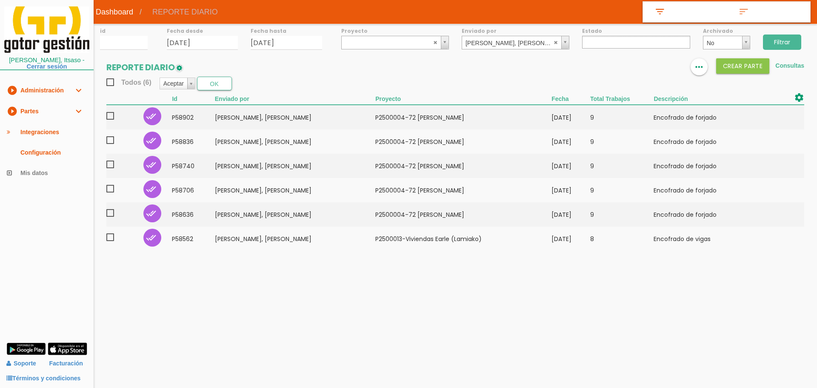
select select
click at [423, 333] on body "menu Dashboard REPORTE DIARIO" at bounding box center [408, 194] width 817 height 388
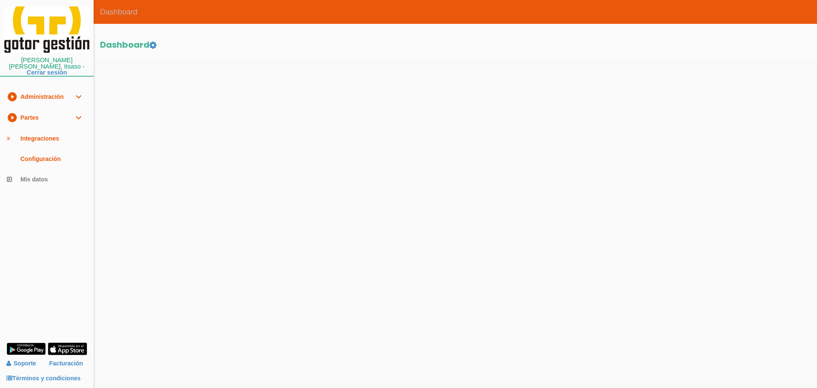
click at [51, 115] on link "play_circle_filled Partes expand_more" at bounding box center [47, 117] width 94 height 21
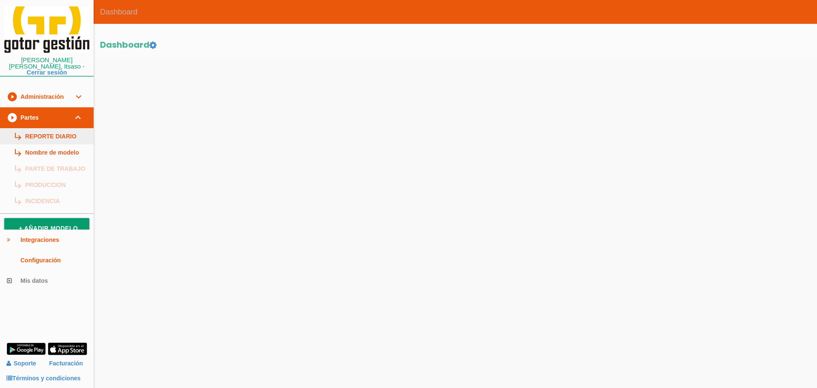
click at [50, 128] on link "subdirectory_arrow_right REPORTE DIARIO" at bounding box center [47, 136] width 94 height 16
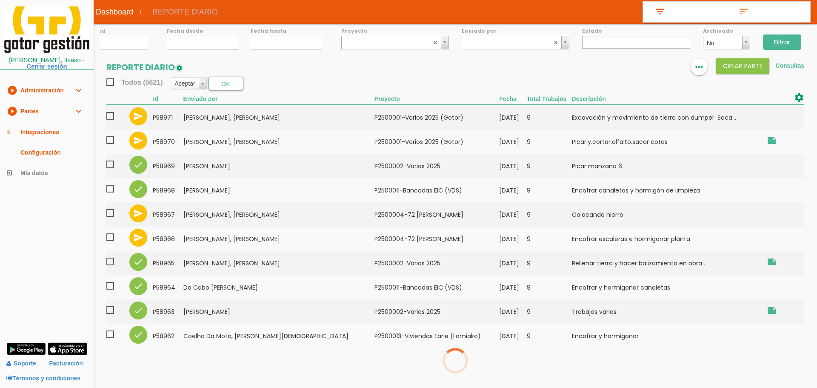
select select
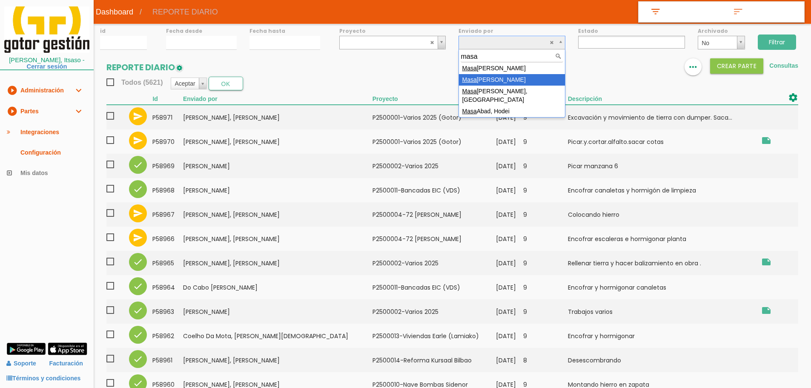
type input "masa"
select select "74"
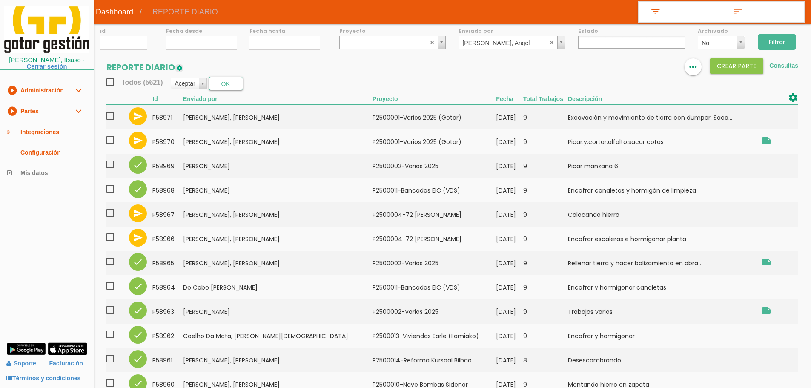
click at [764, 45] on input "Filtrar" at bounding box center [777, 41] width 38 height 15
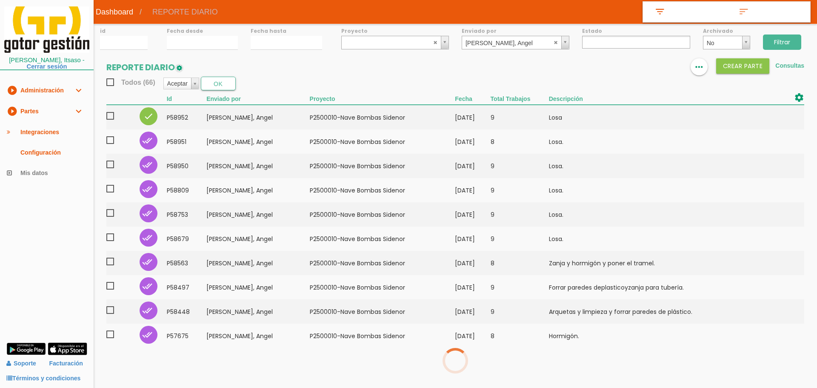
select select
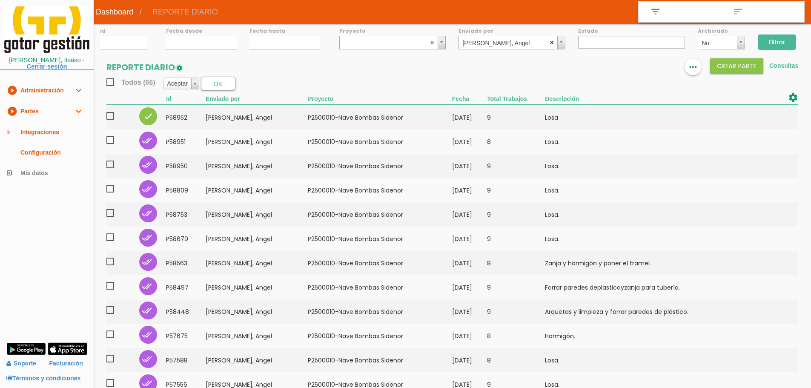
select select
click at [552, 43] on abbr at bounding box center [552, 42] width 5 height 5
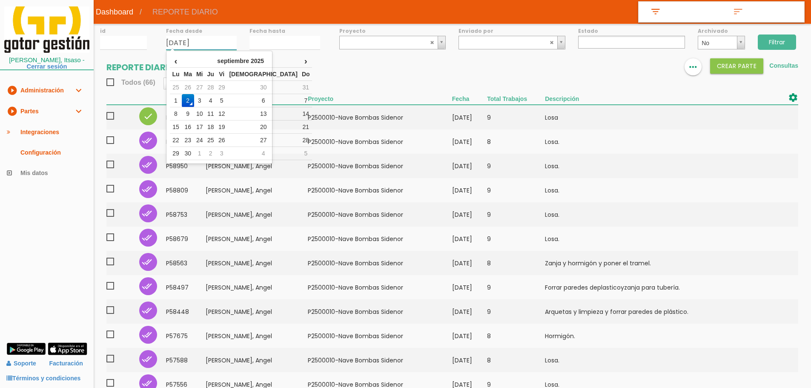
click at [202, 45] on input "[DATE]" at bounding box center [201, 43] width 71 height 14
click at [178, 102] on td "1" at bounding box center [175, 100] width 11 height 13
type input "[DATE]"
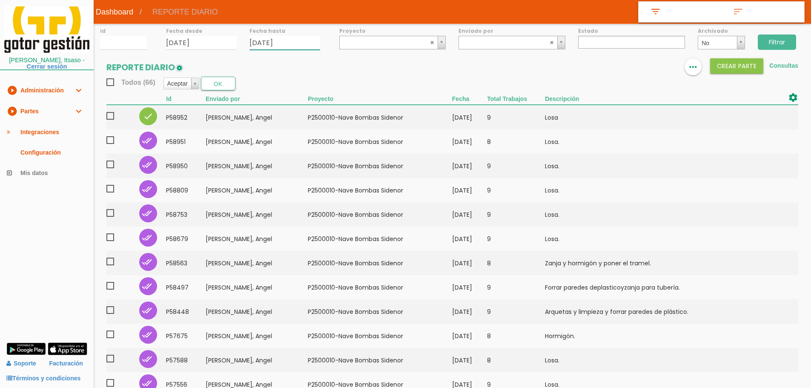
click at [267, 43] on input "[DATE]" at bounding box center [284, 43] width 71 height 14
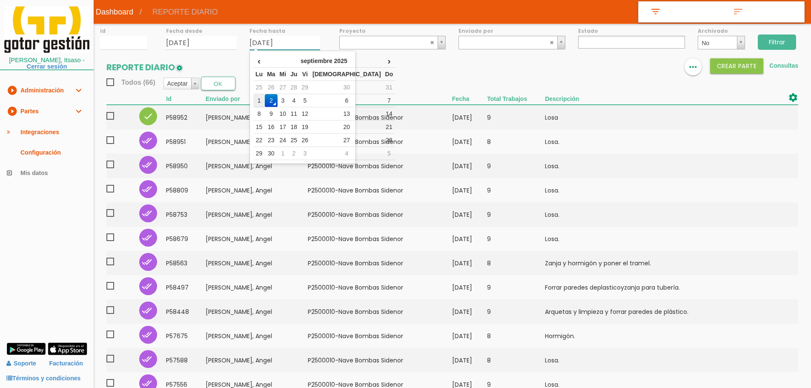
click at [257, 97] on td "1" at bounding box center [258, 100] width 11 height 13
type input "[DATE]"
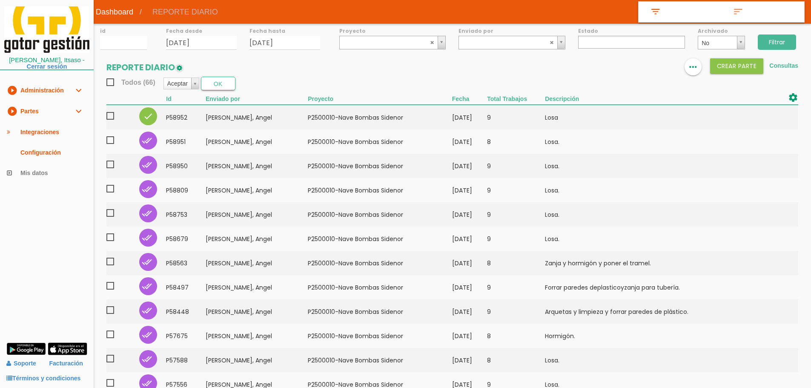
click at [783, 40] on input "Filtrar" at bounding box center [777, 41] width 38 height 15
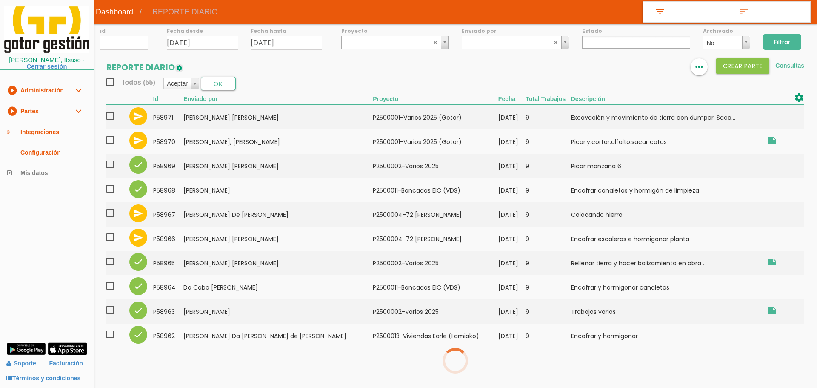
select select
